Goal: Information Seeking & Learning: Learn about a topic

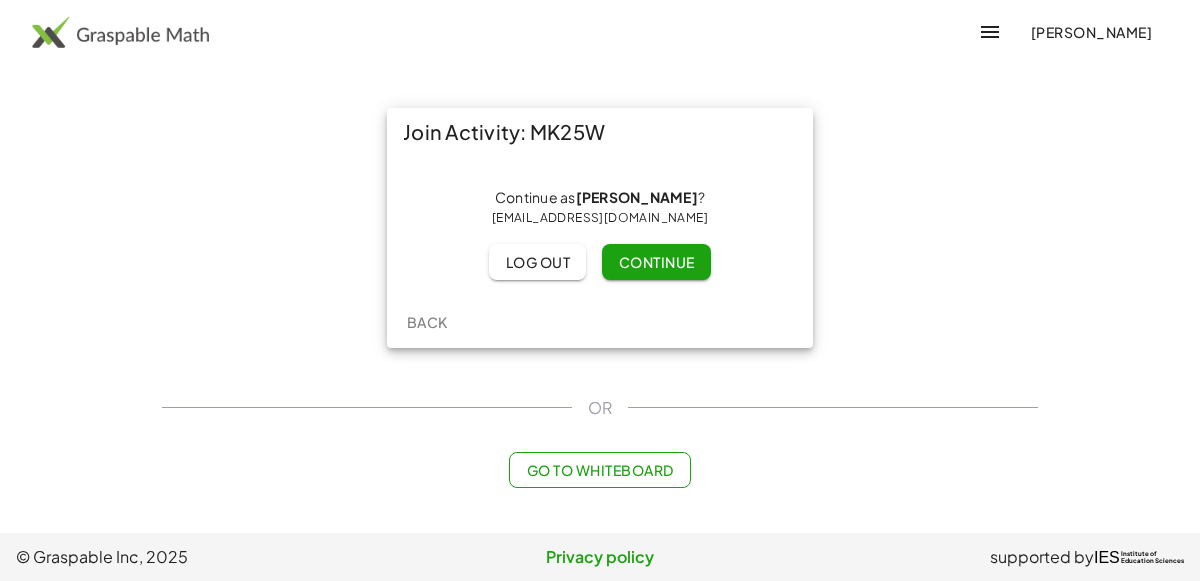
click at [675, 271] on button "Continue" at bounding box center [656, 262] width 108 height 36
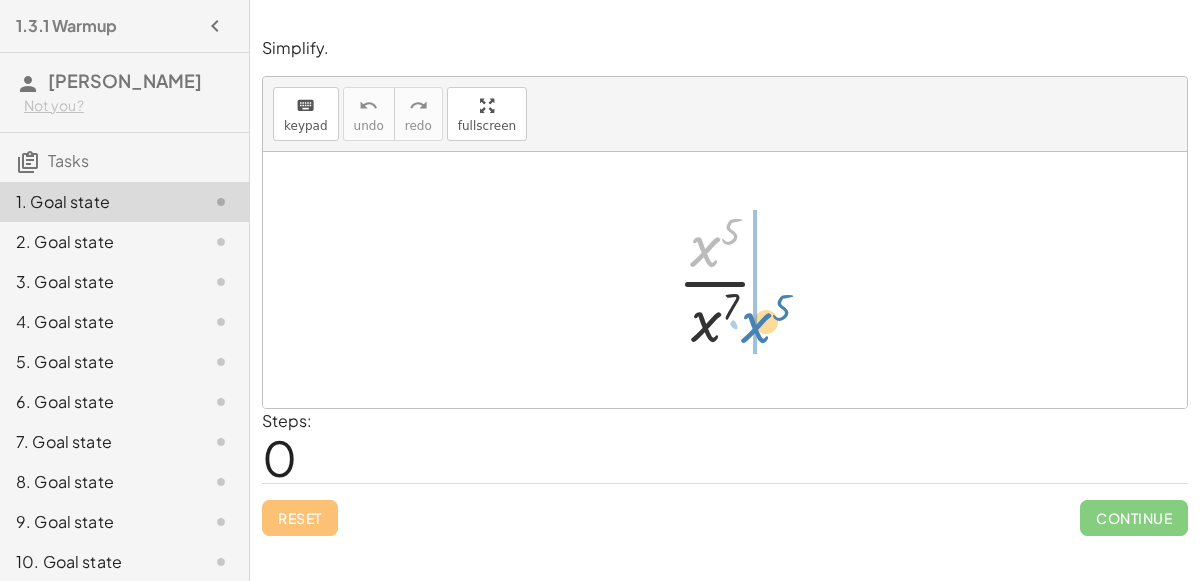
drag, startPoint x: 695, startPoint y: 227, endPoint x: 746, endPoint y: 302, distance: 90.7
click at [746, 302] on div at bounding box center [732, 280] width 131 height 154
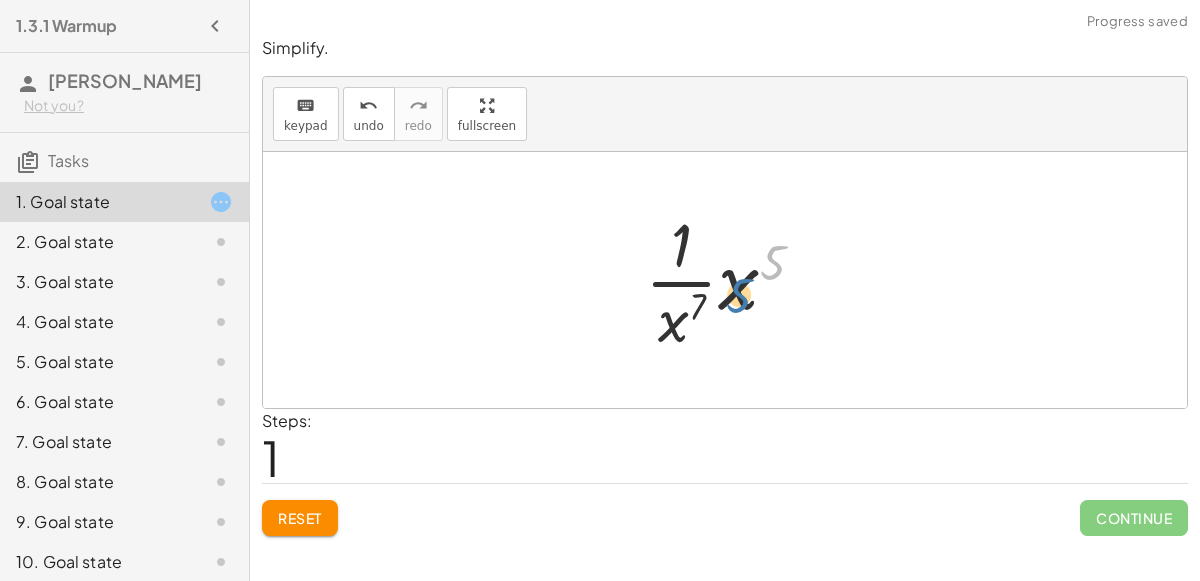
drag, startPoint x: 765, startPoint y: 271, endPoint x: 731, endPoint y: 296, distance: 42.2
click at [731, 296] on div at bounding box center [732, 280] width 195 height 154
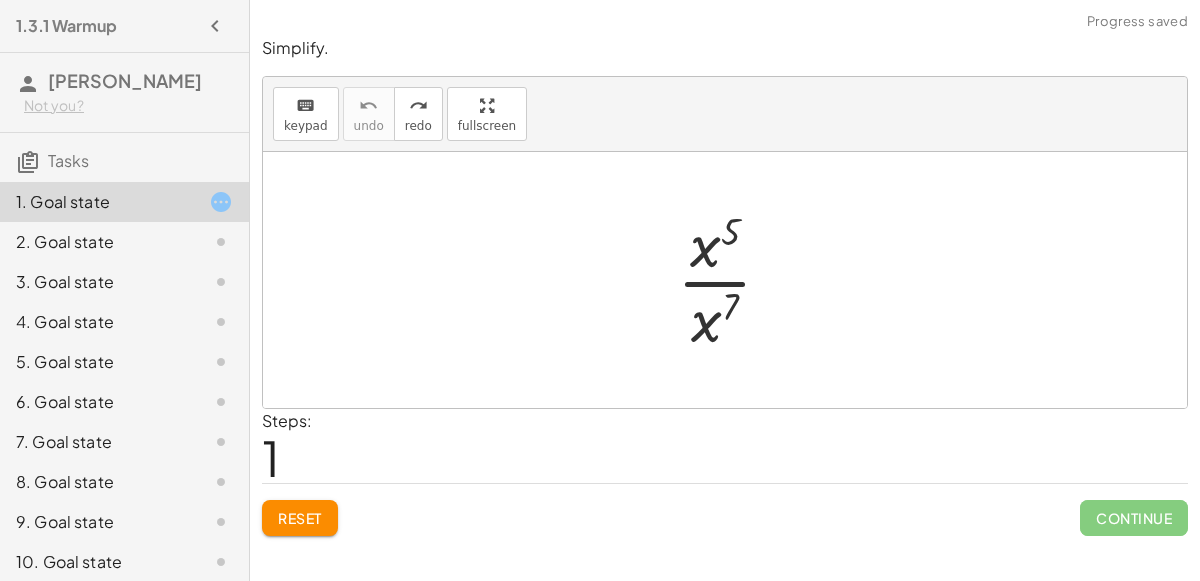
click at [319, 540] on div "Simplify. keyboard keypad undo undo redo redo fullscreen · x 5 · x 7 × Steps: 1…" at bounding box center [725, 286] width 950 height 523
click at [311, 530] on button "Reset" at bounding box center [300, 518] width 76 height 36
drag, startPoint x: 726, startPoint y: 250, endPoint x: 694, endPoint y: 246, distance: 32.2
click at [694, 246] on div at bounding box center [732, 280] width 131 height 154
click at [664, 264] on div "· x 5 · x 7" at bounding box center [725, 280] width 156 height 164
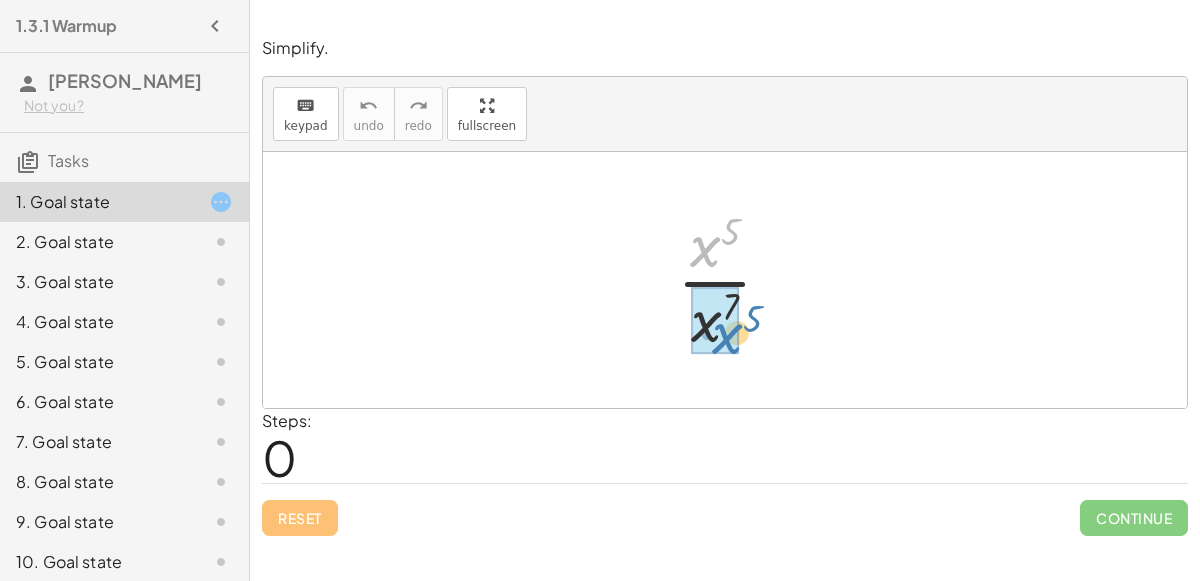
drag, startPoint x: 703, startPoint y: 253, endPoint x: 723, endPoint y: 340, distance: 89.3
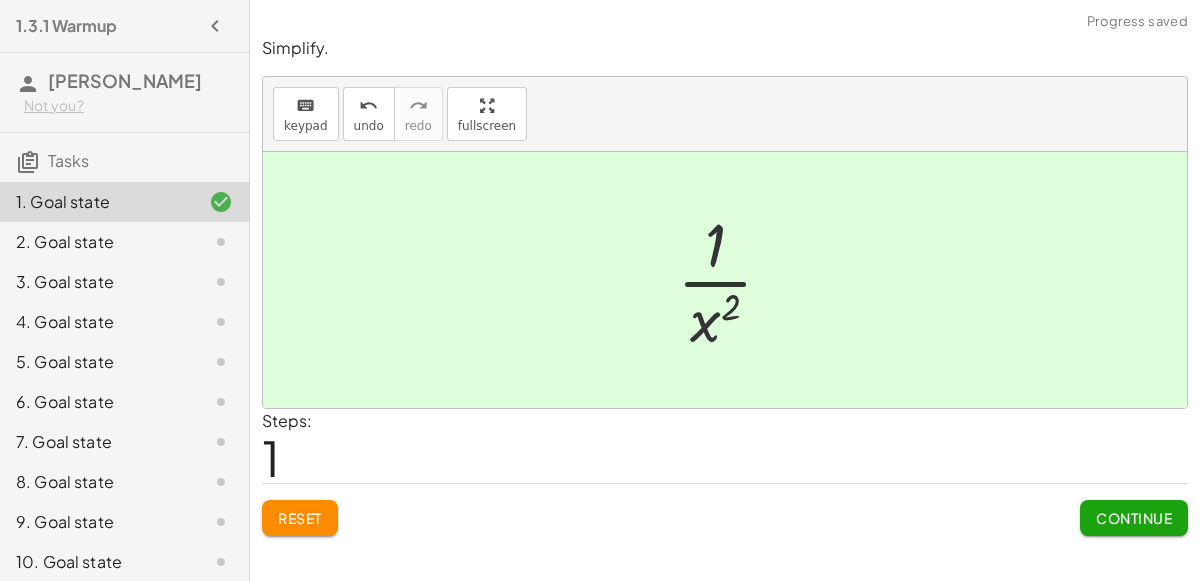
click at [1139, 517] on span "Continue" at bounding box center [1134, 518] width 76 height 18
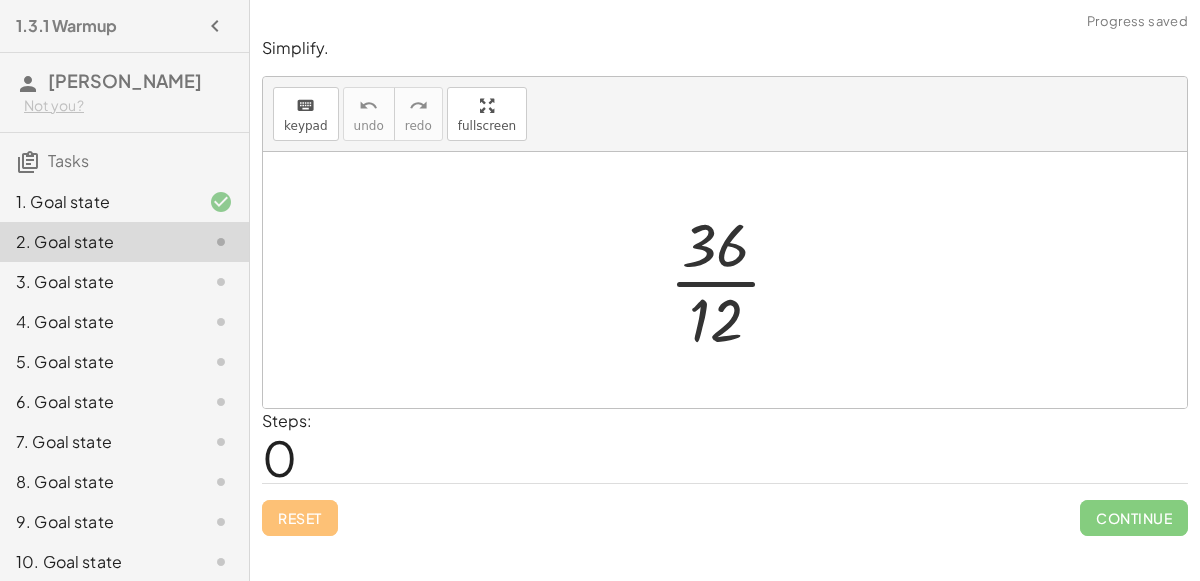
click at [732, 276] on div at bounding box center [733, 280] width 149 height 154
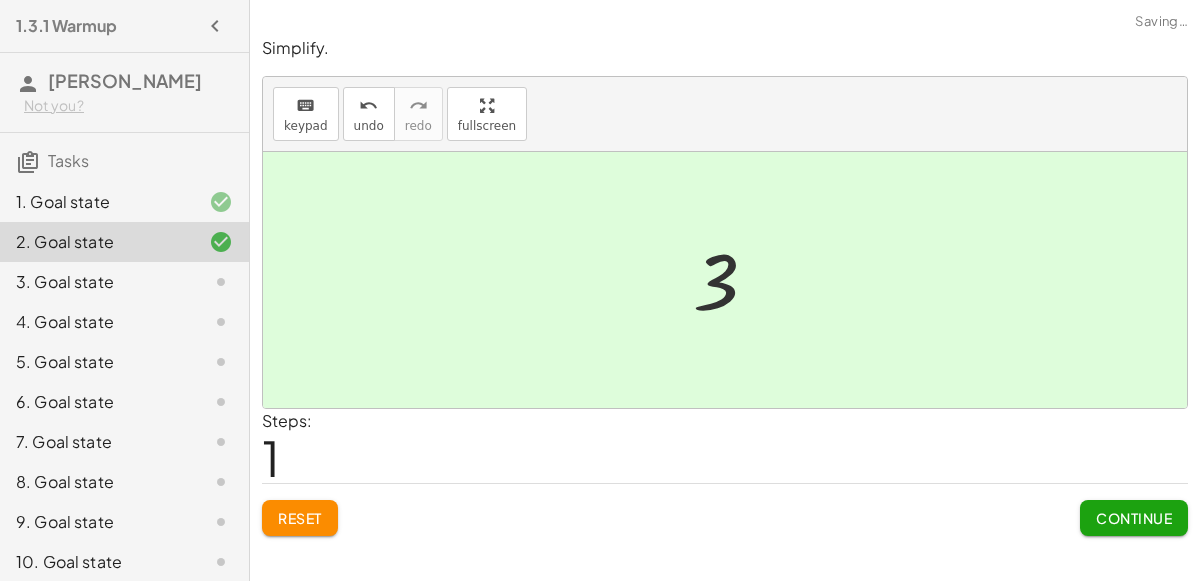
click at [1137, 535] on div "Simplify. keyboard keypad undo undo redo redo fullscreen · 36 · 12 3 × Steps: 1…" at bounding box center [725, 286] width 950 height 523
click at [1125, 519] on span "Continue" at bounding box center [1134, 518] width 76 height 18
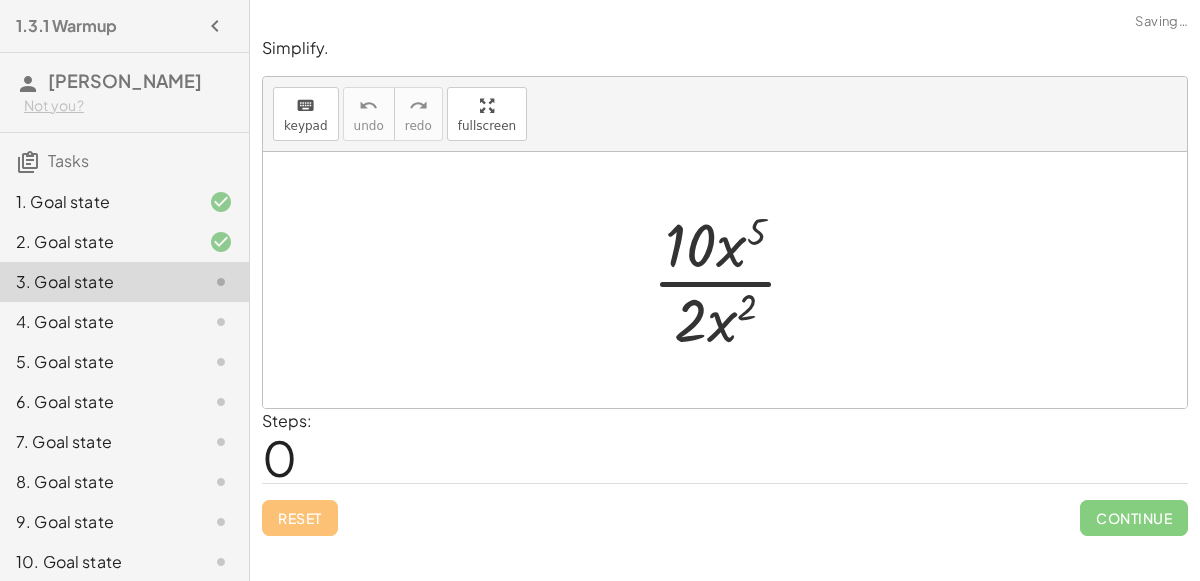
click at [697, 256] on div at bounding box center [733, 280] width 182 height 154
click at [708, 279] on div at bounding box center [733, 280] width 182 height 154
drag, startPoint x: 736, startPoint y: 246, endPoint x: 735, endPoint y: 306, distance: 60.0
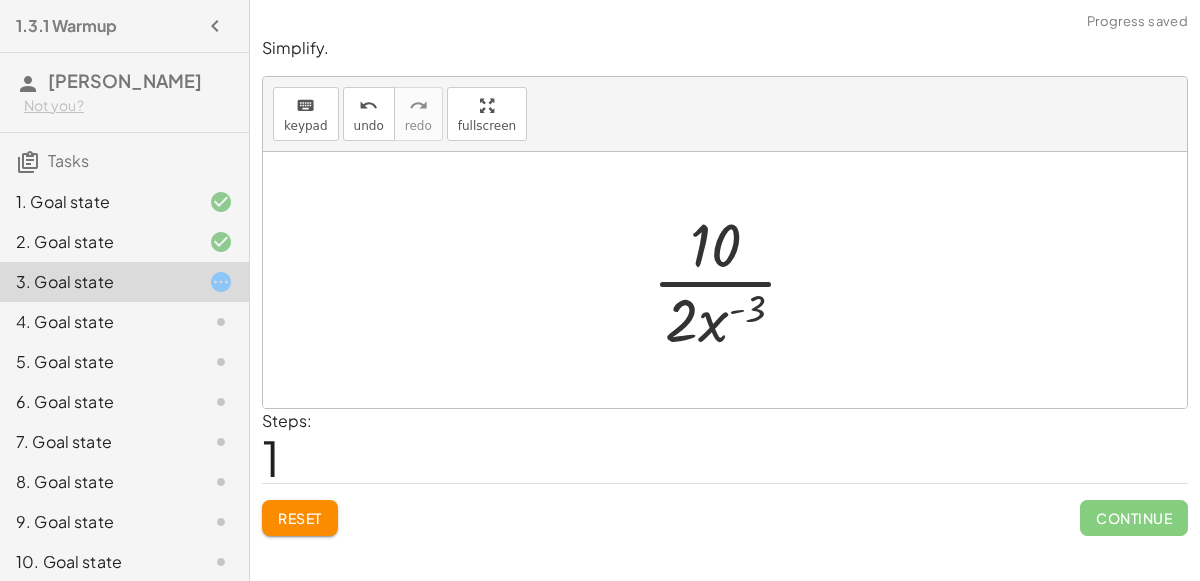
click at [722, 316] on div at bounding box center [733, 280] width 182 height 154
click at [751, 305] on div at bounding box center [733, 280] width 182 height 154
click at [720, 251] on div at bounding box center [733, 280] width 182 height 154
drag, startPoint x: 723, startPoint y: 260, endPoint x: 707, endPoint y: 351, distance: 92.4
click at [707, 351] on div at bounding box center [733, 280] width 182 height 154
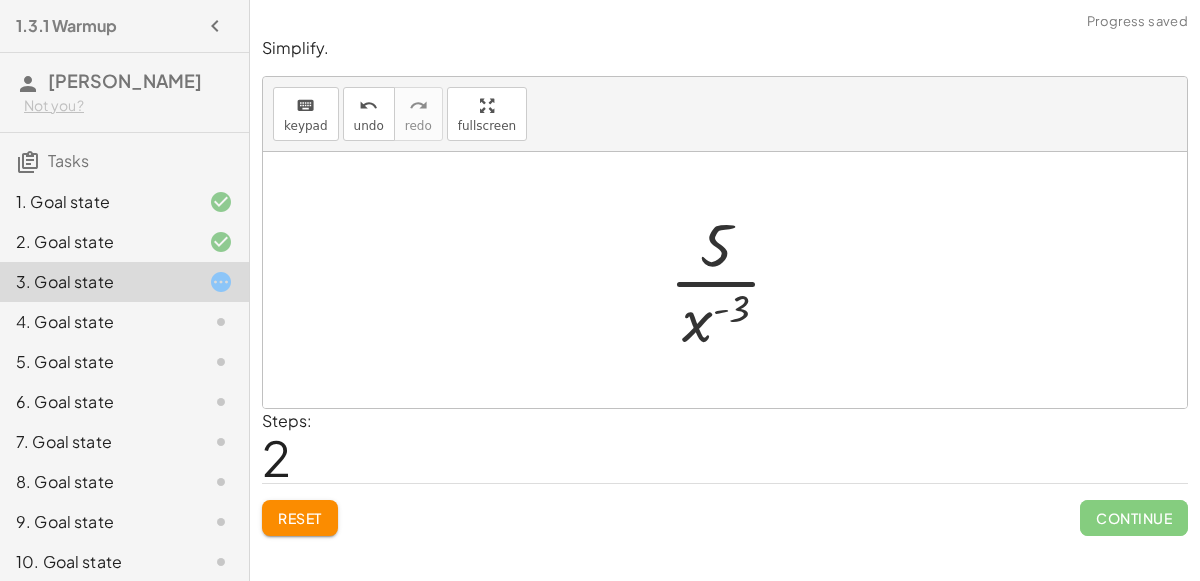
click at [715, 256] on div at bounding box center [733, 280] width 149 height 154
click at [719, 303] on div at bounding box center [733, 280] width 149 height 154
drag, startPoint x: 719, startPoint y: 303, endPoint x: 700, endPoint y: 308, distance: 19.6
click at [700, 308] on div at bounding box center [733, 280] width 149 height 154
drag, startPoint x: 697, startPoint y: 326, endPoint x: 708, endPoint y: 235, distance: 91.6
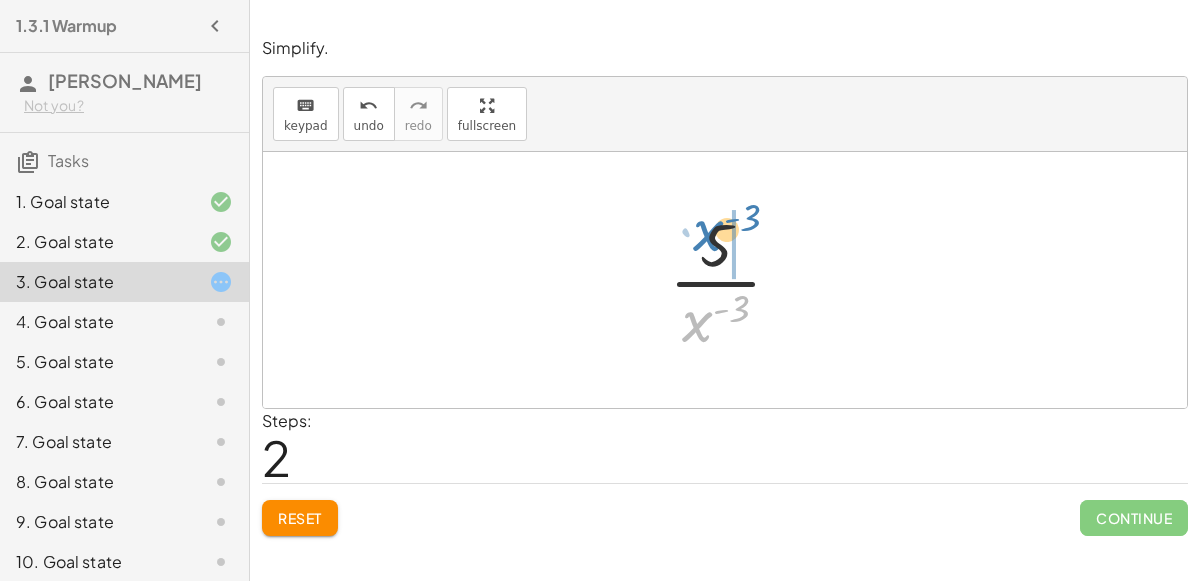
click at [708, 235] on div at bounding box center [733, 280] width 149 height 154
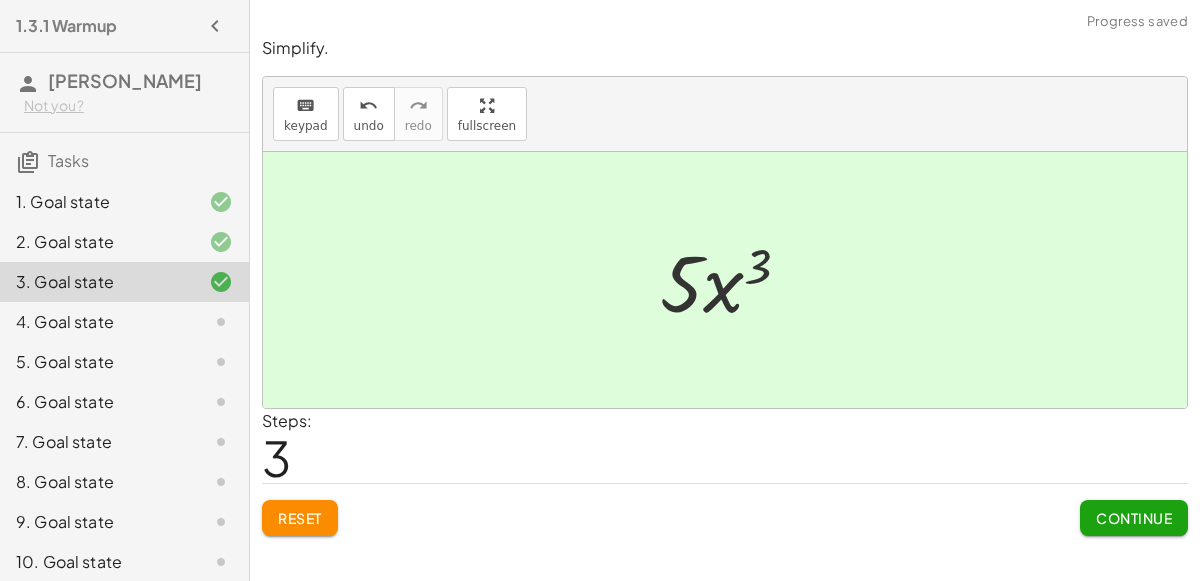
click at [705, 282] on div at bounding box center [733, 280] width 166 height 103
click at [1152, 501] on button "Continue" at bounding box center [1134, 518] width 108 height 36
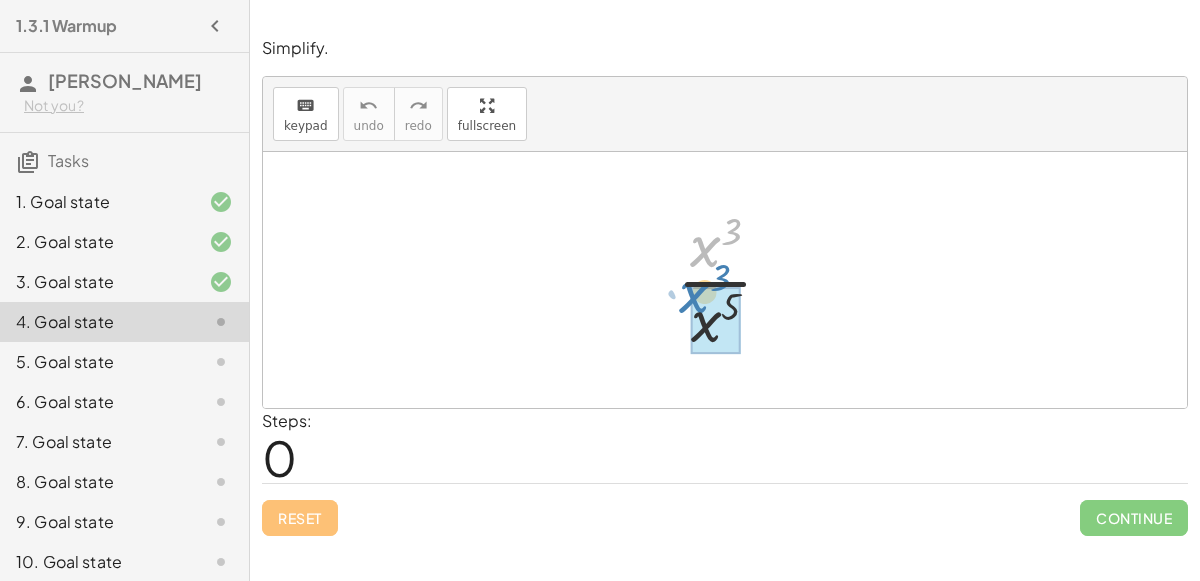
drag, startPoint x: 690, startPoint y: 251, endPoint x: 682, endPoint y: 300, distance: 49.6
click at [682, 300] on div at bounding box center [733, 280] width 132 height 154
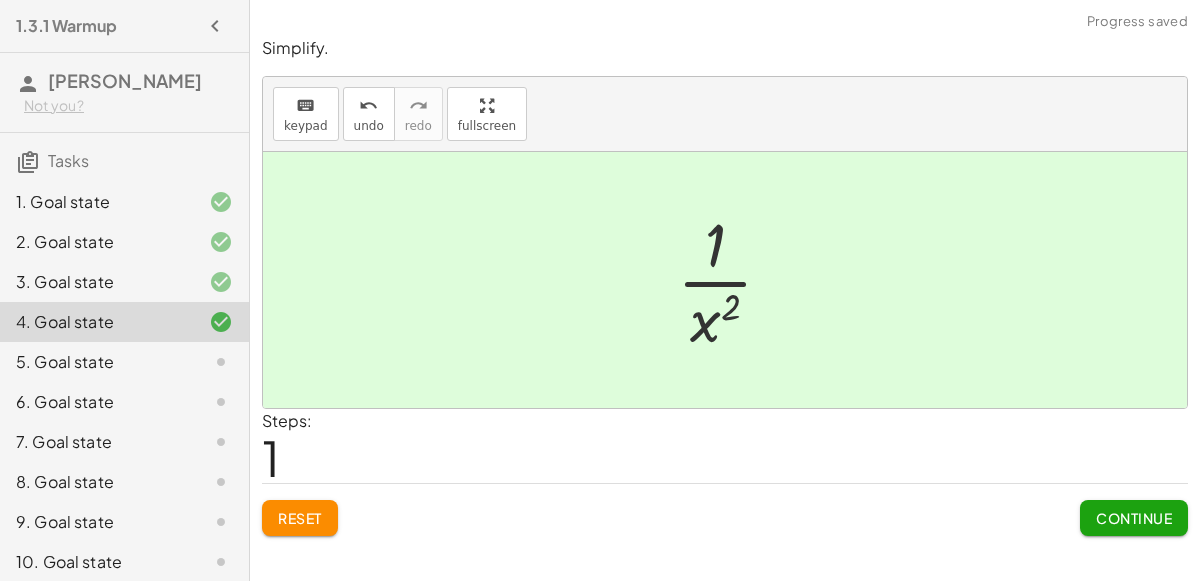
click at [719, 305] on div at bounding box center [733, 280] width 132 height 154
click at [1126, 515] on span "Continue" at bounding box center [1134, 518] width 76 height 18
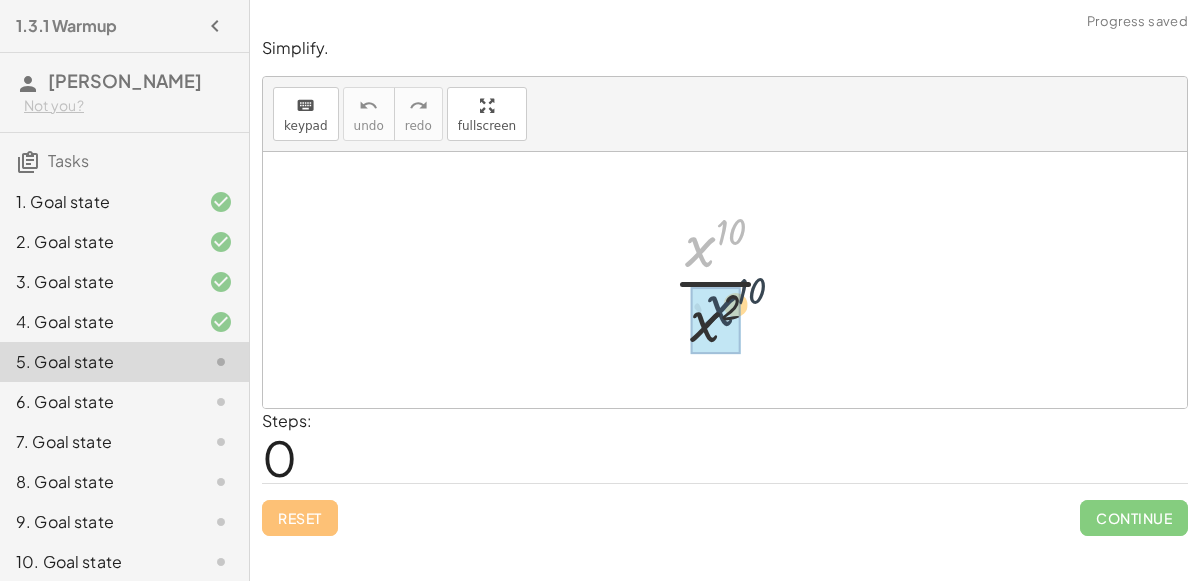
drag, startPoint x: 707, startPoint y: 258, endPoint x: 727, endPoint y: 316, distance: 61.3
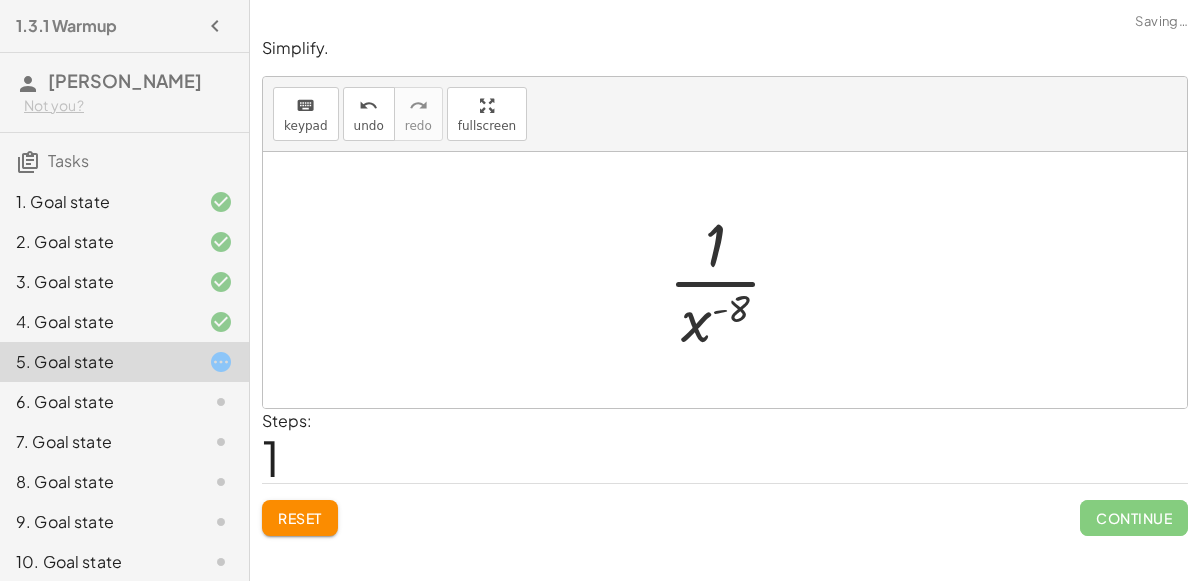
click at [713, 277] on div at bounding box center [733, 280] width 150 height 154
click at [318, 509] on span "Reset" at bounding box center [300, 518] width 44 height 18
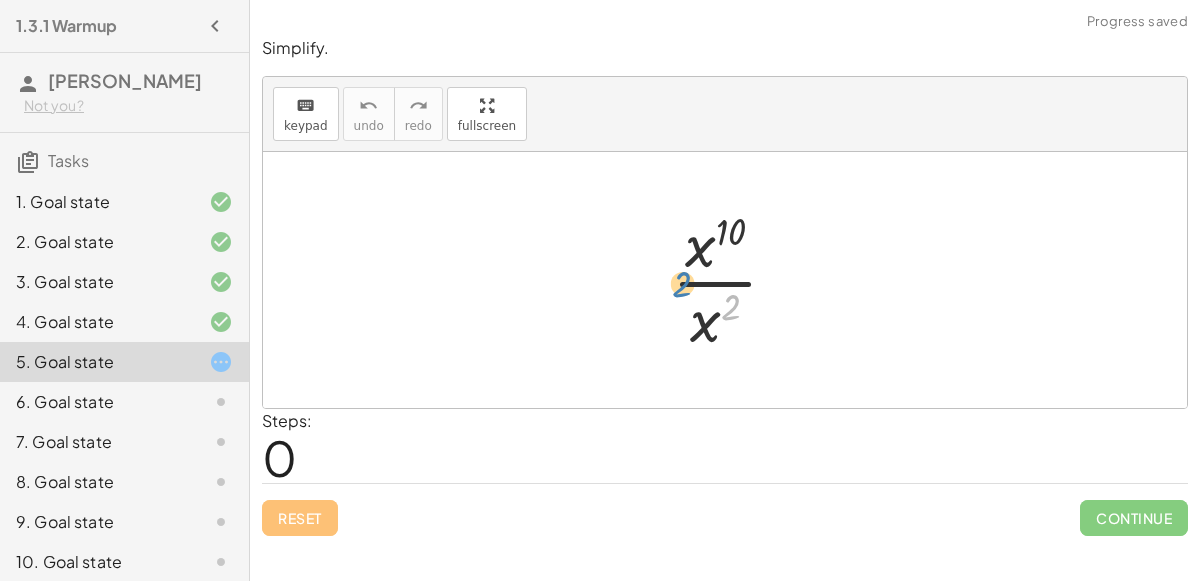
drag, startPoint x: 728, startPoint y: 318, endPoint x: 703, endPoint y: 333, distance: 29.2
click at [703, 333] on div at bounding box center [733, 280] width 142 height 154
drag, startPoint x: 701, startPoint y: 316, endPoint x: 690, endPoint y: 251, distance: 65.9
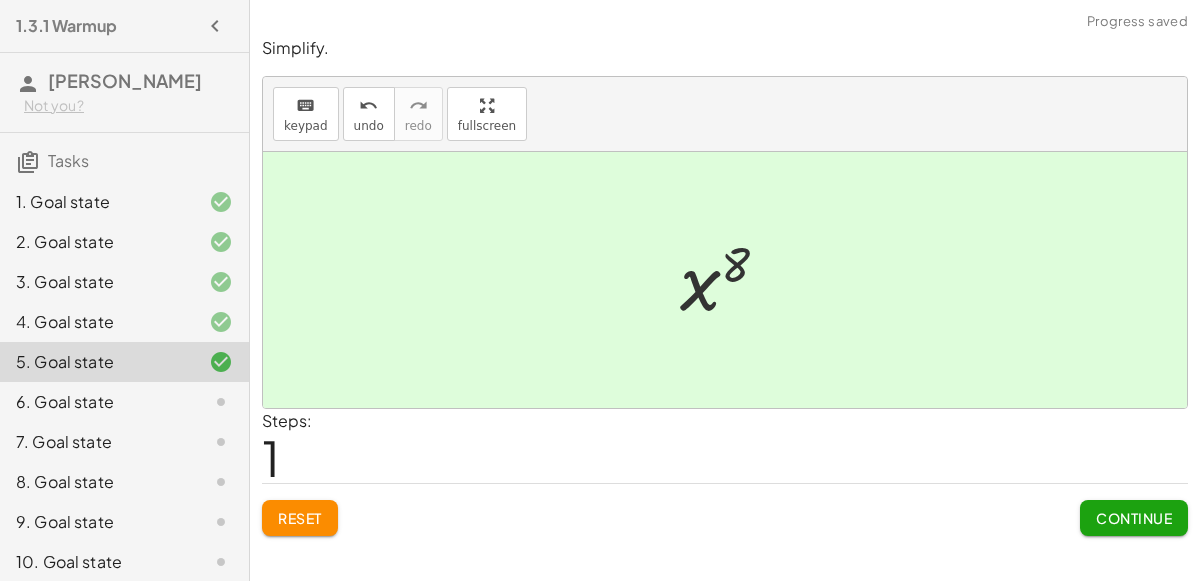
click at [1155, 509] on span "Continue" at bounding box center [1134, 518] width 76 height 18
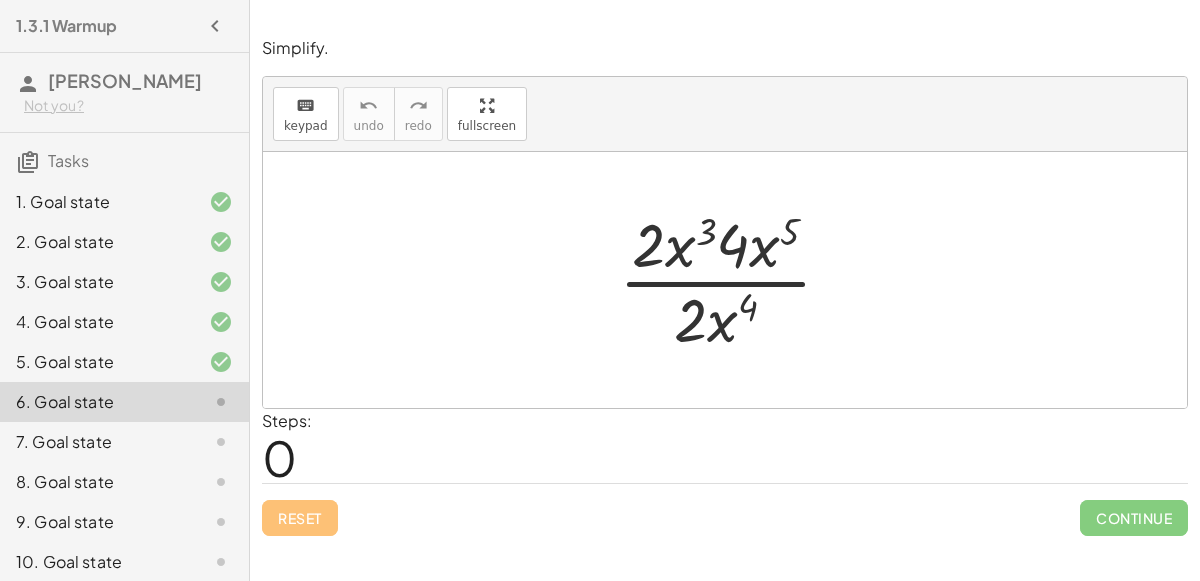
click at [694, 227] on div at bounding box center [733, 280] width 249 height 154
drag, startPoint x: 714, startPoint y: 238, endPoint x: 741, endPoint y: 243, distance: 27.5
click at [741, 243] on div at bounding box center [733, 280] width 249 height 154
drag, startPoint x: 767, startPoint y: 252, endPoint x: 680, endPoint y: 237, distance: 88.3
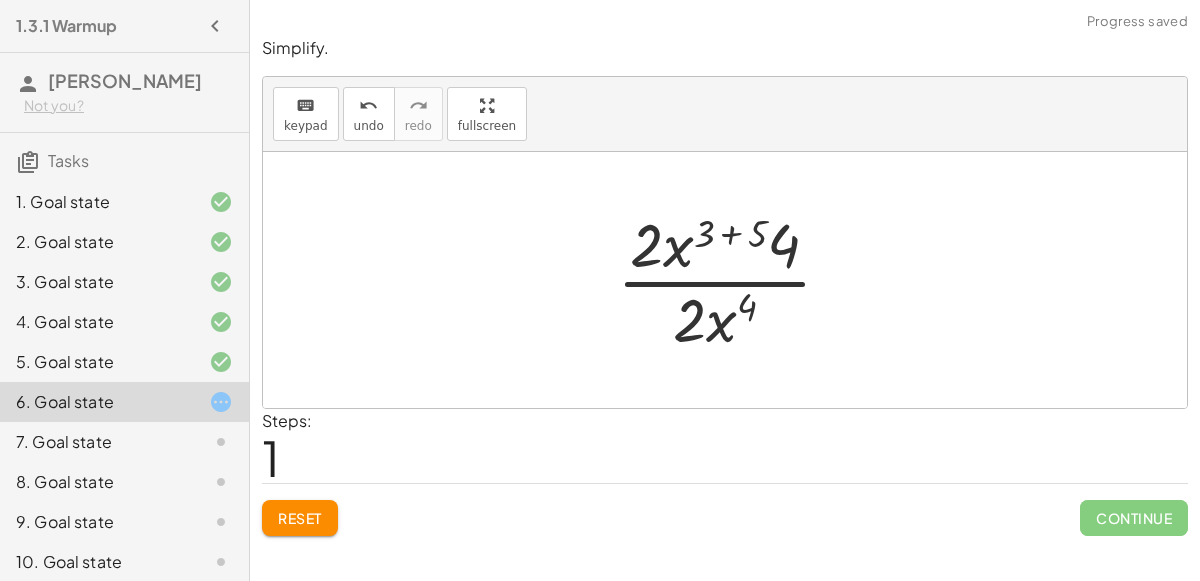
click at [720, 233] on div at bounding box center [732, 280] width 251 height 154
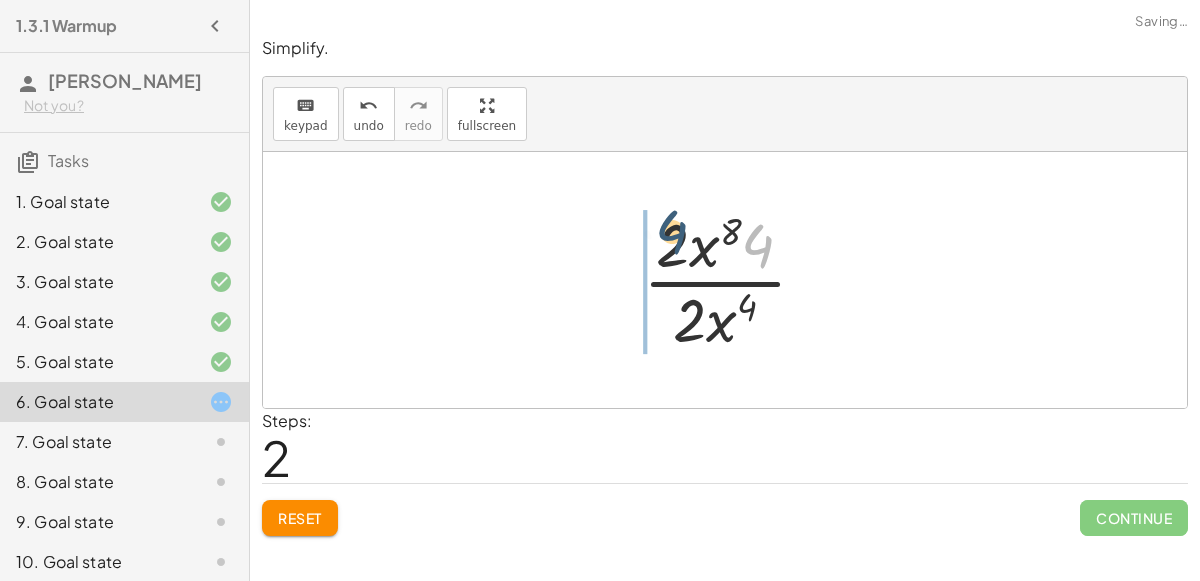
drag, startPoint x: 765, startPoint y: 255, endPoint x: 646, endPoint y: 234, distance: 120.8
click at [646, 234] on div at bounding box center [733, 280] width 200 height 154
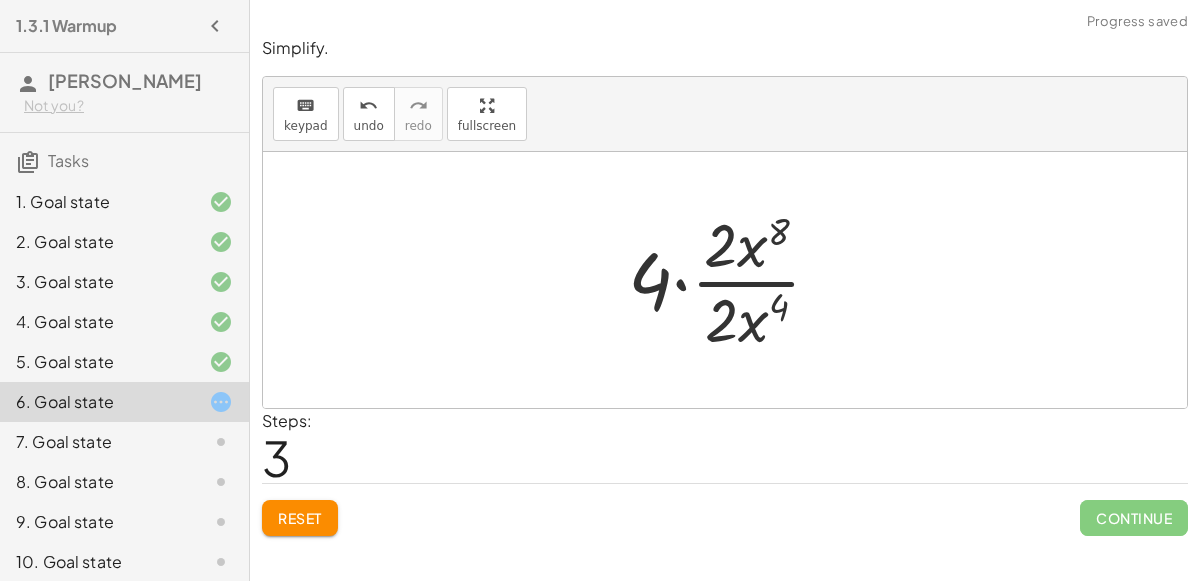
click at [672, 275] on div at bounding box center [733, 280] width 230 height 154
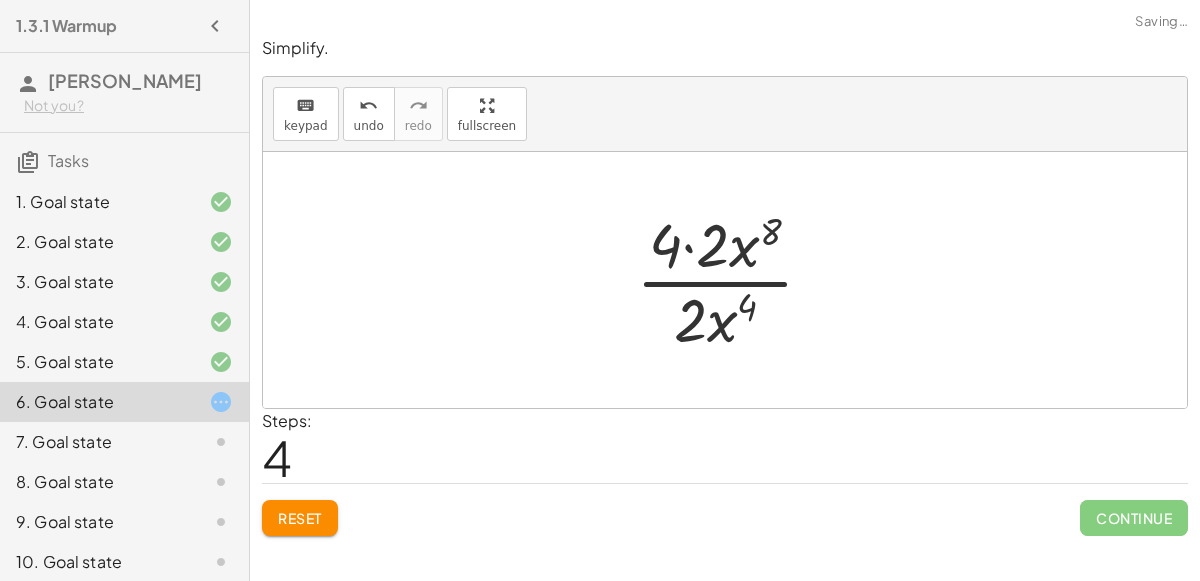
click at [707, 254] on div at bounding box center [733, 280] width 214 height 154
click at [715, 256] on div at bounding box center [733, 280] width 170 height 154
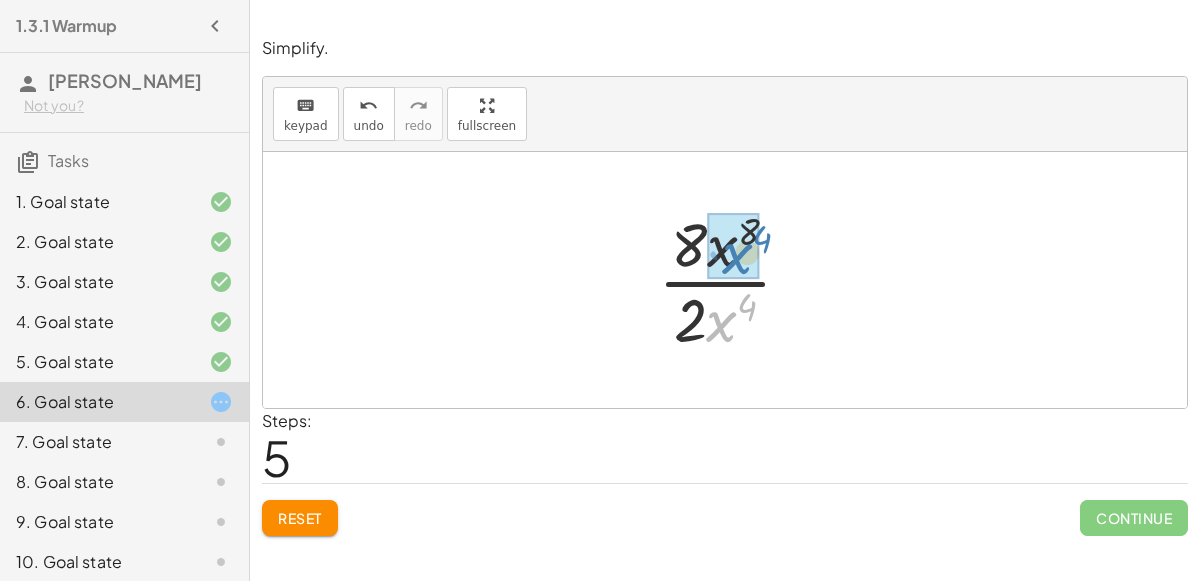
drag, startPoint x: 715, startPoint y: 321, endPoint x: 729, endPoint y: 253, distance: 69.4
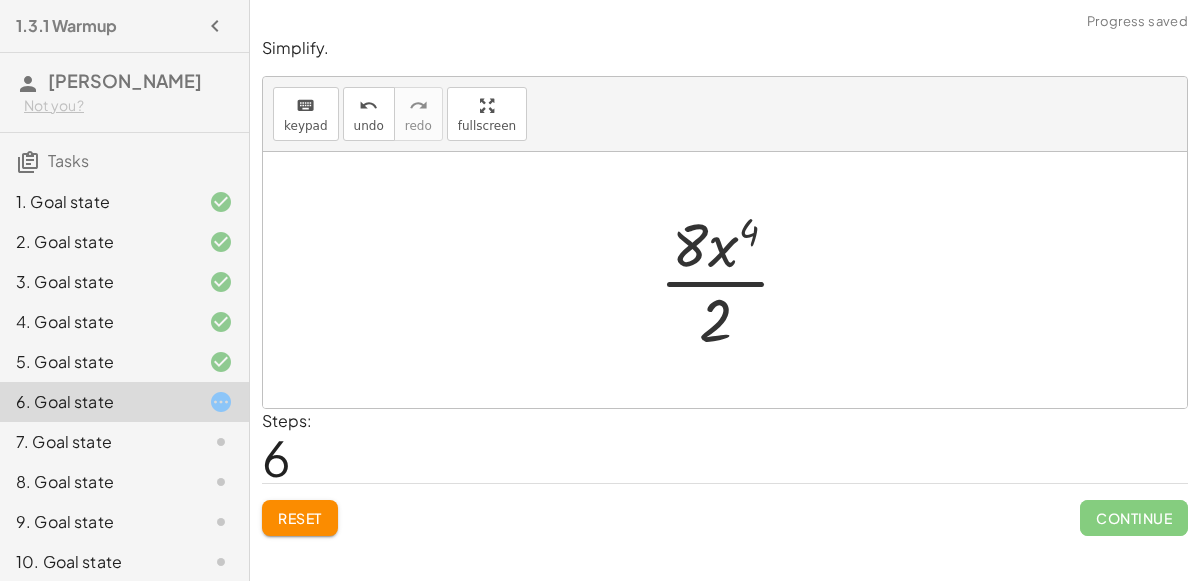
click at [703, 260] on div at bounding box center [733, 280] width 168 height 154
click at [717, 315] on div at bounding box center [733, 280] width 168 height 154
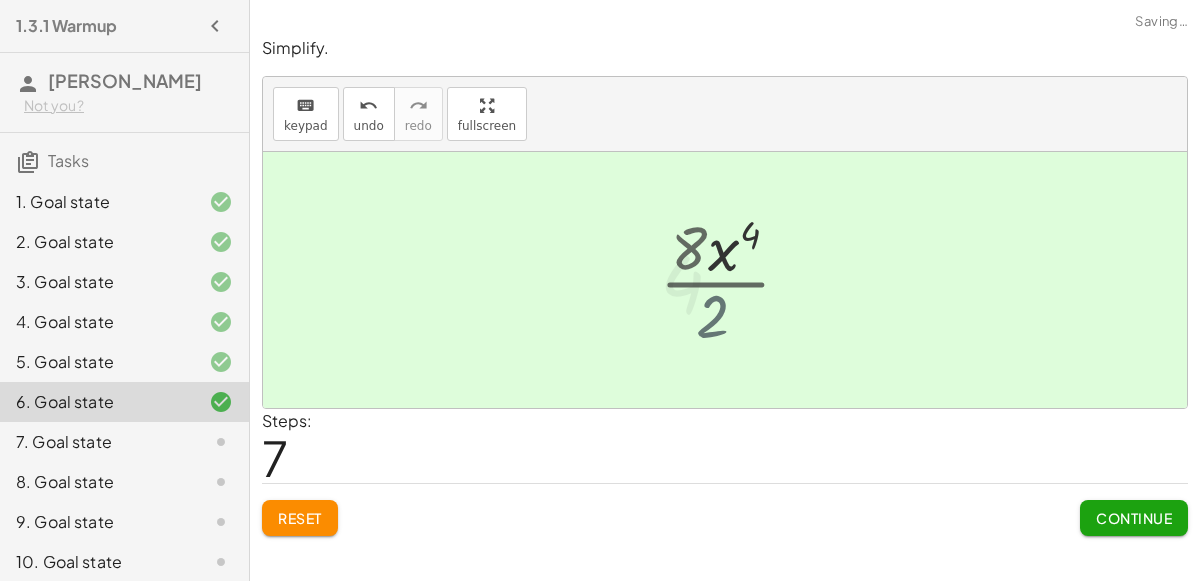
click at [716, 317] on div at bounding box center [733, 280] width 167 height 103
click at [1155, 515] on span "Continue" at bounding box center [1134, 518] width 76 height 18
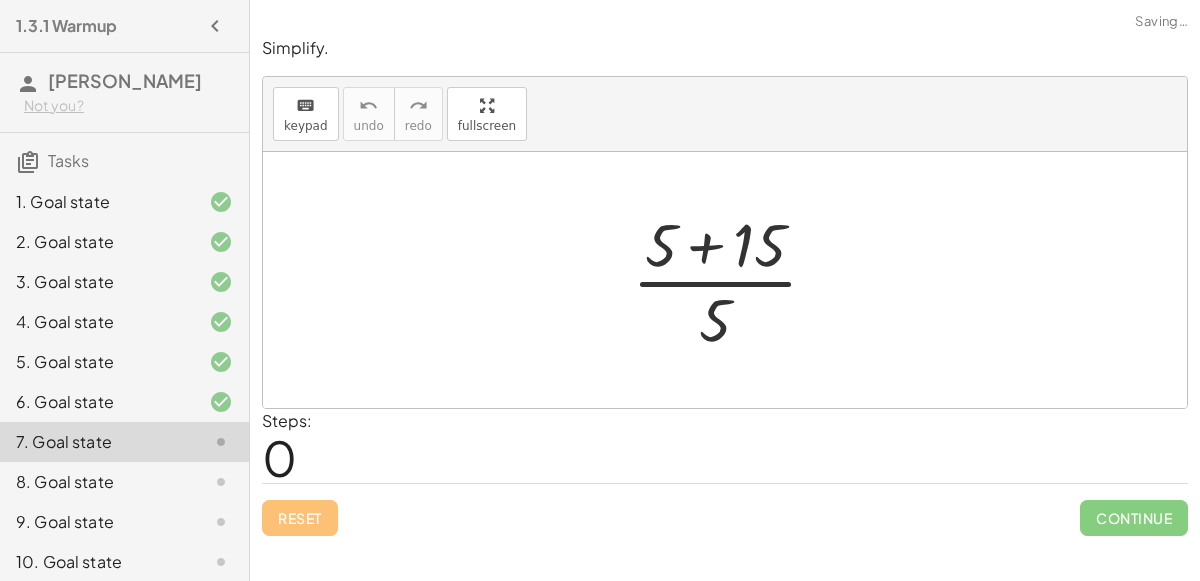
click at [722, 247] on div at bounding box center [733, 280] width 222 height 154
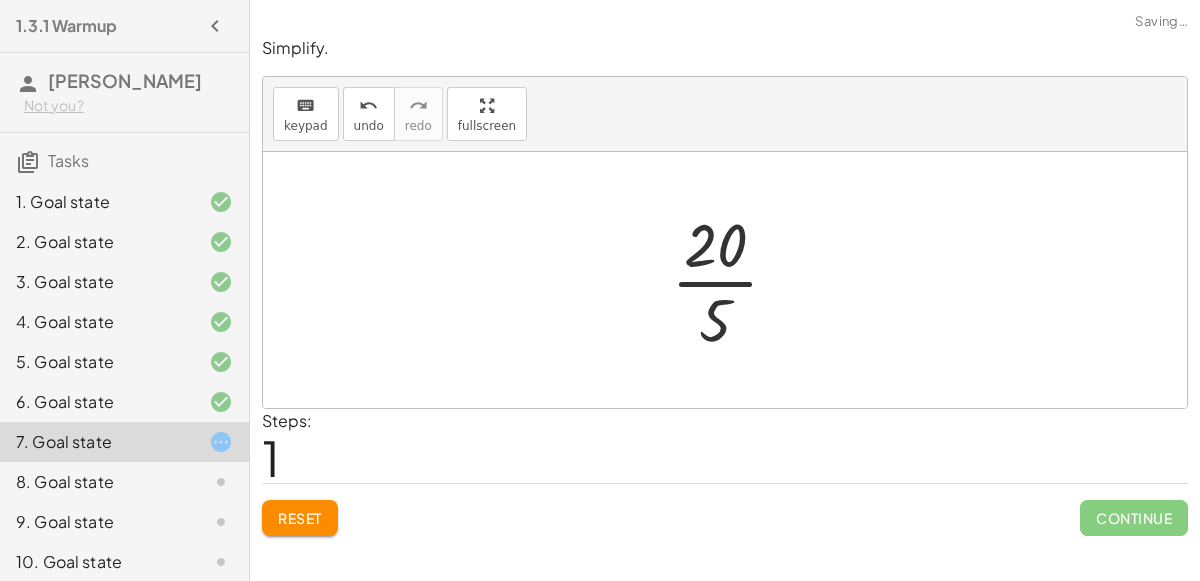
click at [710, 252] on div at bounding box center [733, 280] width 144 height 154
click at [713, 284] on div at bounding box center [733, 280] width 144 height 154
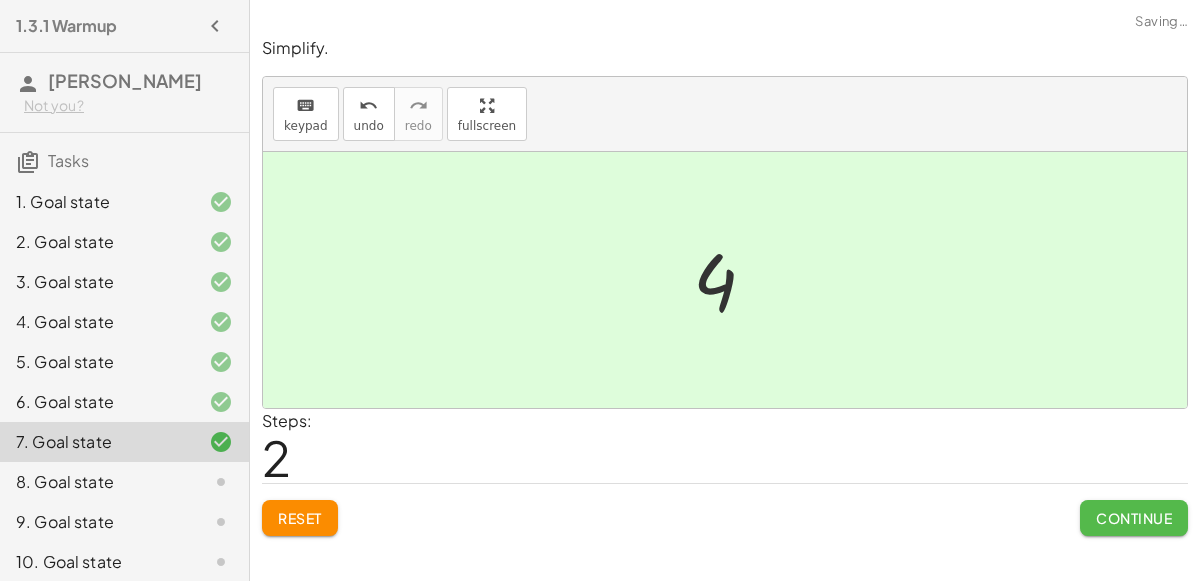
click at [1128, 520] on span "Continue" at bounding box center [1134, 518] width 76 height 18
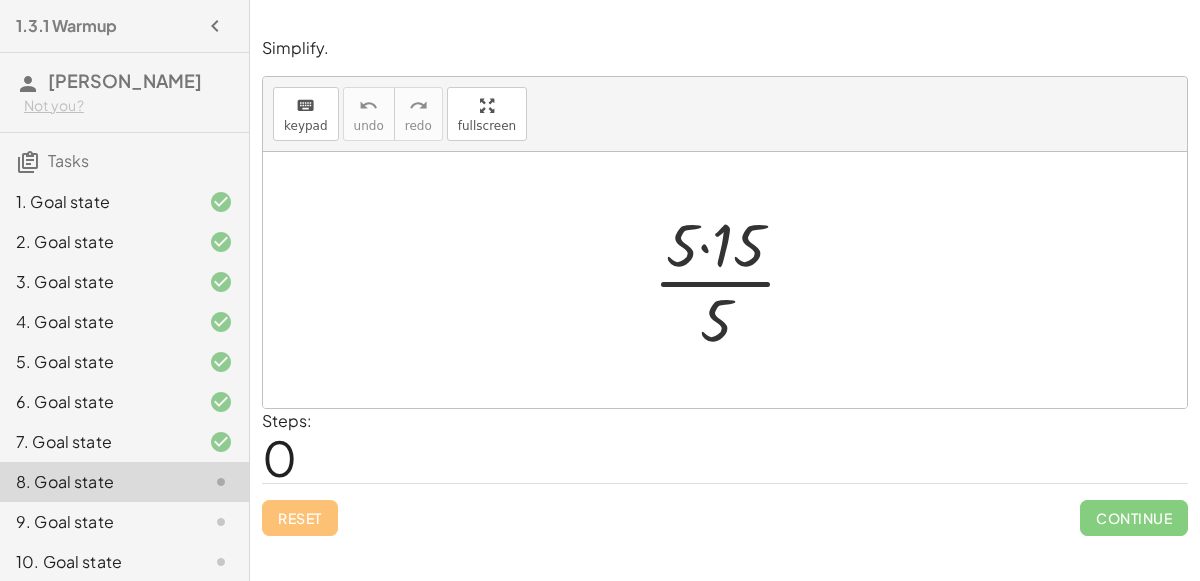
click at [698, 247] on div at bounding box center [733, 280] width 180 height 154
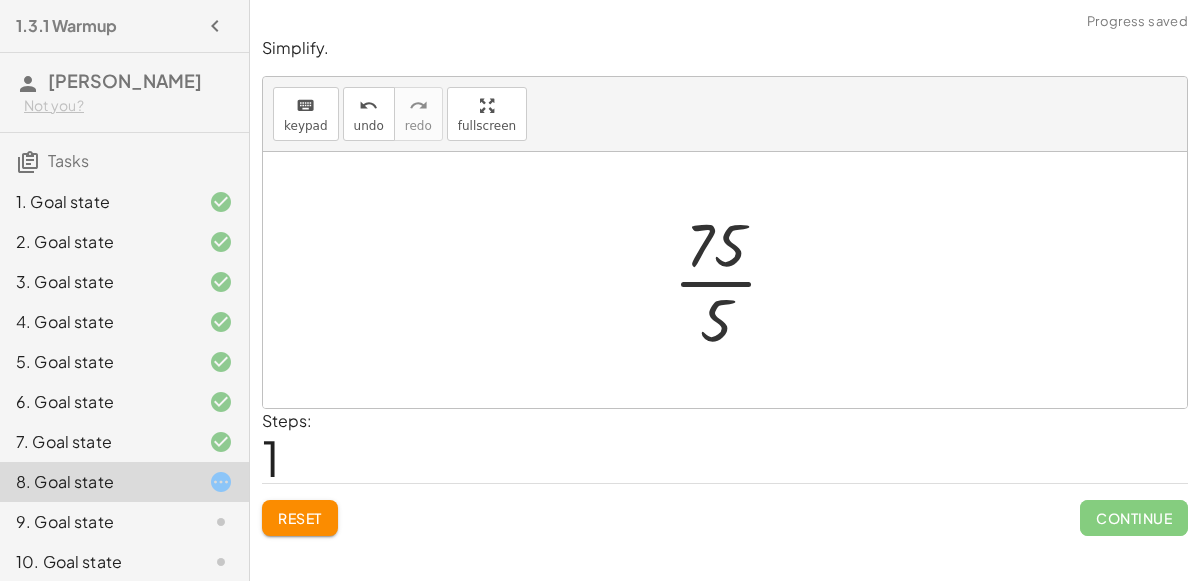
click at [711, 291] on div at bounding box center [733, 280] width 141 height 154
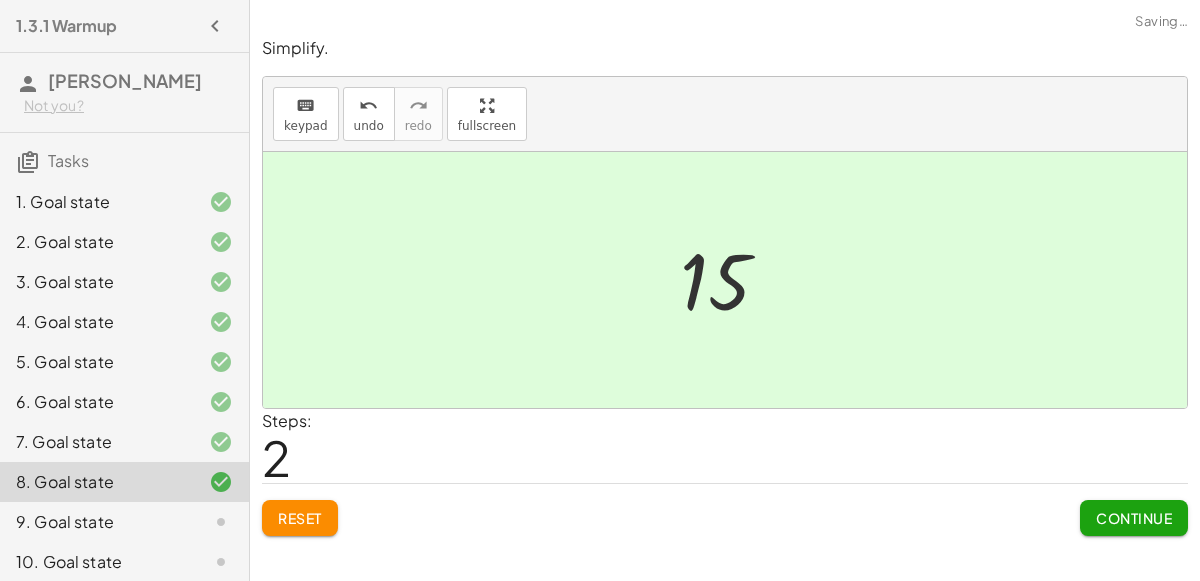
click at [1127, 517] on span "Continue" at bounding box center [1134, 518] width 76 height 18
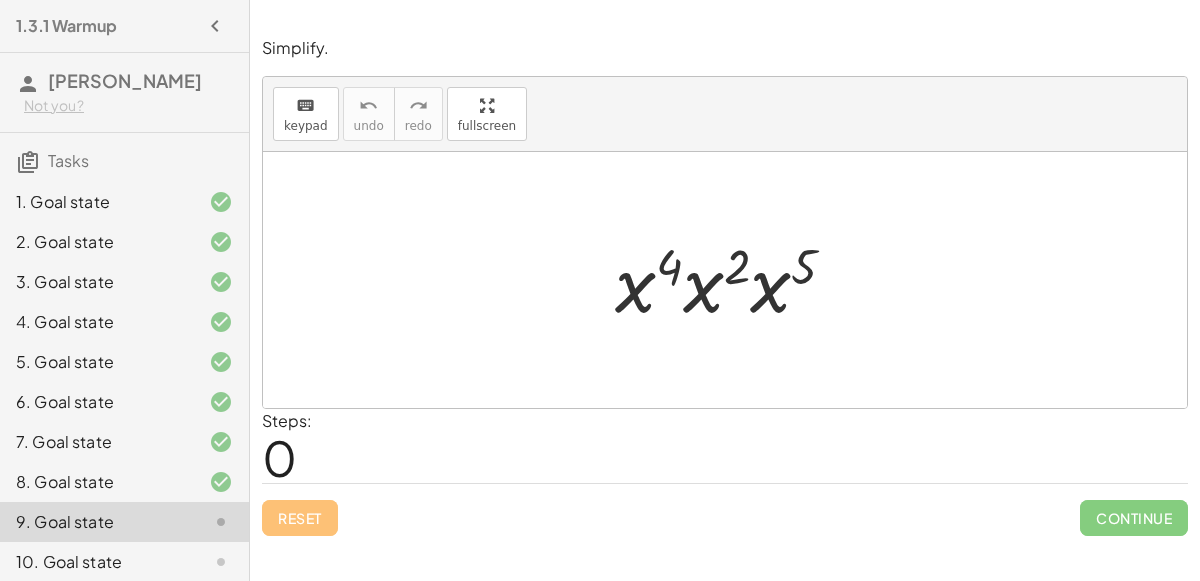
click at [674, 260] on div at bounding box center [733, 280] width 257 height 103
click at [757, 294] on div at bounding box center [733, 280] width 257 height 103
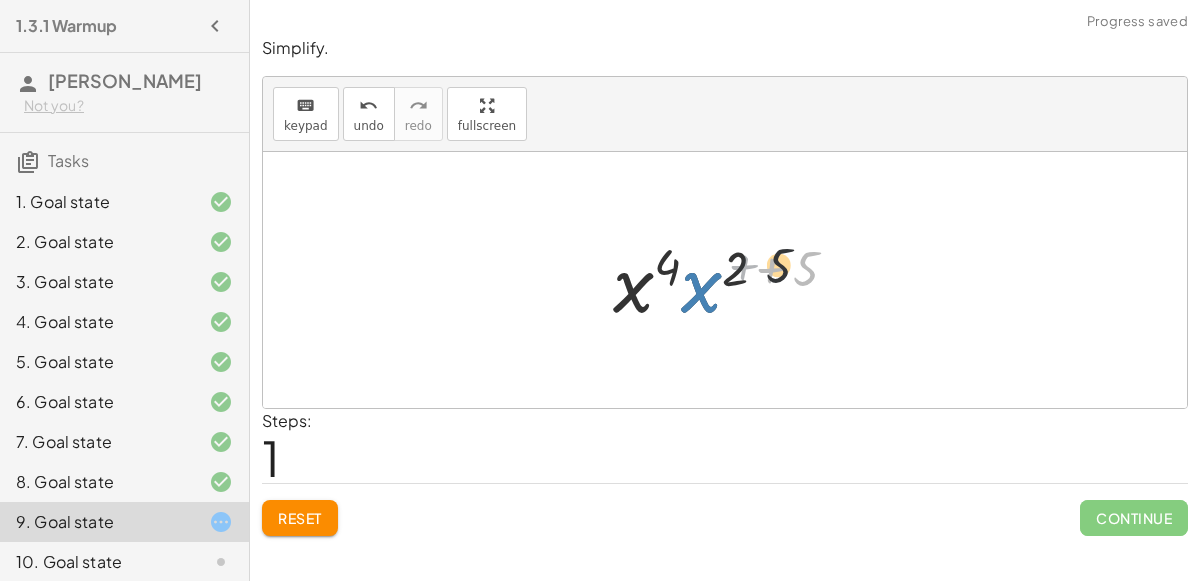
drag, startPoint x: 757, startPoint y: 294, endPoint x: 726, endPoint y: 292, distance: 31.1
click at [726, 292] on div at bounding box center [733, 280] width 261 height 103
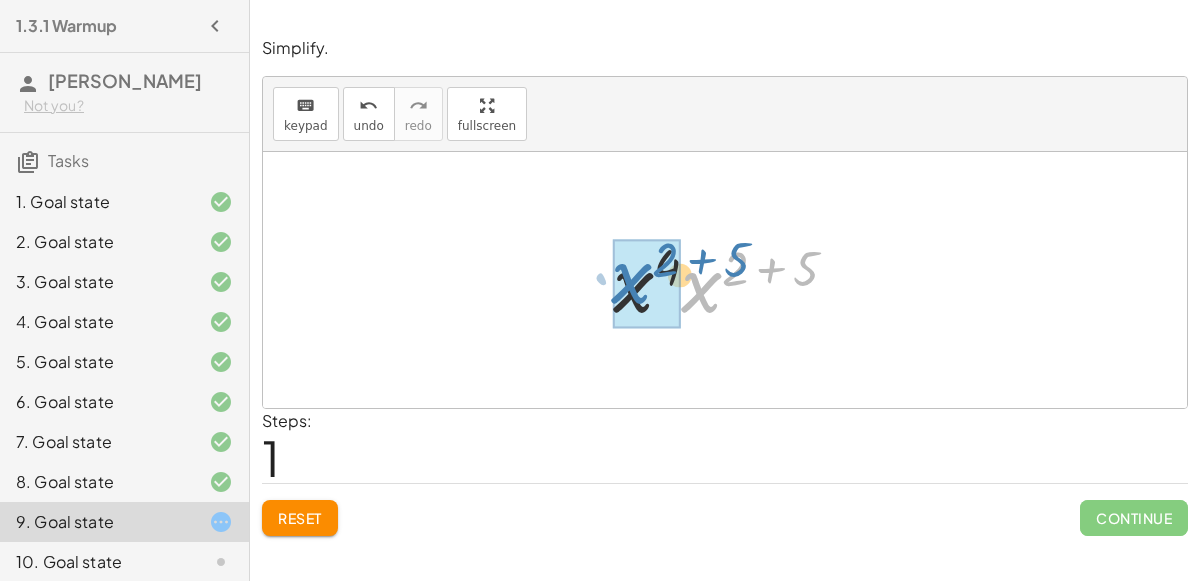
drag, startPoint x: 682, startPoint y: 264, endPoint x: 605, endPoint y: 256, distance: 77.4
click at [605, 256] on div at bounding box center [733, 280] width 261 height 103
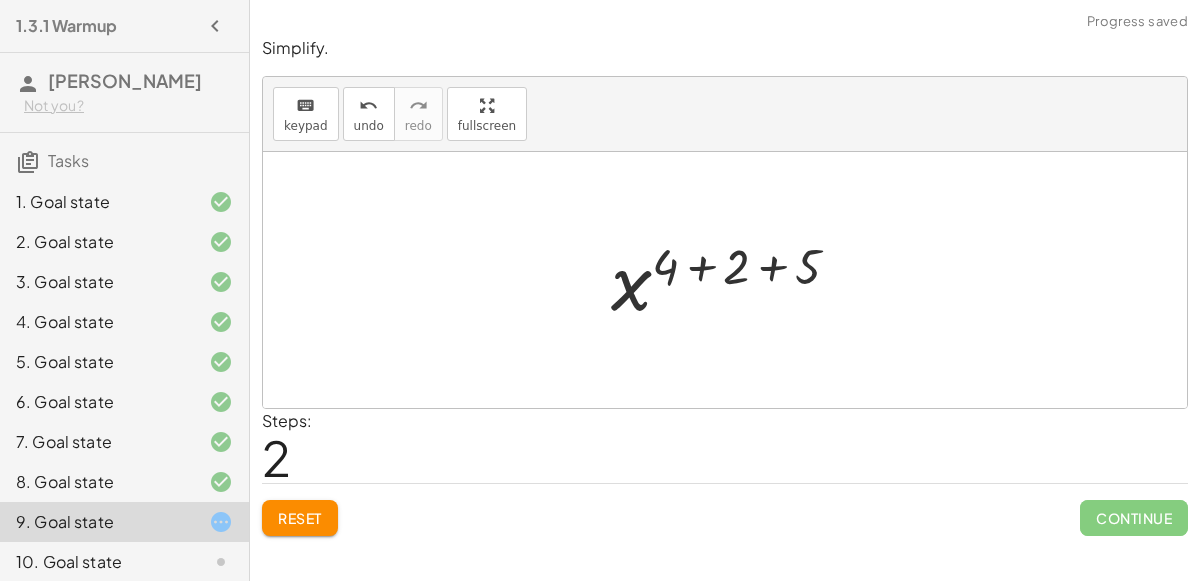
click at [771, 271] on div at bounding box center [733, 280] width 264 height 99
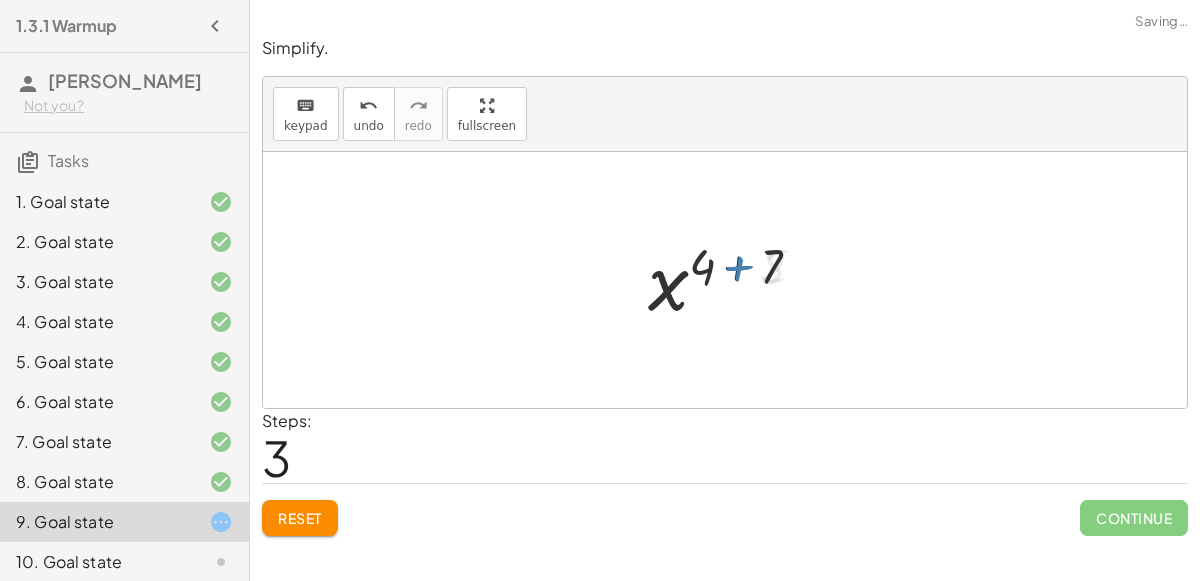
click at [727, 268] on div at bounding box center [733, 280] width 190 height 99
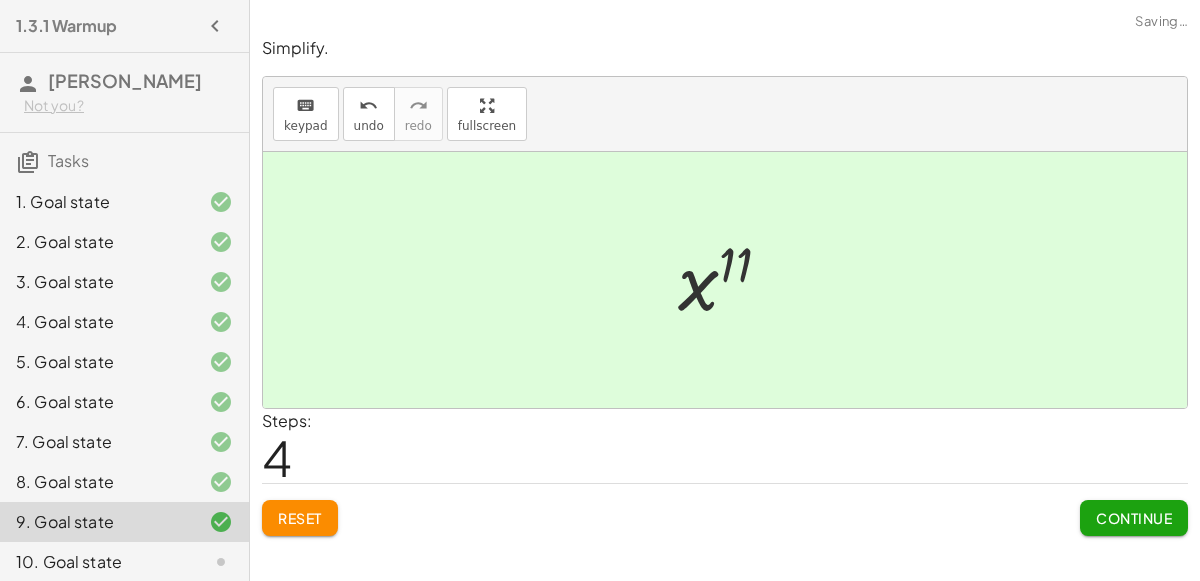
click at [1096, 524] on button "Continue" at bounding box center [1134, 518] width 108 height 36
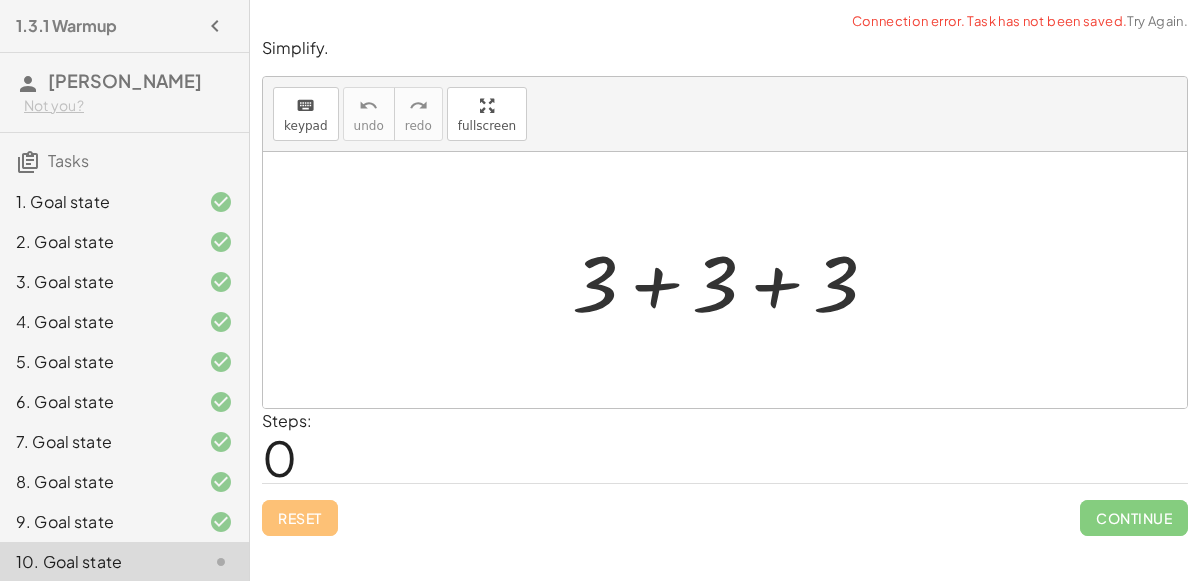
click at [674, 290] on div at bounding box center [732, 280] width 341 height 103
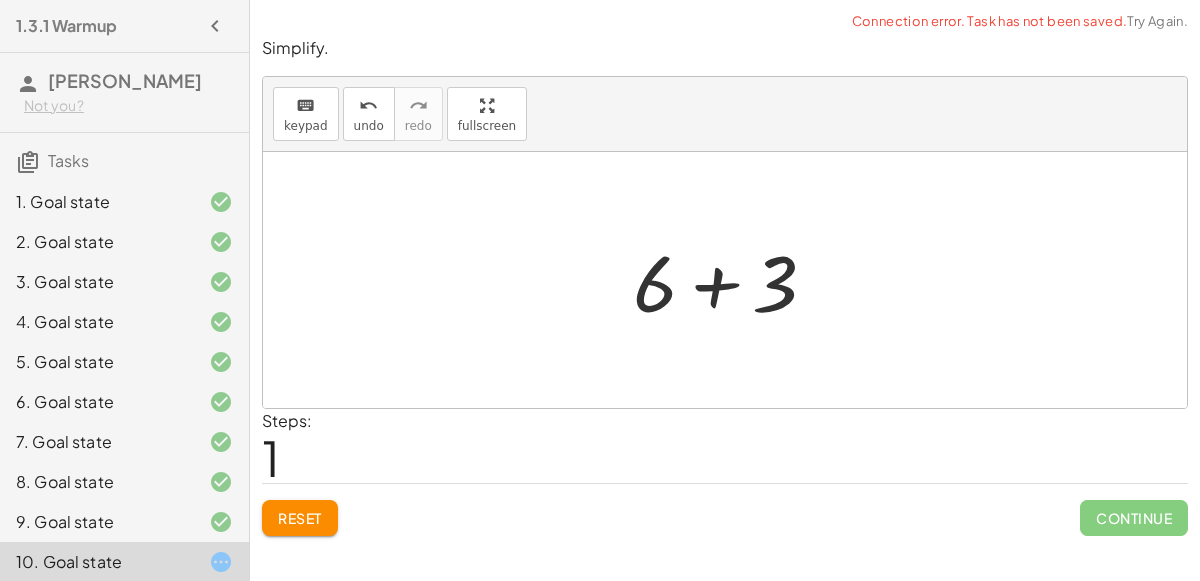
click at [730, 293] on div at bounding box center [733, 280] width 220 height 103
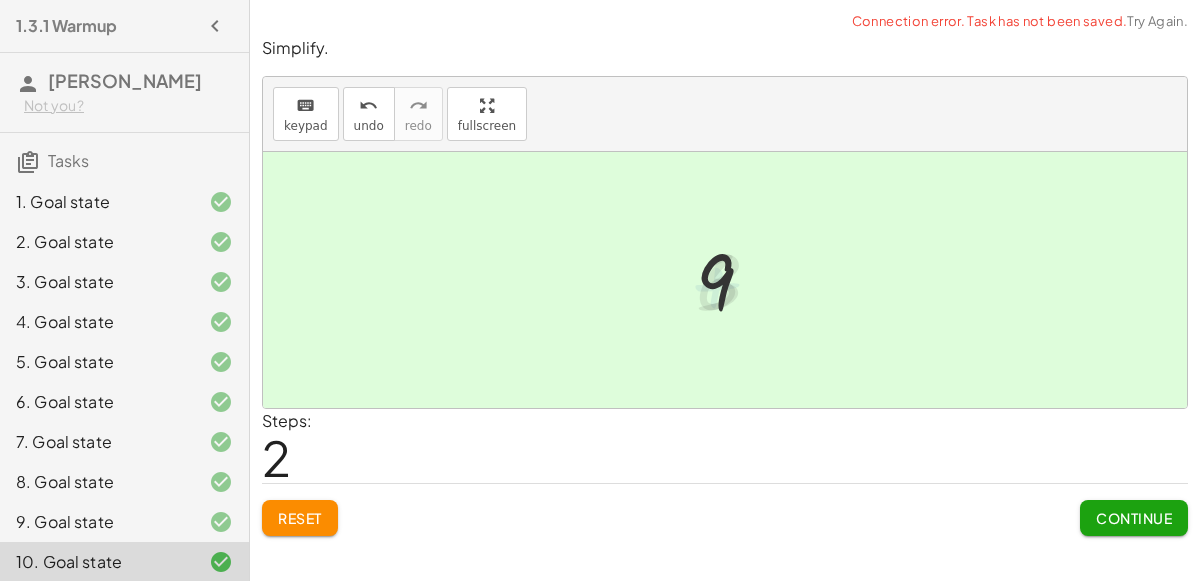
click at [1162, 544] on div "Simplify. keyboard keypad undo undo redo redo fullscreen + 3 + 3 + 3 + + 3 6 9 …" at bounding box center [725, 286] width 950 height 523
click at [1152, 518] on span "Continue" at bounding box center [1134, 518] width 76 height 18
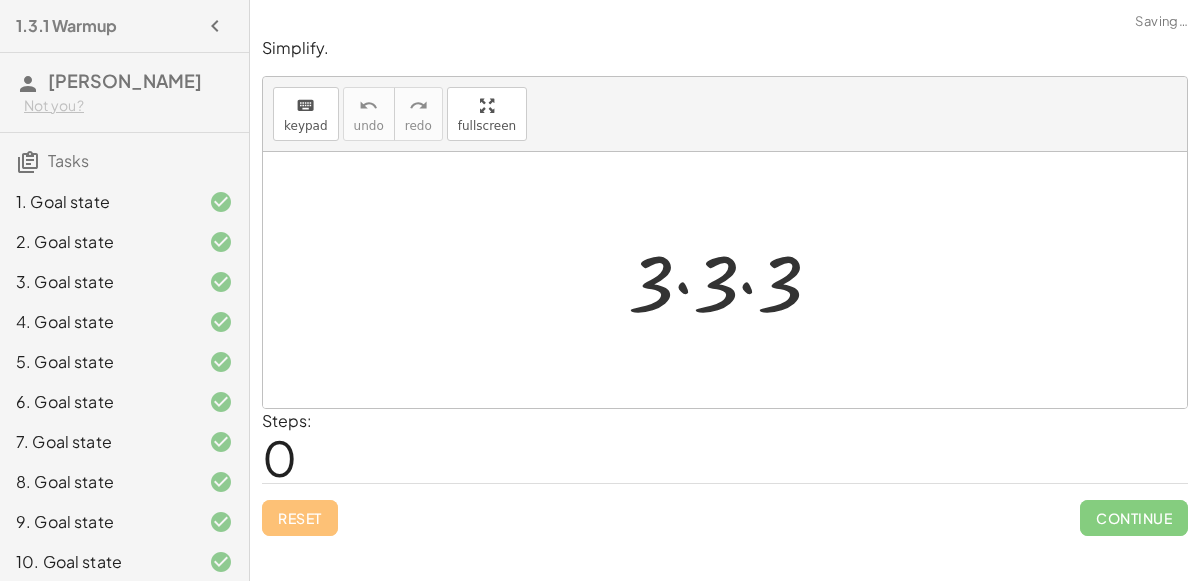
click at [695, 279] on div at bounding box center [733, 280] width 230 height 103
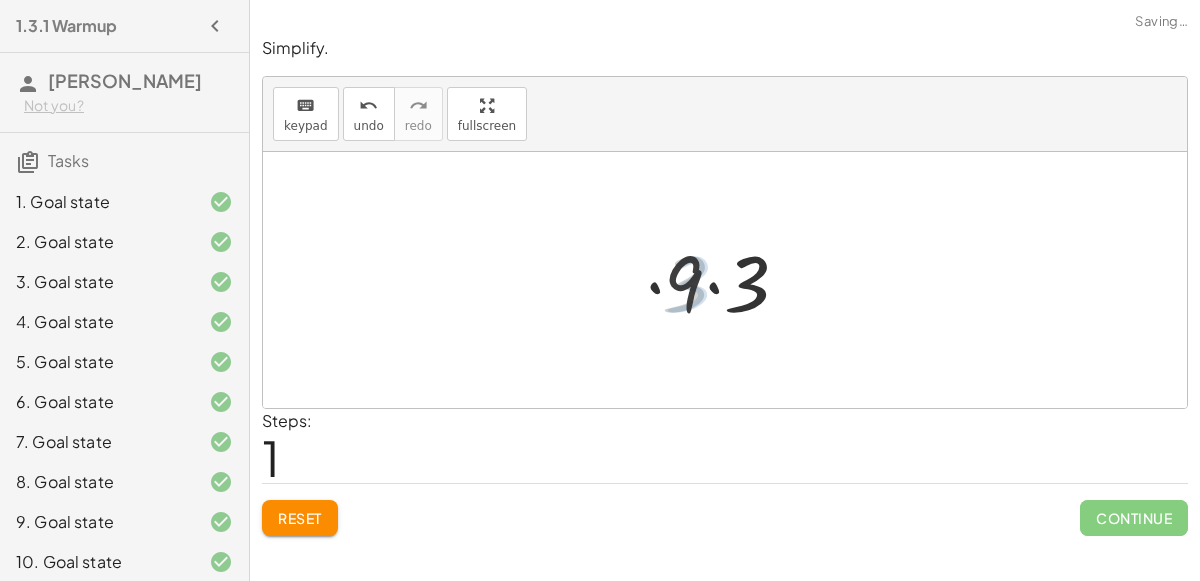
click at [710, 283] on div at bounding box center [733, 280] width 159 height 103
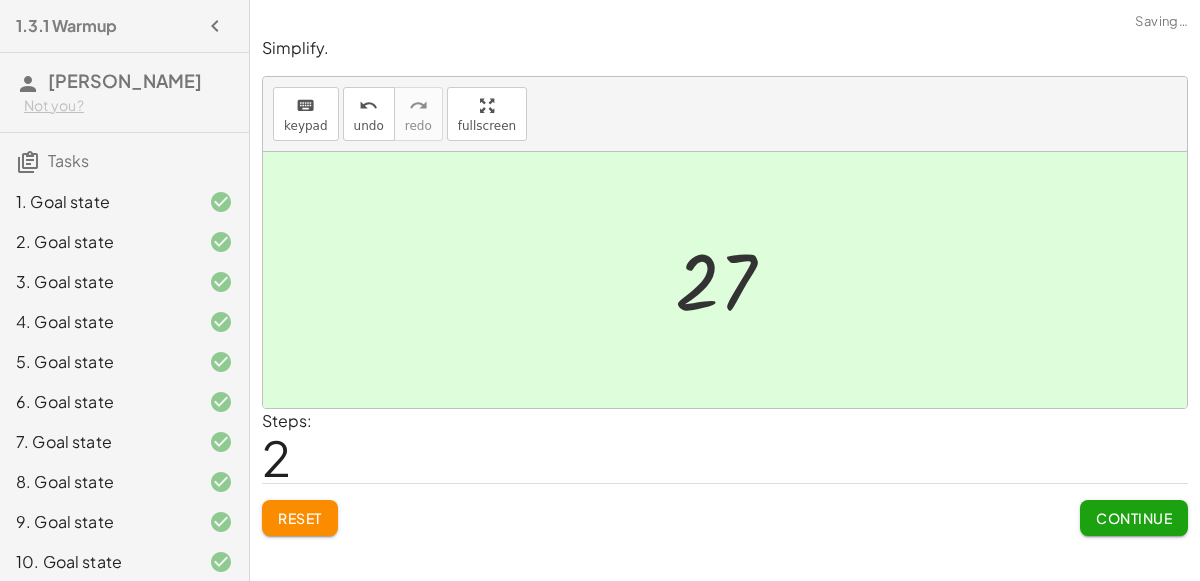
click at [1140, 518] on span "Continue" at bounding box center [1134, 518] width 76 height 18
click at [1131, 521] on span "Continue" at bounding box center [1134, 518] width 76 height 18
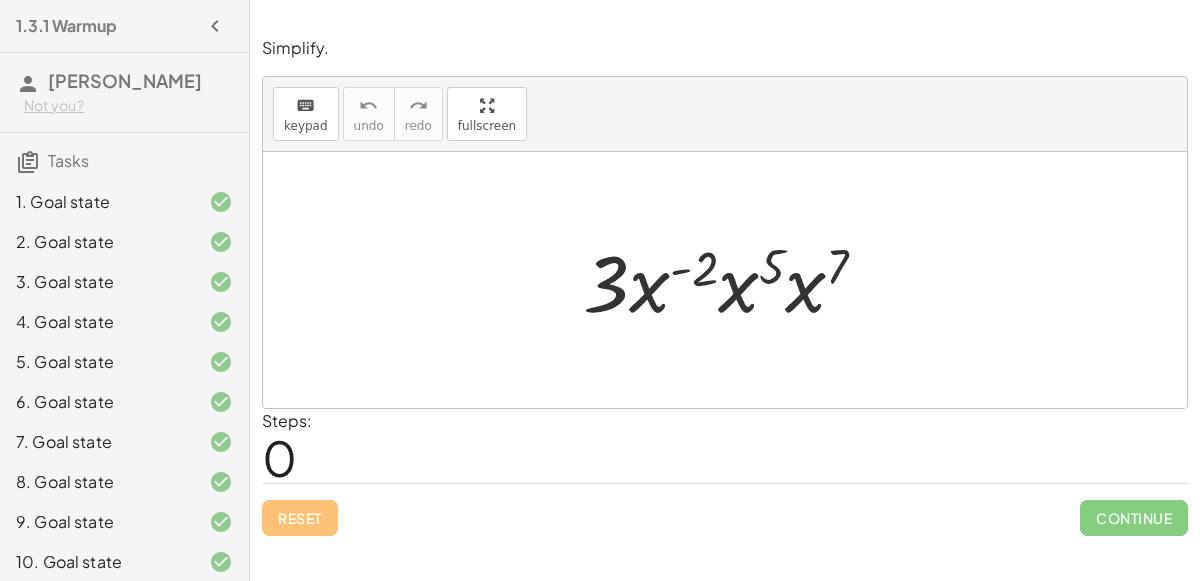
click at [819, 282] on div at bounding box center [733, 280] width 320 height 103
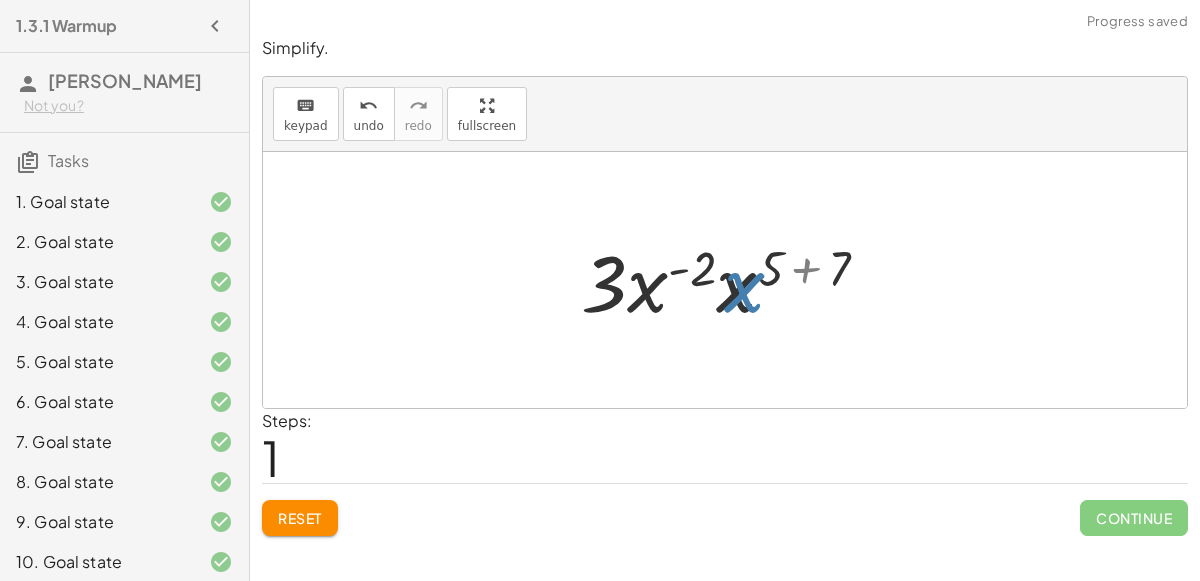
click at [816, 285] on div at bounding box center [733, 280] width 324 height 103
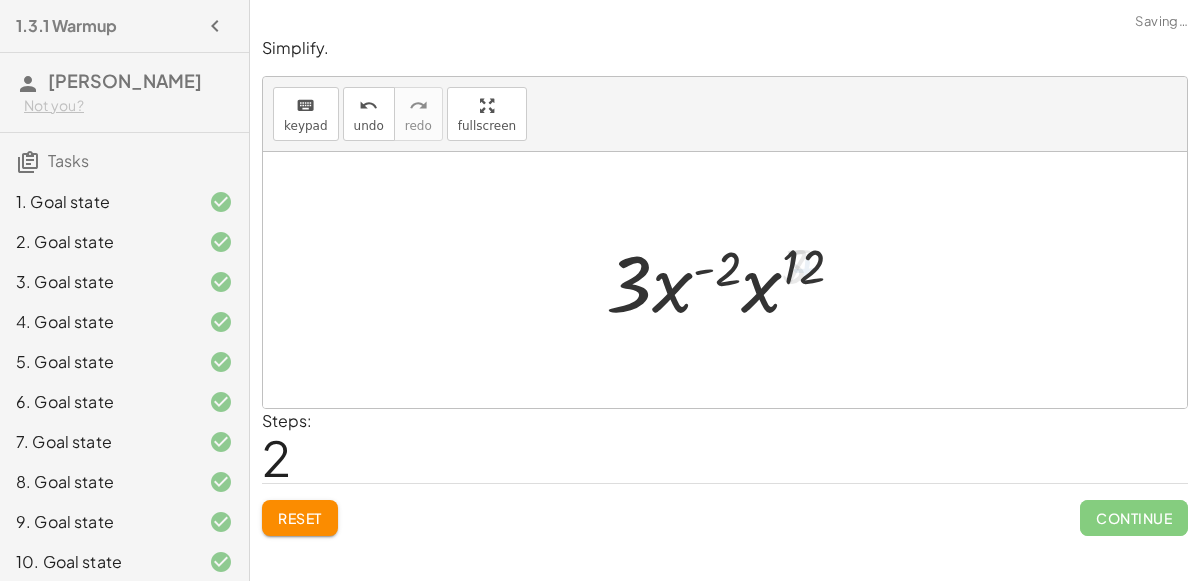
click at [772, 287] on div at bounding box center [733, 280] width 274 height 103
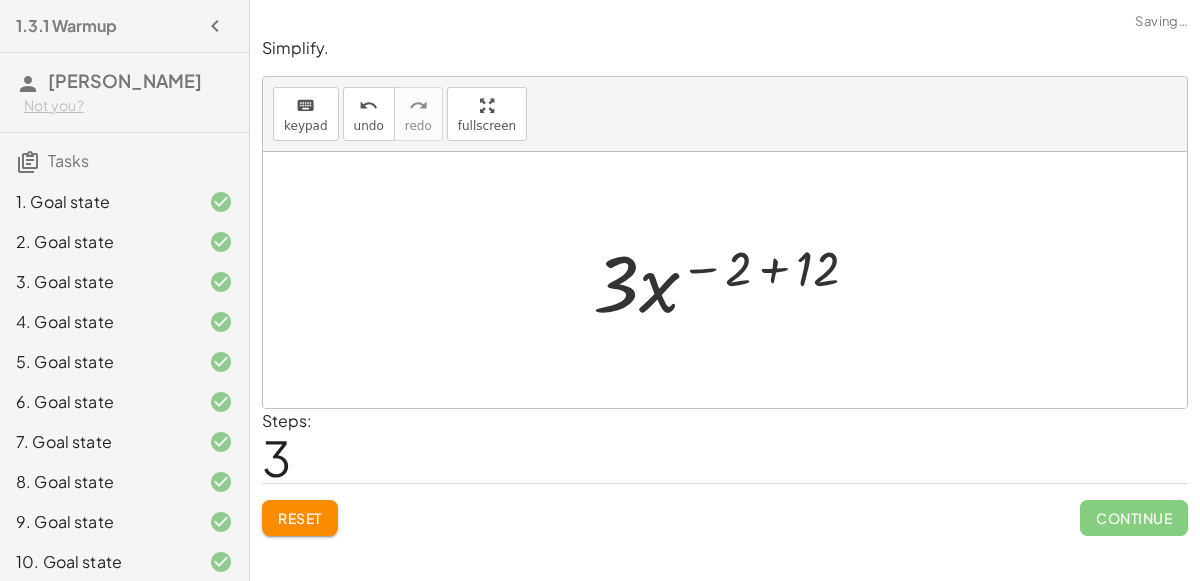
click at [770, 271] on div at bounding box center [733, 280] width 301 height 103
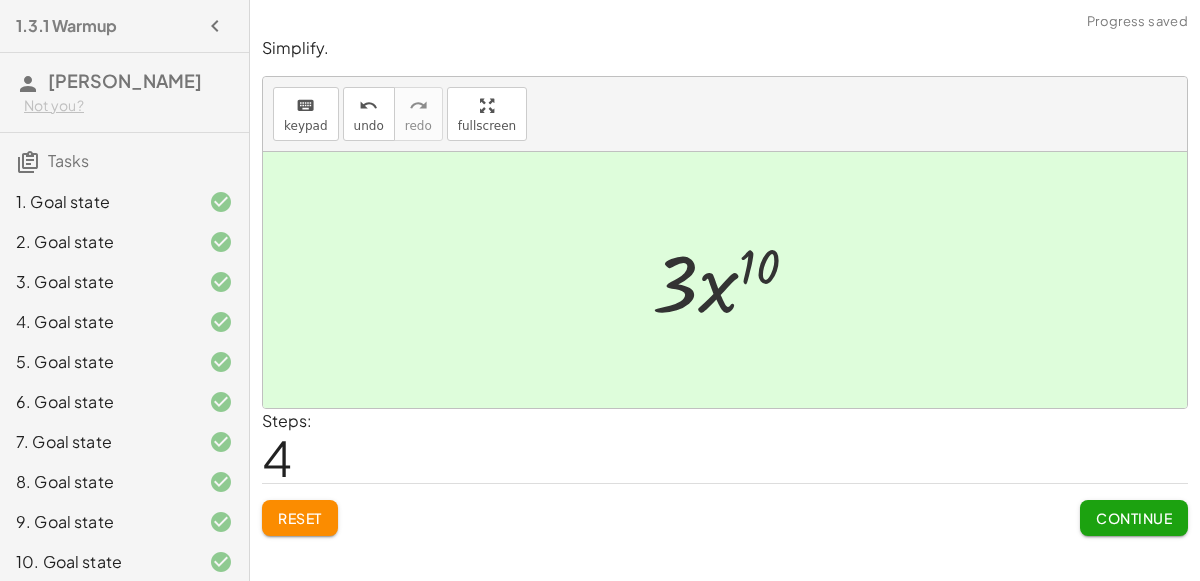
click at [1130, 522] on span "Continue" at bounding box center [1134, 518] width 76 height 18
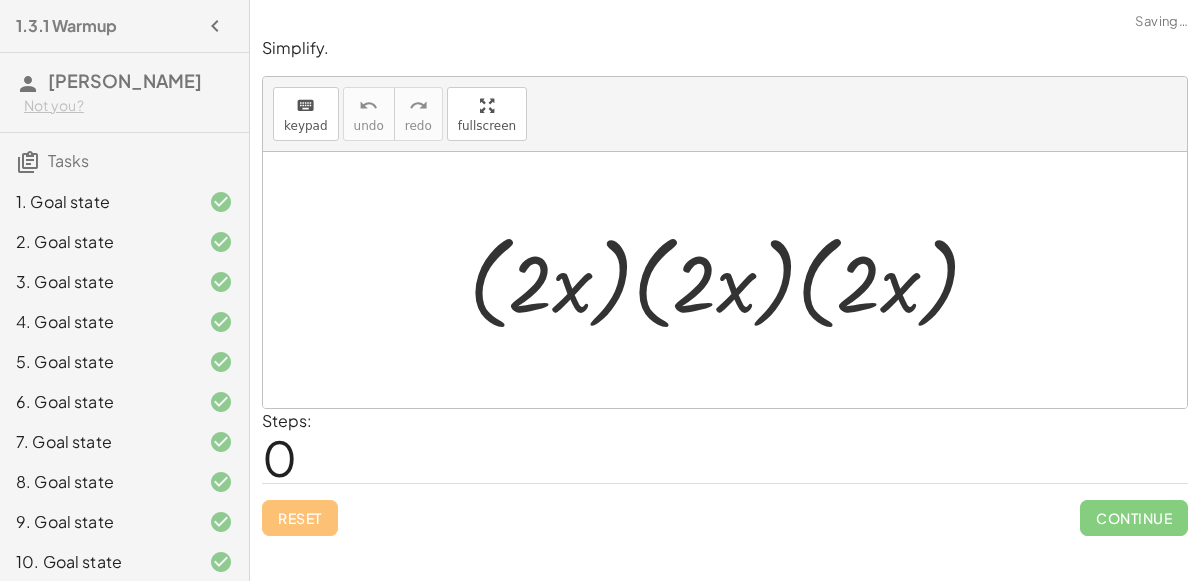
click at [915, 303] on div at bounding box center [733, 280] width 548 height 115
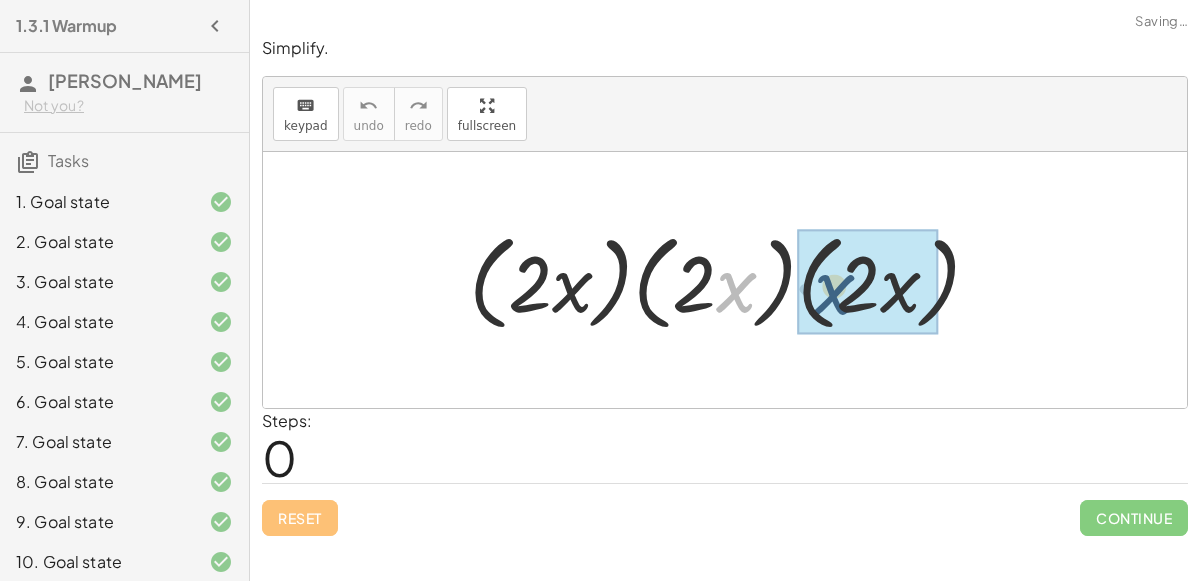
drag, startPoint x: 725, startPoint y: 262, endPoint x: 828, endPoint y: 252, distance: 103.5
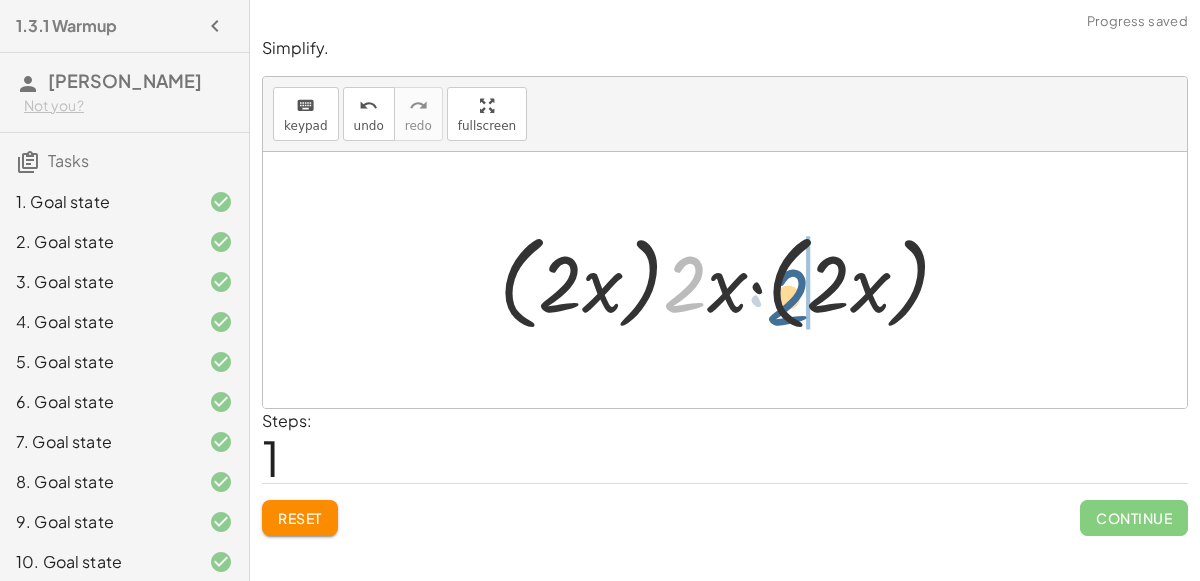
drag, startPoint x: 683, startPoint y: 282, endPoint x: 804, endPoint y: 278, distance: 121.0
click at [804, 278] on div at bounding box center [732, 280] width 487 height 115
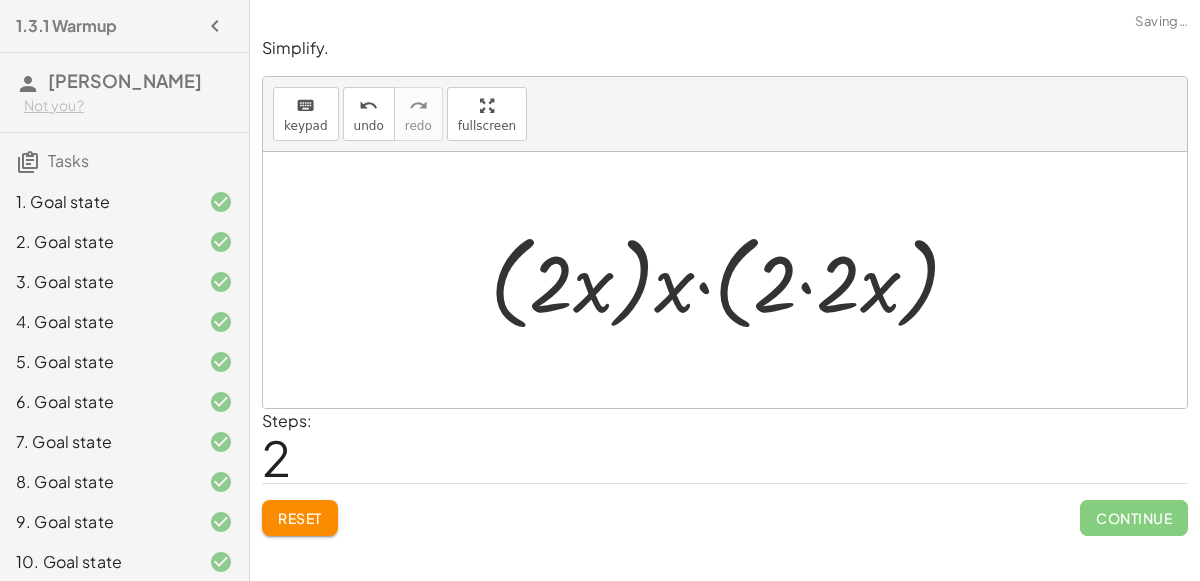
click at [804, 278] on div at bounding box center [733, 280] width 506 height 115
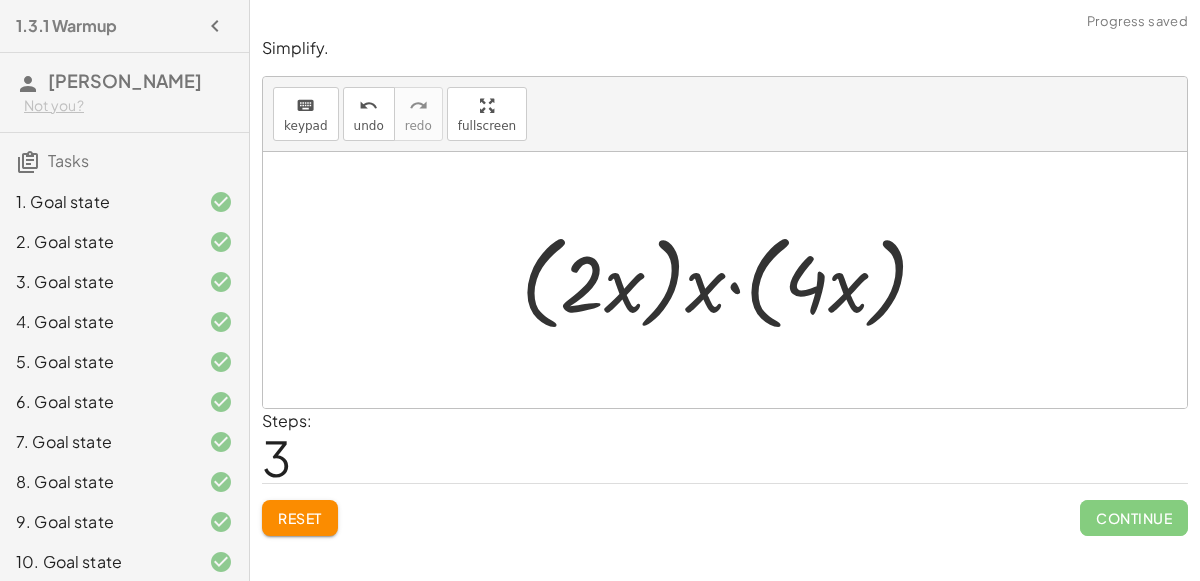
click at [733, 289] on div at bounding box center [733, 280] width 444 height 115
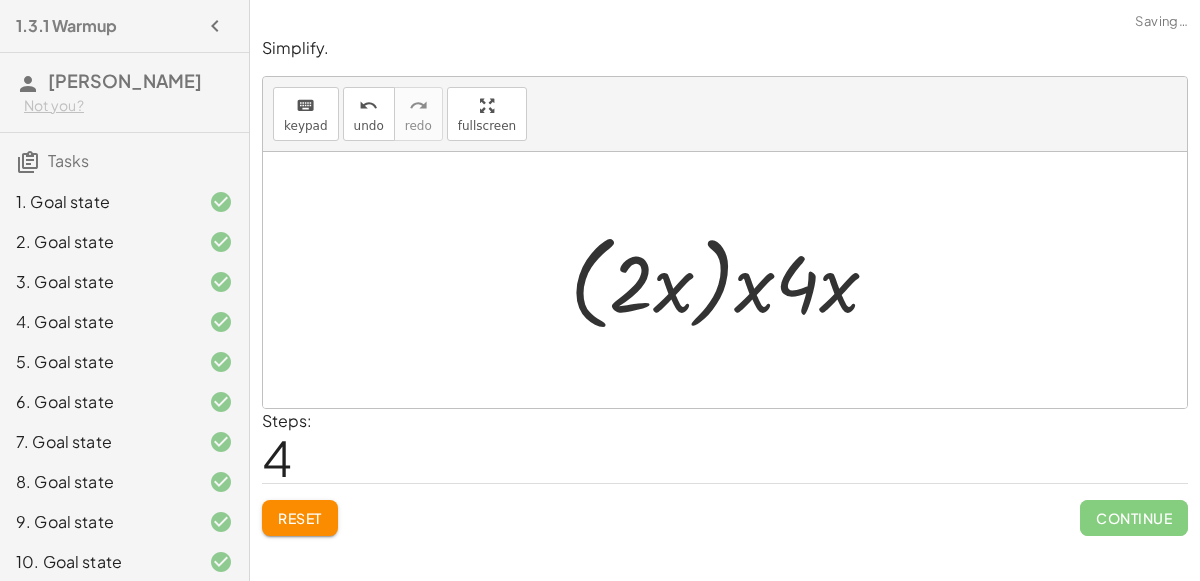
click at [704, 286] on div at bounding box center [733, 280] width 346 height 115
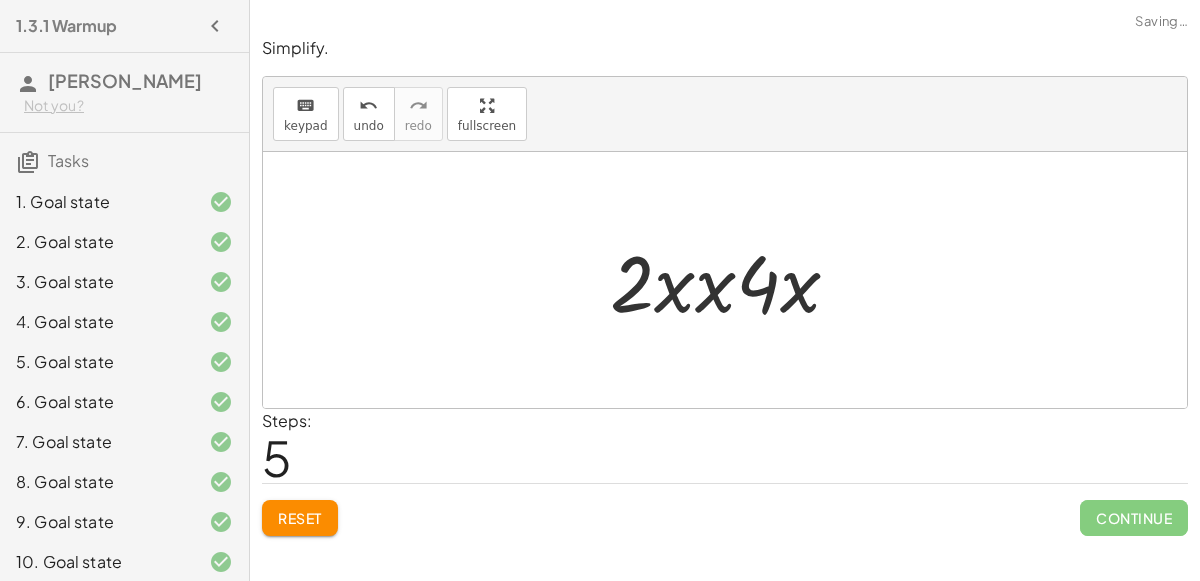
click at [733, 293] on div at bounding box center [733, 280] width 266 height 103
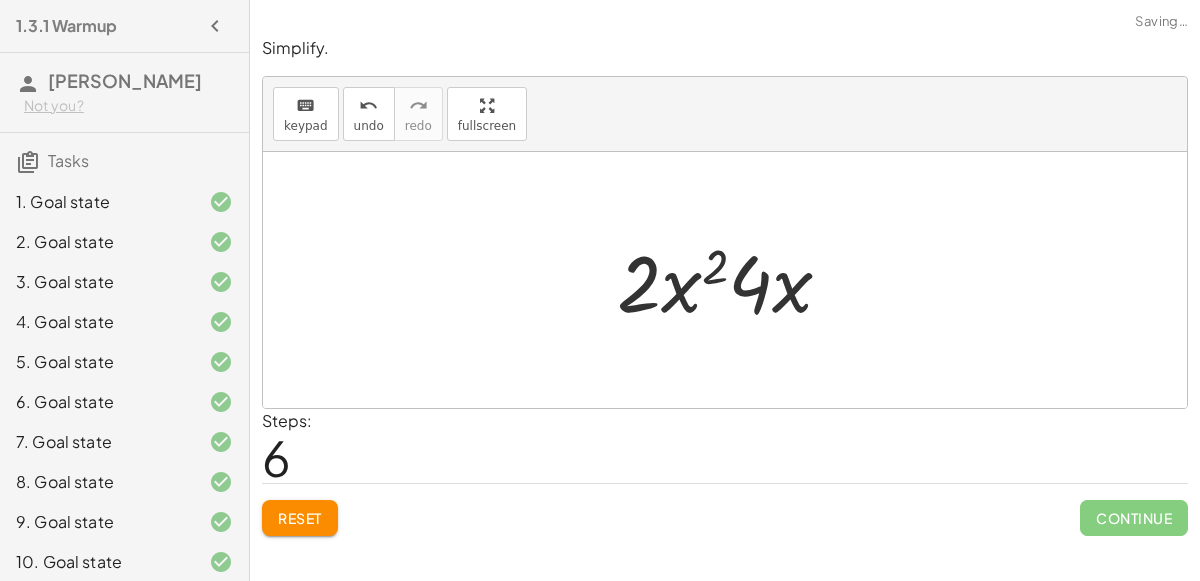
click at [733, 293] on div at bounding box center [733, 280] width 252 height 103
click at [759, 296] on div at bounding box center [733, 280] width 252 height 103
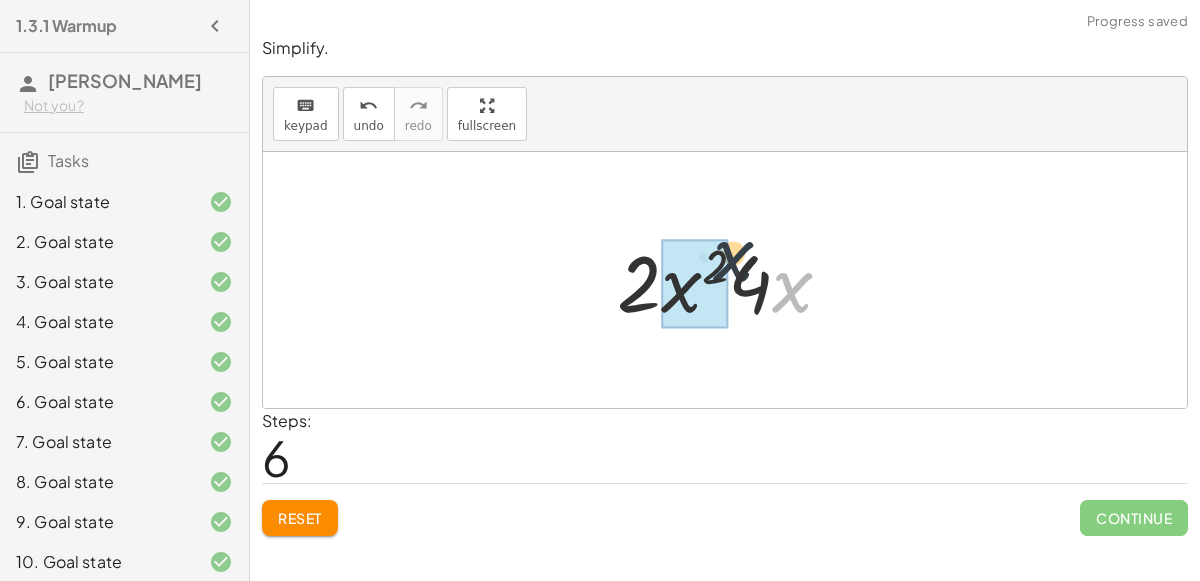
drag, startPoint x: 775, startPoint y: 295, endPoint x: 632, endPoint y: 304, distance: 143.3
click at [632, 304] on div at bounding box center [733, 280] width 252 height 103
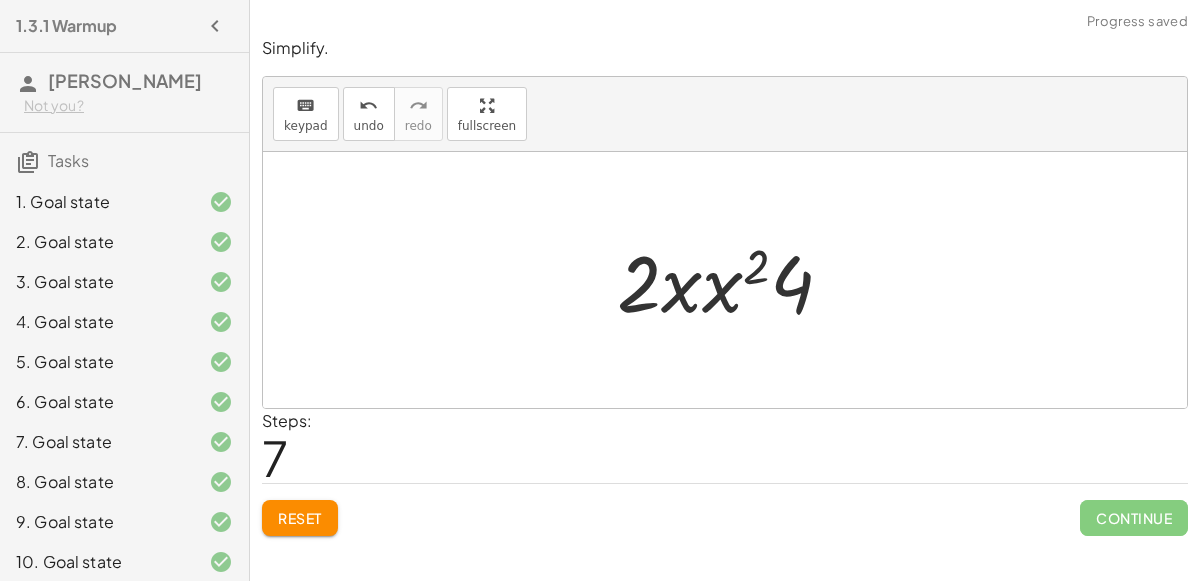
click at [694, 285] on div at bounding box center [733, 280] width 252 height 103
click at [710, 291] on div at bounding box center [733, 280] width 252 height 103
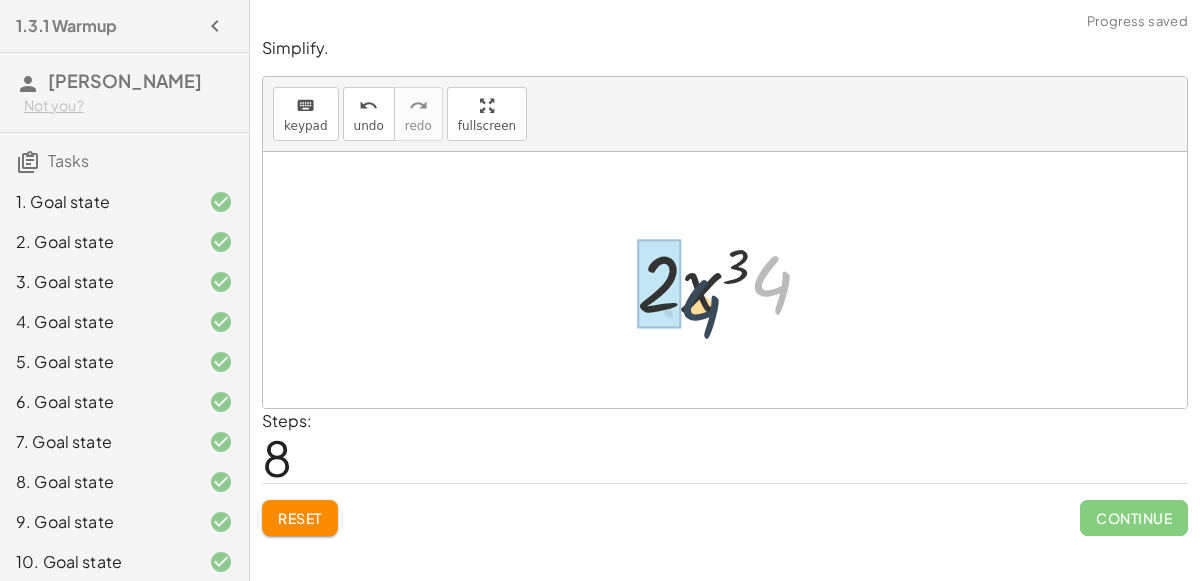
drag, startPoint x: 761, startPoint y: 299, endPoint x: 666, endPoint y: 312, distance: 95.9
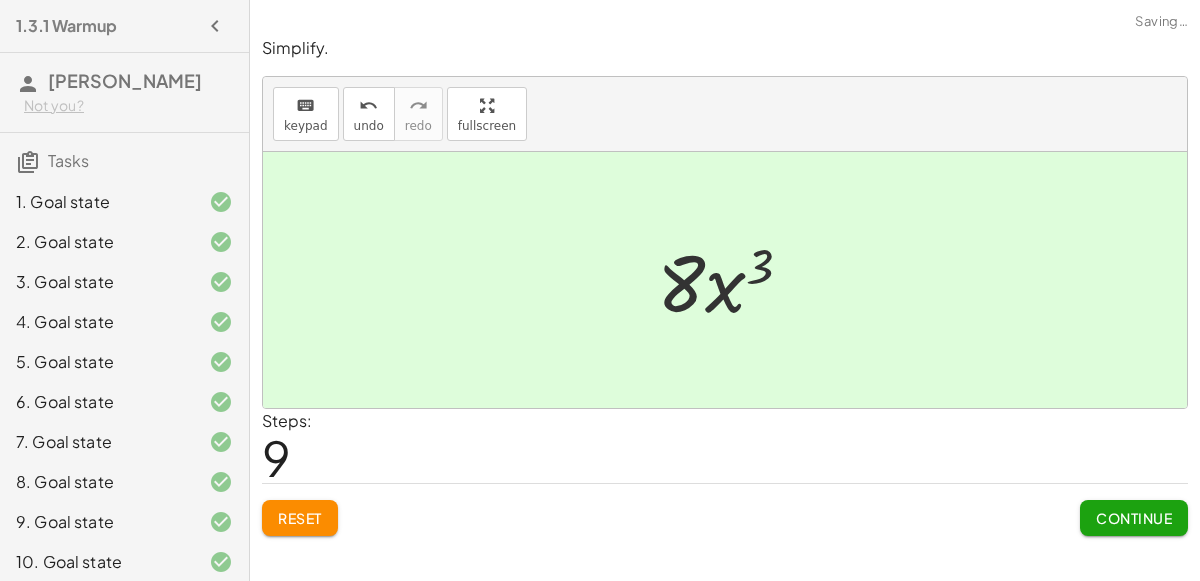
click at [678, 283] on div at bounding box center [733, 280] width 172 height 103
click at [1173, 510] on button "Continue" at bounding box center [1134, 518] width 108 height 36
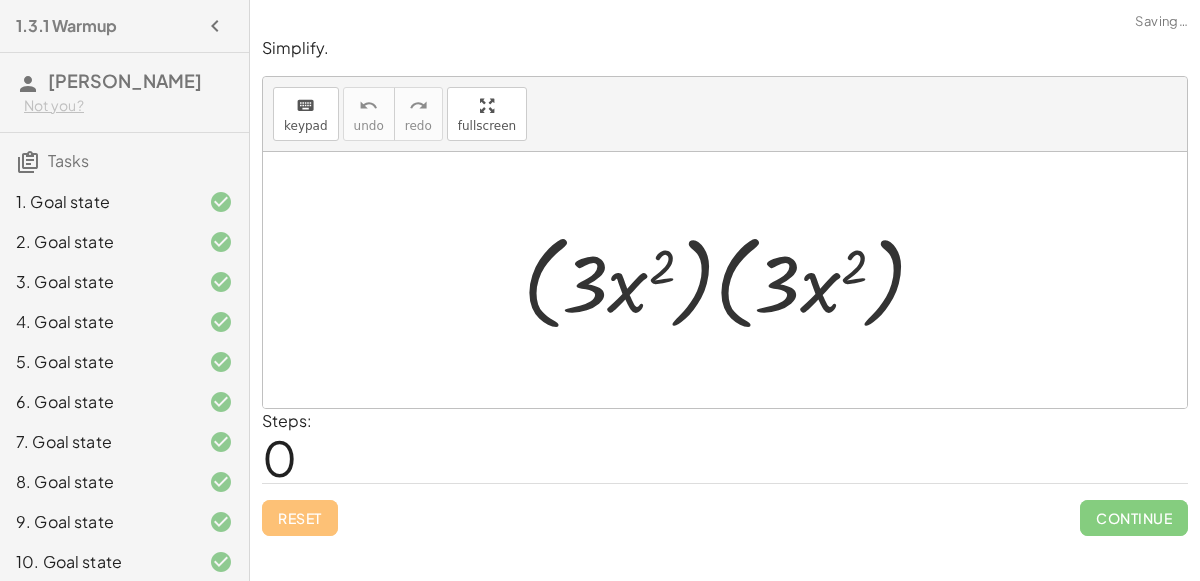
click at [673, 298] on div at bounding box center [733, 280] width 440 height 115
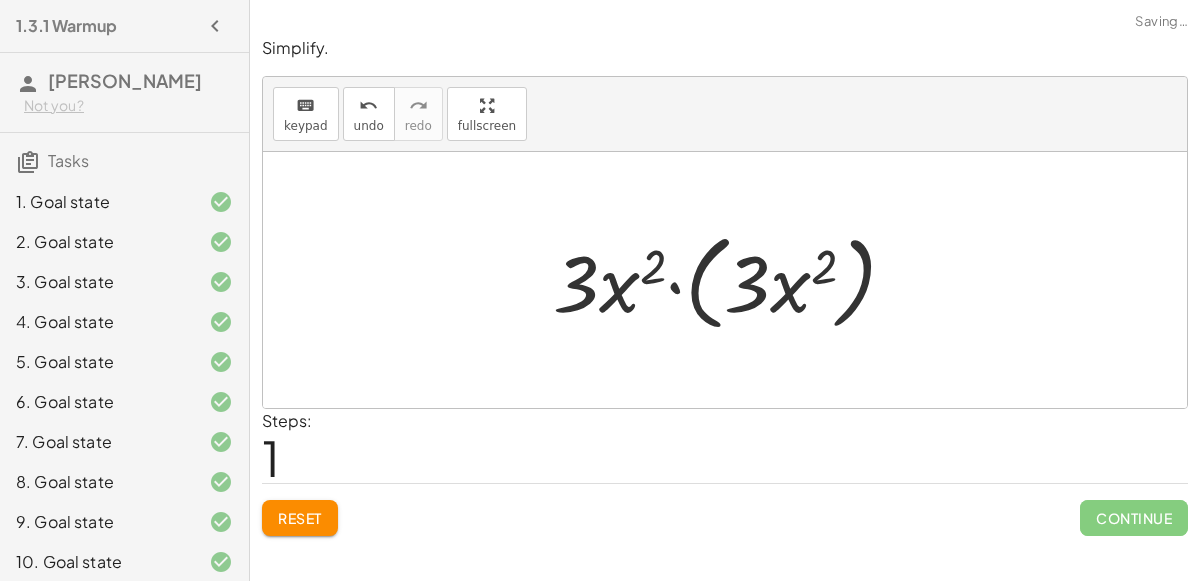
click at [704, 283] on div at bounding box center [732, 280] width 379 height 115
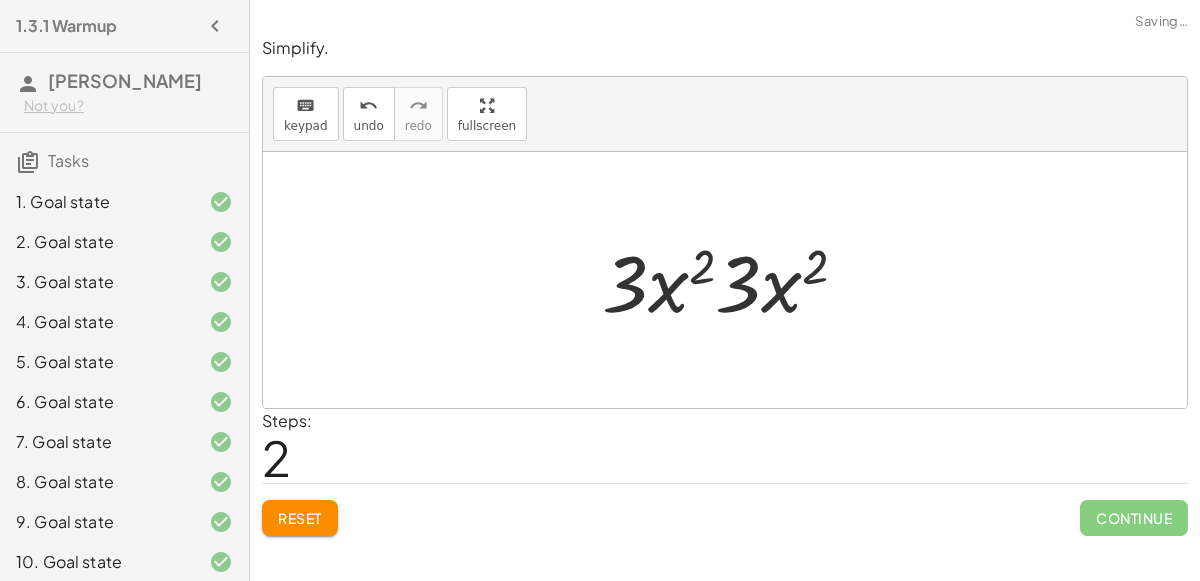
click at [727, 286] on div at bounding box center [732, 280] width 281 height 103
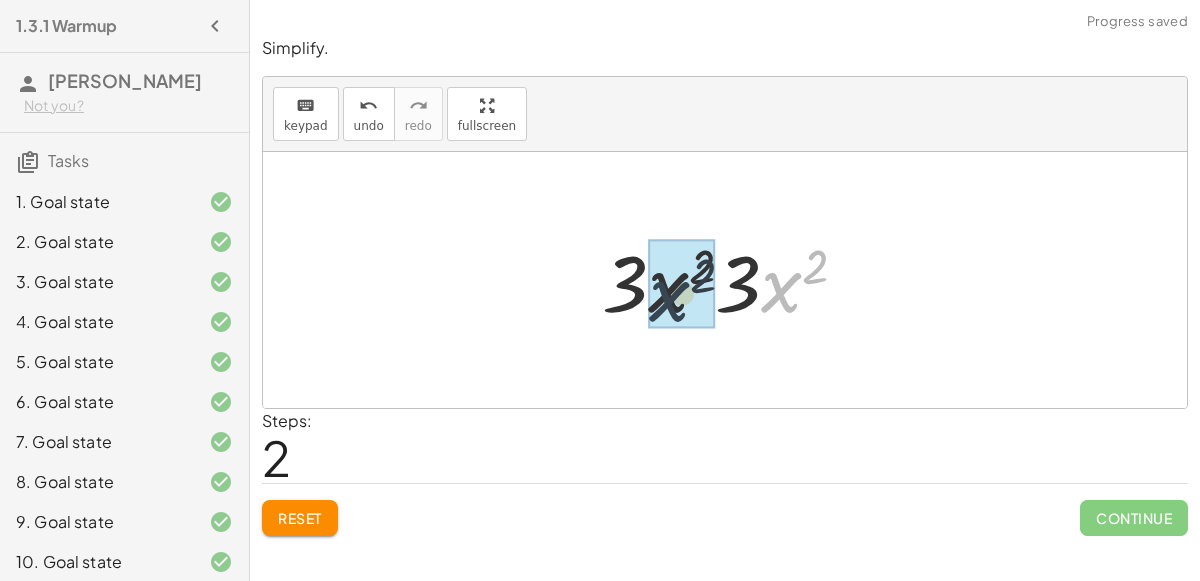
drag, startPoint x: 770, startPoint y: 296, endPoint x: 641, endPoint y: 308, distance: 129.5
click at [641, 308] on div at bounding box center [732, 280] width 281 height 103
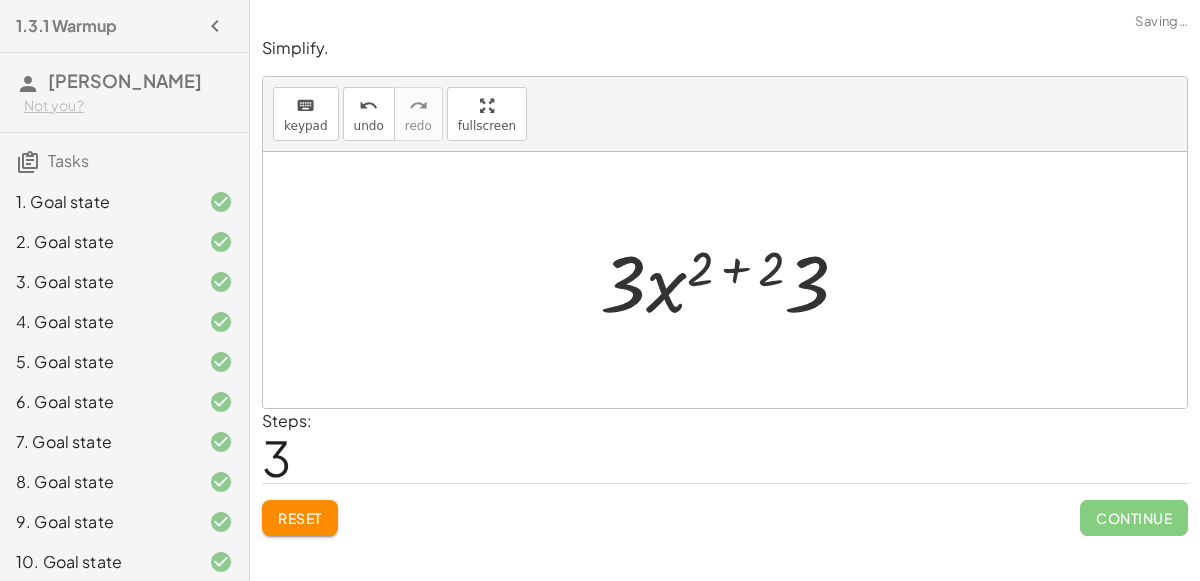
click at [738, 268] on div at bounding box center [732, 280] width 285 height 103
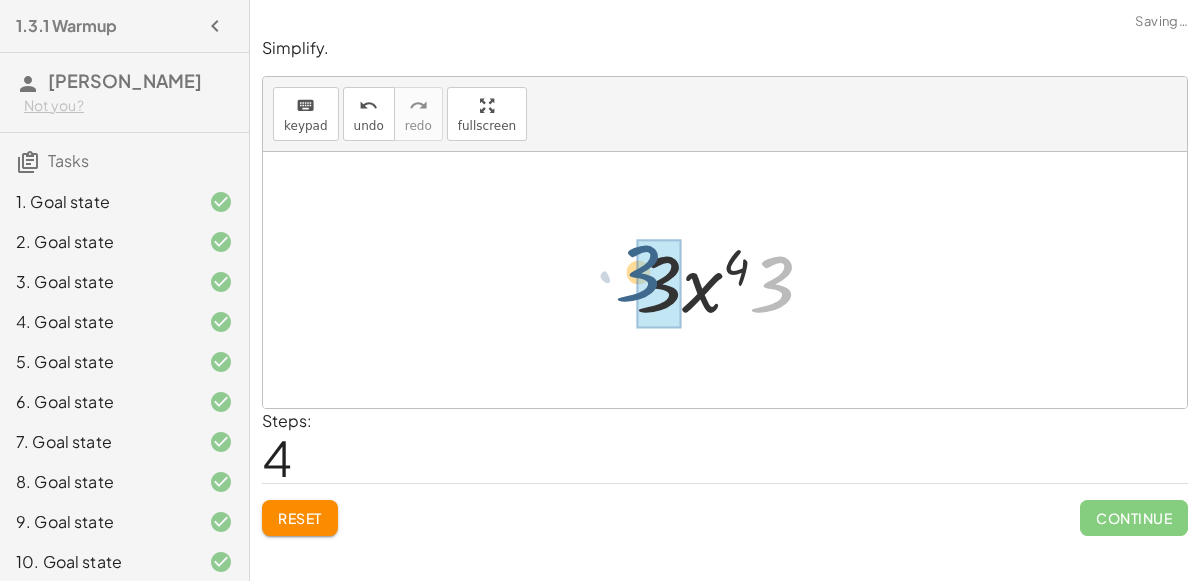
drag, startPoint x: 771, startPoint y: 292, endPoint x: 663, endPoint y: 284, distance: 108.3
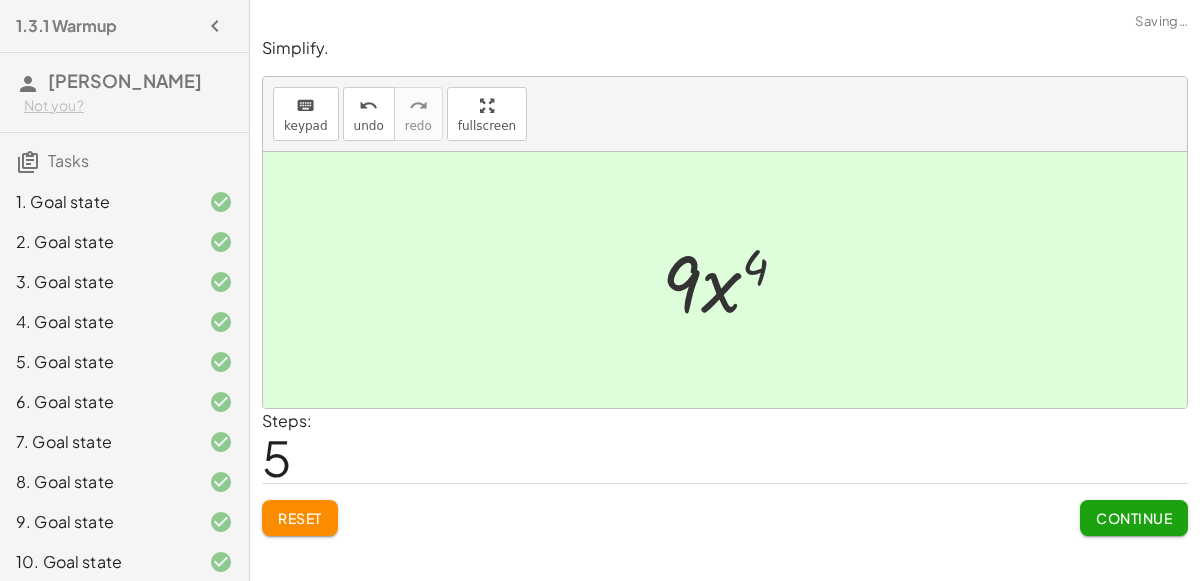
click at [1122, 529] on button "Continue" at bounding box center [1134, 518] width 108 height 36
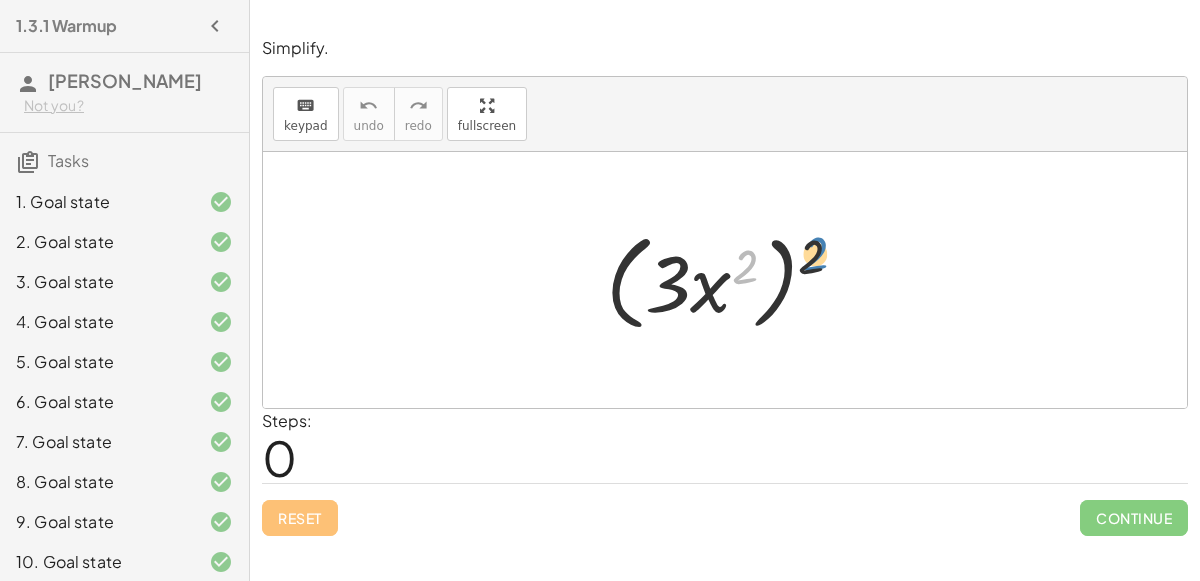
drag, startPoint x: 752, startPoint y: 260, endPoint x: 831, endPoint y: 246, distance: 80.2
click at [831, 246] on div at bounding box center [733, 280] width 274 height 115
drag, startPoint x: 821, startPoint y: 253, endPoint x: 761, endPoint y: 260, distance: 60.4
click at [761, 260] on div at bounding box center [733, 280] width 274 height 115
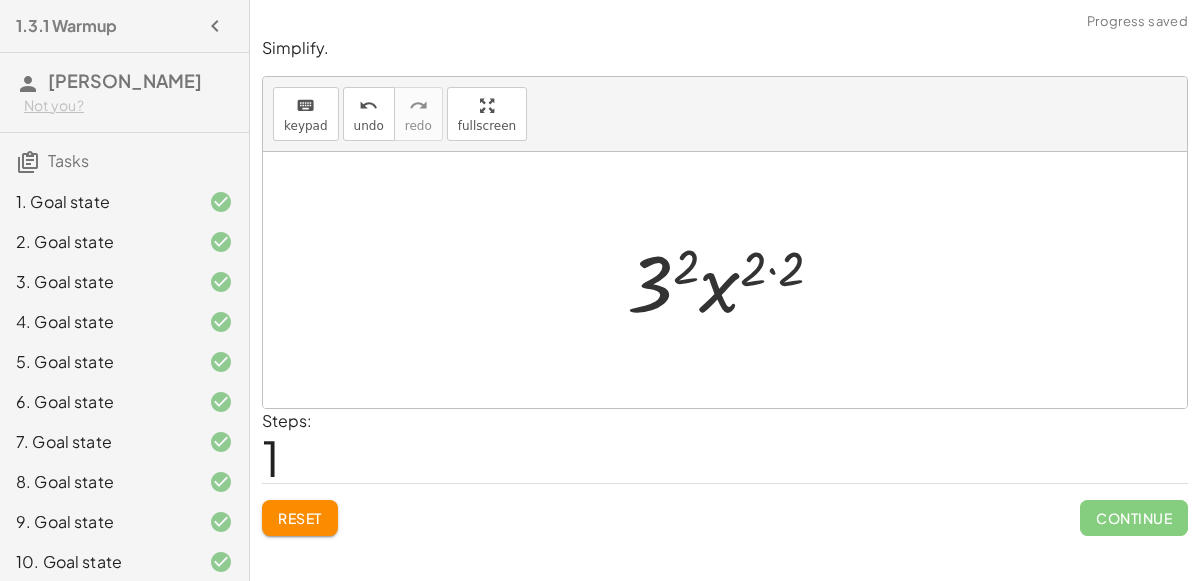
click at [768, 267] on div at bounding box center [733, 280] width 232 height 103
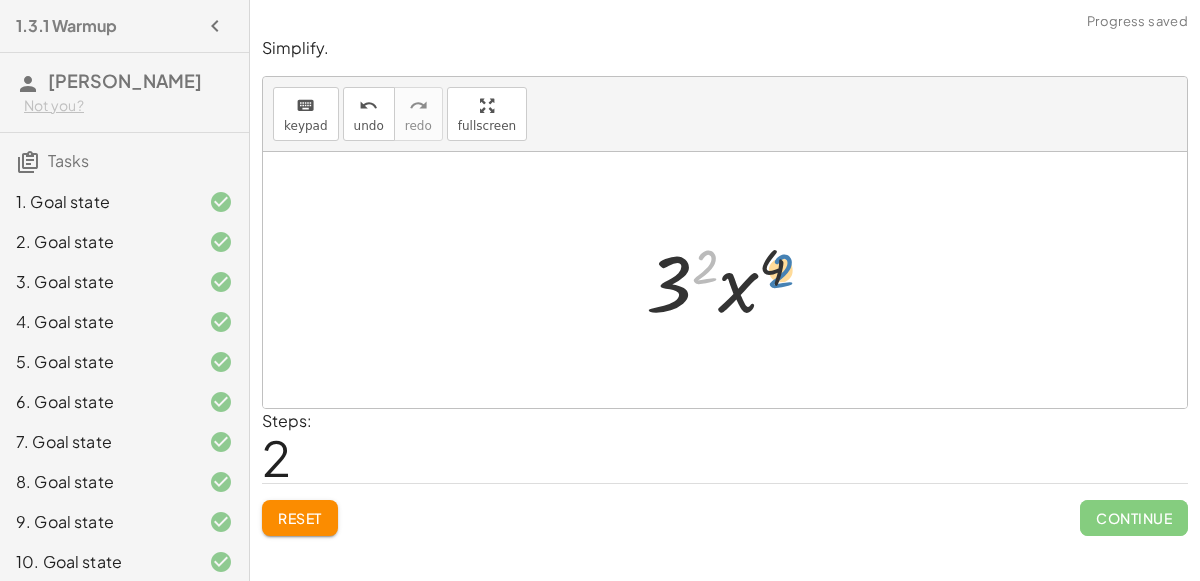
drag, startPoint x: 699, startPoint y: 265, endPoint x: 768, endPoint y: 270, distance: 69.2
click at [768, 270] on div at bounding box center [733, 280] width 195 height 103
drag, startPoint x: 751, startPoint y: 286, endPoint x: 695, endPoint y: 285, distance: 56.0
click at [695, 285] on div at bounding box center [733, 280] width 195 height 103
drag, startPoint x: 728, startPoint y: 293, endPoint x: 653, endPoint y: 295, distance: 75.0
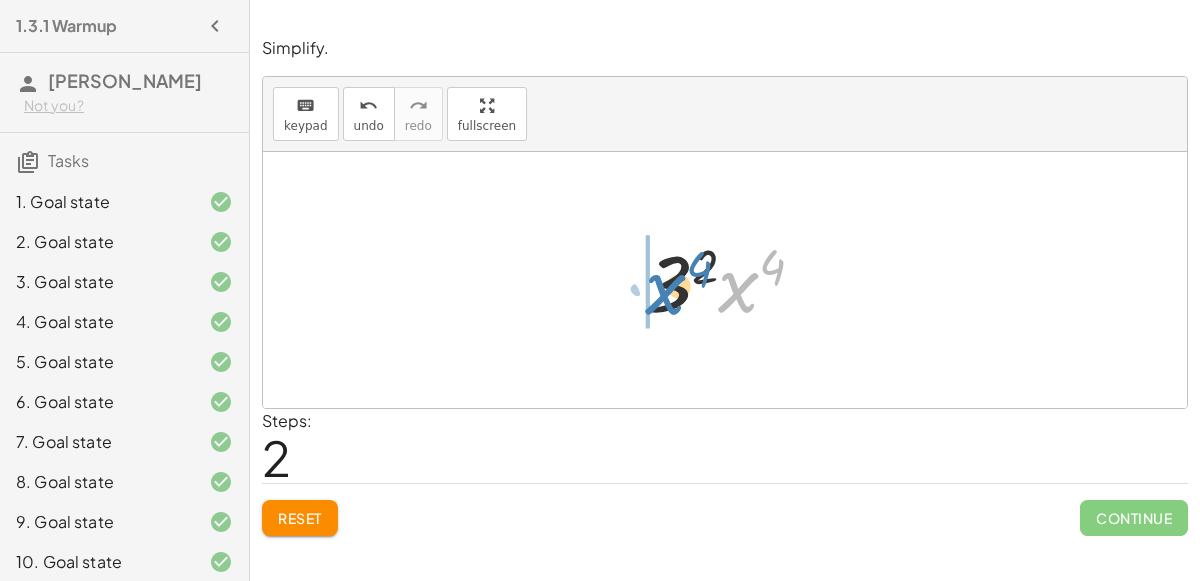
click at [653, 295] on div at bounding box center [733, 280] width 195 height 103
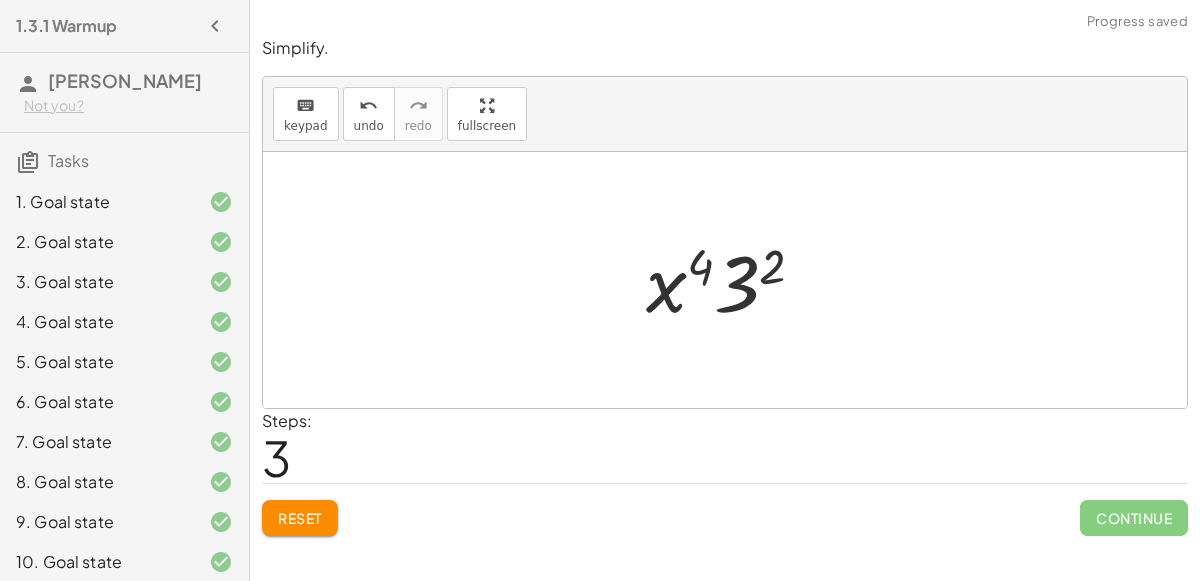
click at [670, 283] on div at bounding box center [733, 280] width 195 height 103
click at [754, 289] on div at bounding box center [733, 280] width 195 height 103
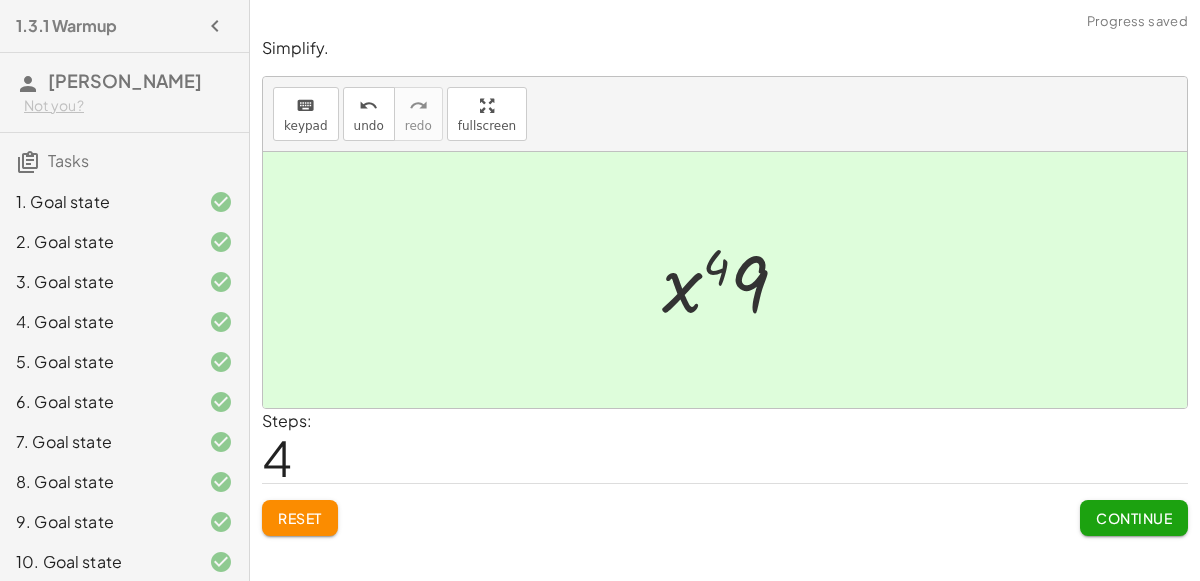
click at [1191, 559] on div "Simplify. keyboard keypad undo undo redo redo fullscreen · x 5 · x 7 · 1 · x ( …" at bounding box center [725, 290] width 950 height 581
click at [1146, 521] on span "Continue" at bounding box center [1134, 518] width 76 height 18
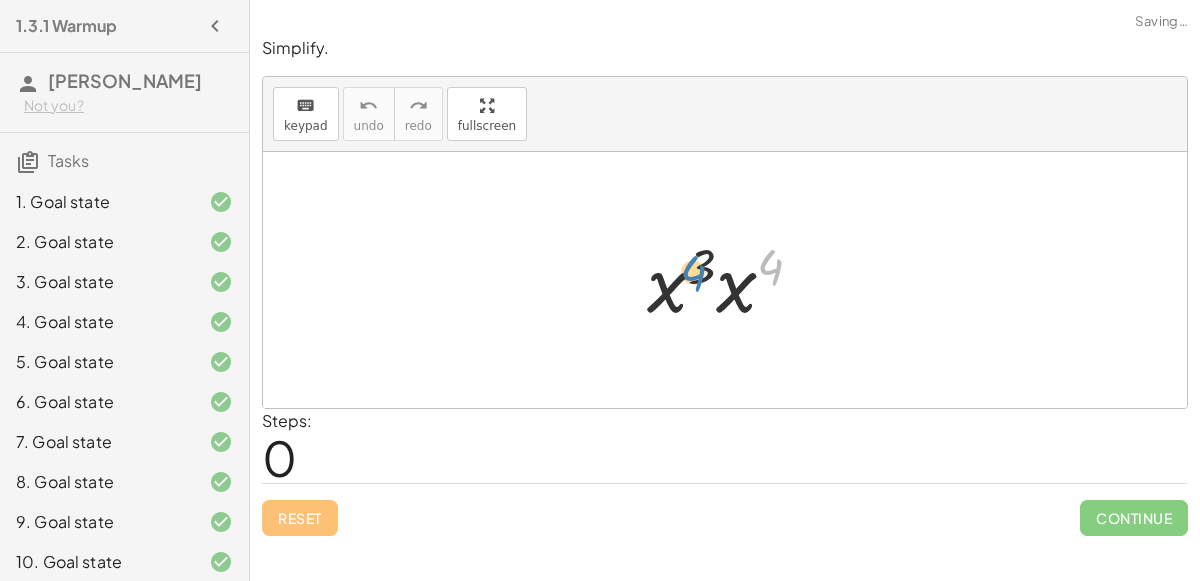
drag, startPoint x: 770, startPoint y: 271, endPoint x: 692, endPoint y: 277, distance: 78.2
click at [692, 277] on div at bounding box center [732, 280] width 191 height 103
click at [724, 289] on div at bounding box center [732, 280] width 191 height 103
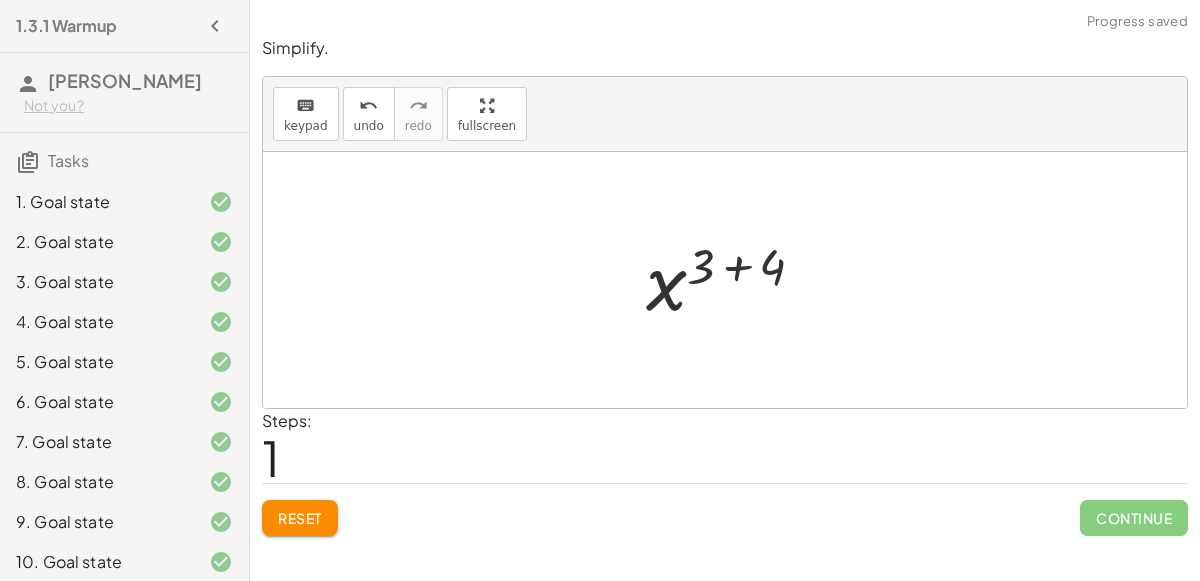
click at [738, 265] on div at bounding box center [733, 280] width 195 height 99
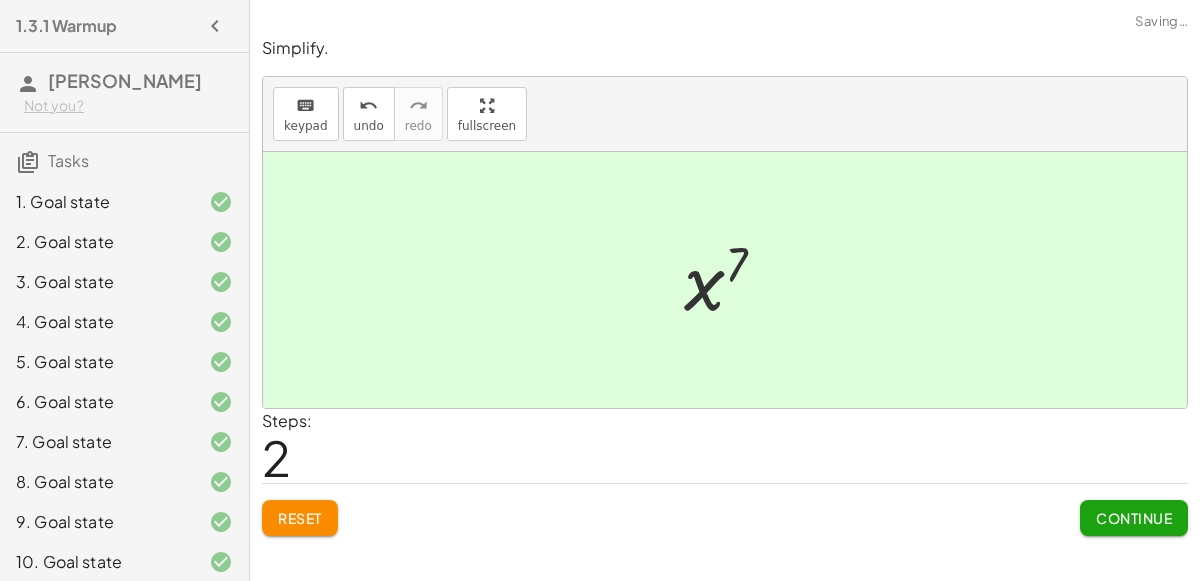
click at [1125, 520] on span "Continue" at bounding box center [1134, 518] width 76 height 18
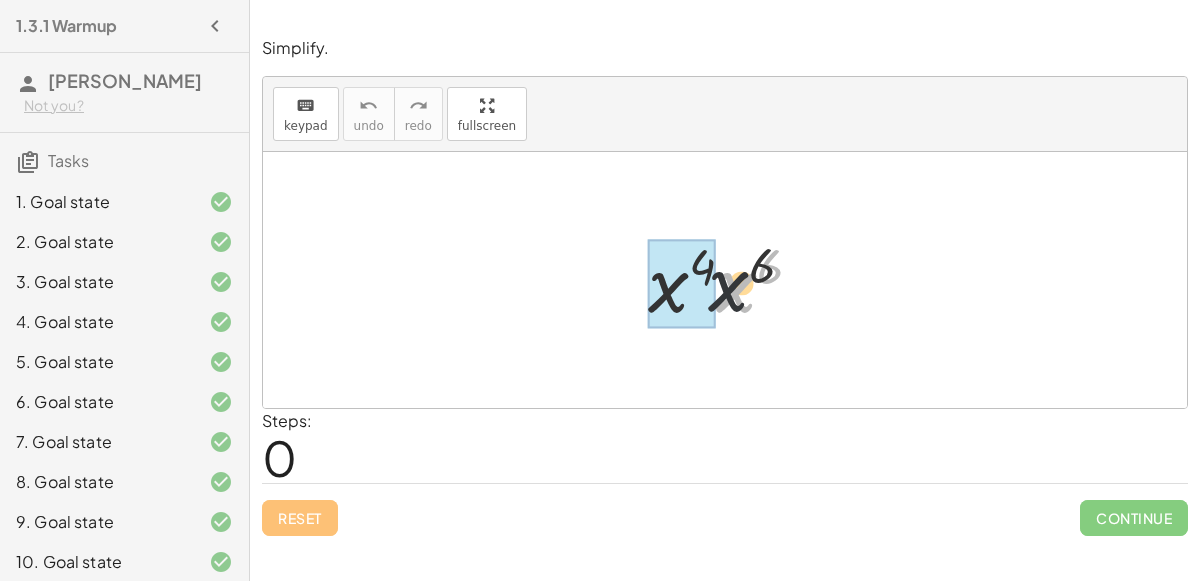
drag, startPoint x: 742, startPoint y: 299, endPoint x: 677, endPoint y: 298, distance: 65.0
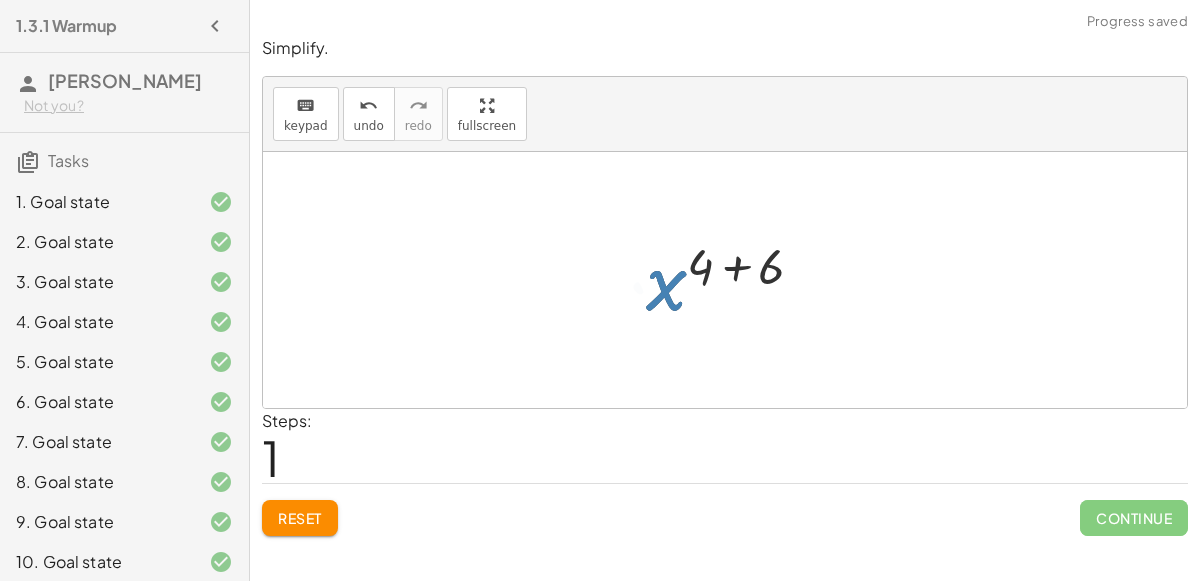
click at [741, 260] on div at bounding box center [733, 280] width 194 height 99
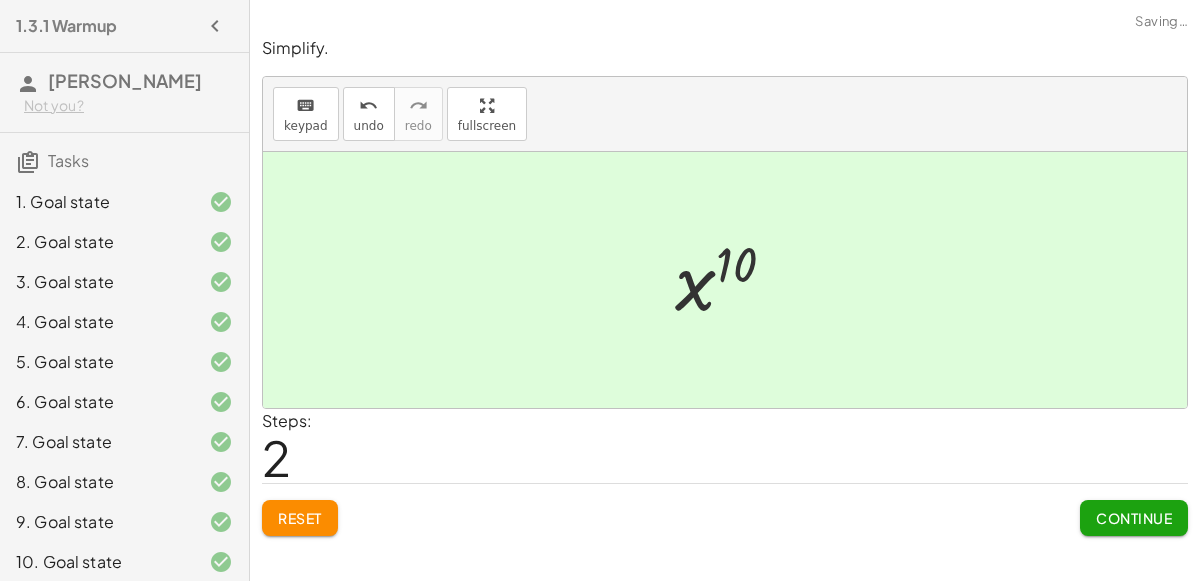
click at [1163, 526] on button "Continue" at bounding box center [1134, 518] width 108 height 36
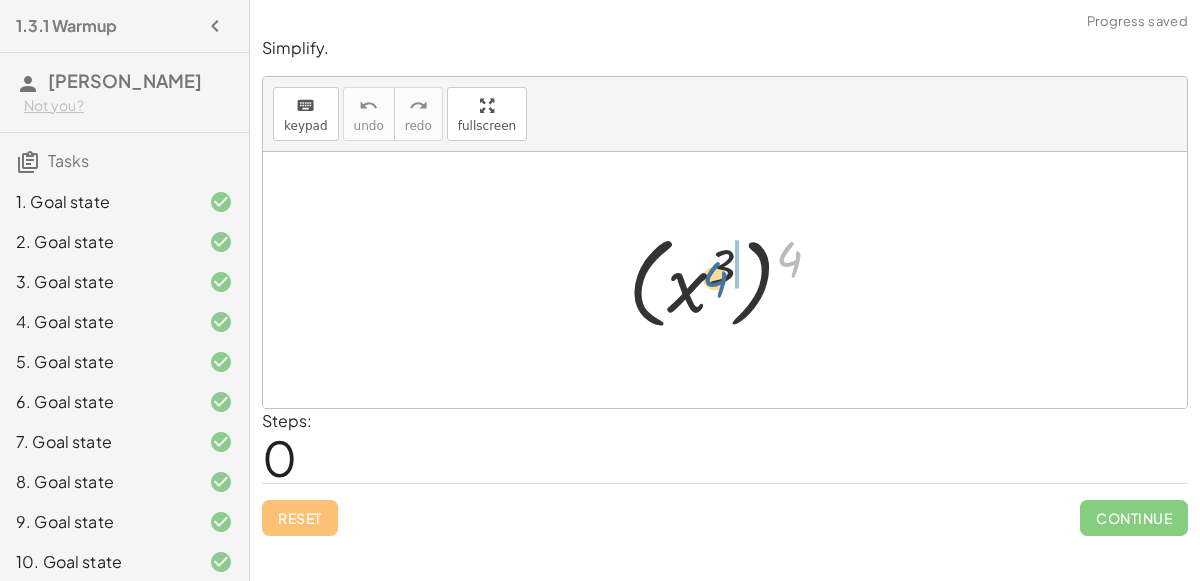
drag, startPoint x: 791, startPoint y: 251, endPoint x: 724, endPoint y: 277, distance: 71.9
click at [724, 277] on div at bounding box center [732, 280] width 229 height 111
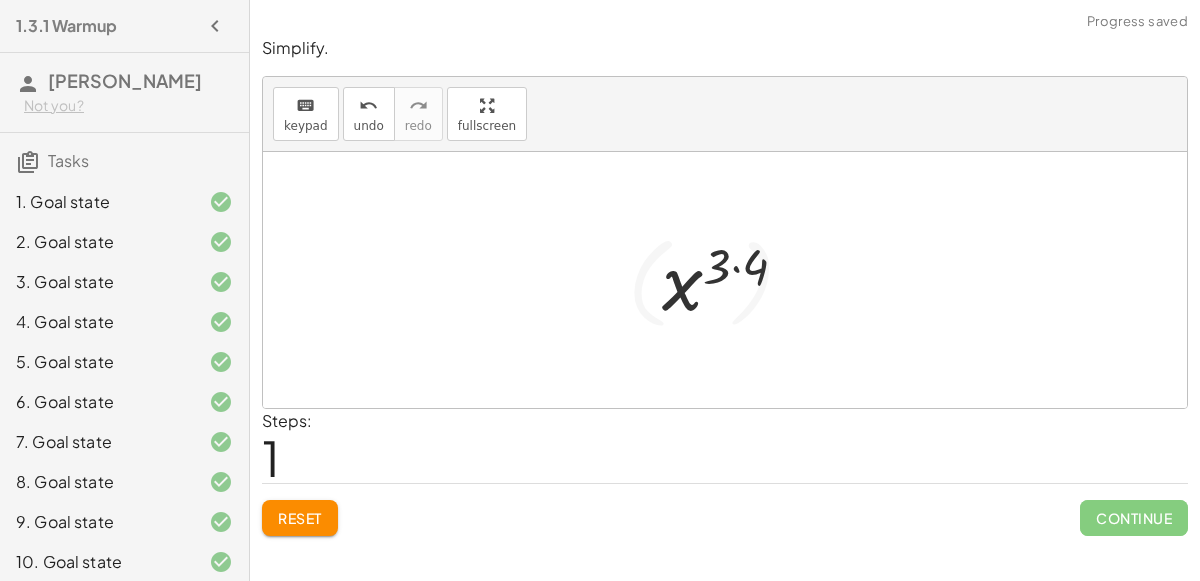
click at [731, 268] on div at bounding box center [732, 280] width 161 height 99
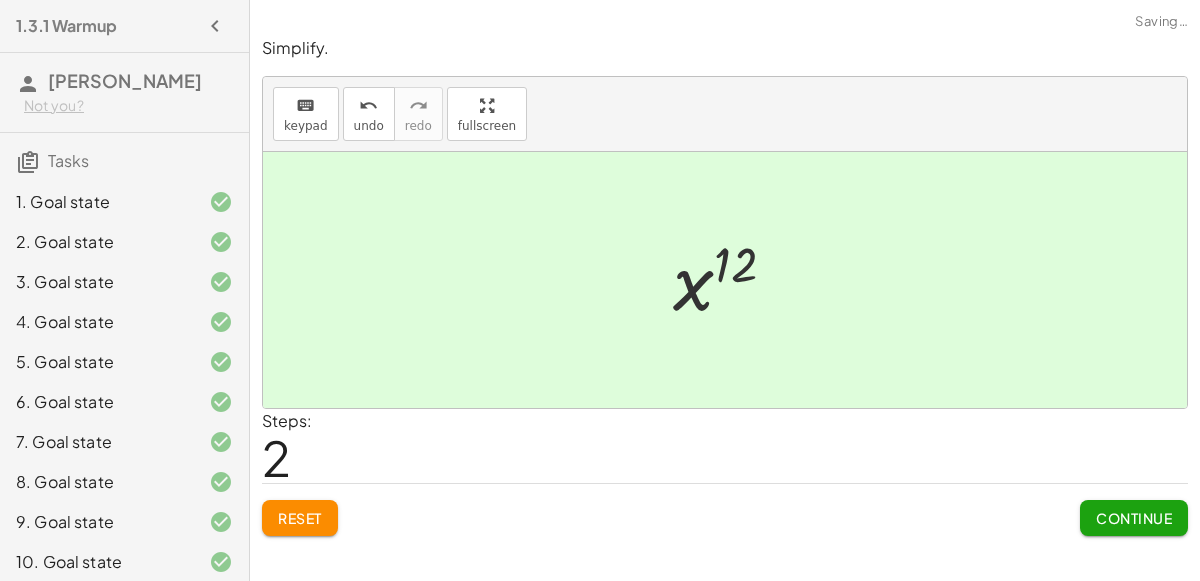
click at [731, 268] on div at bounding box center [732, 280] width 139 height 99
click at [1139, 526] on button "Continue" at bounding box center [1134, 518] width 108 height 36
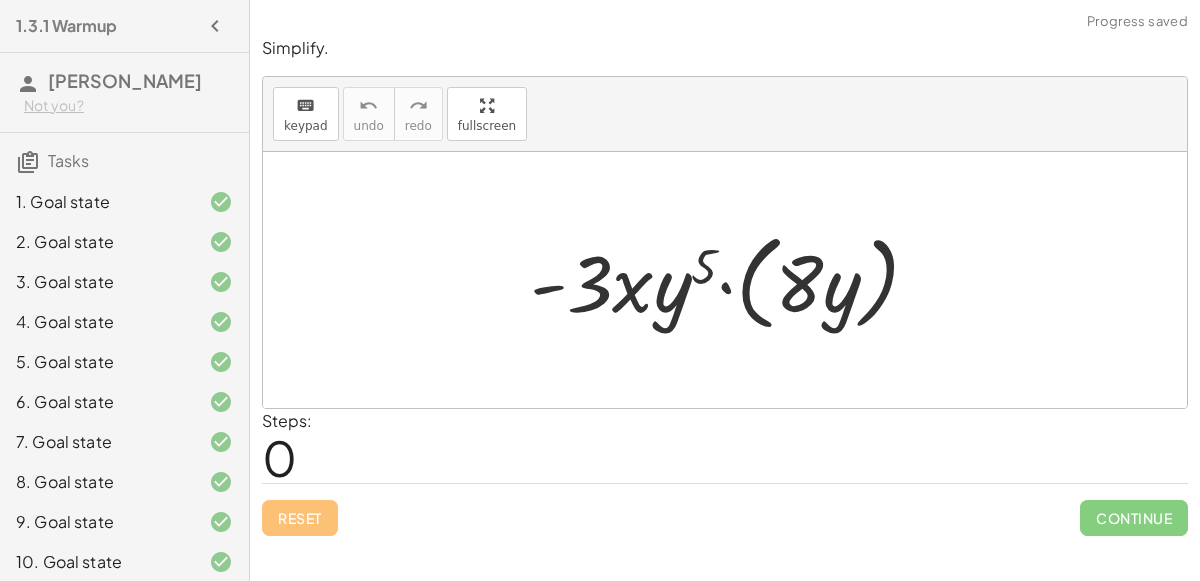
click at [733, 287] on div at bounding box center [733, 280] width 426 height 115
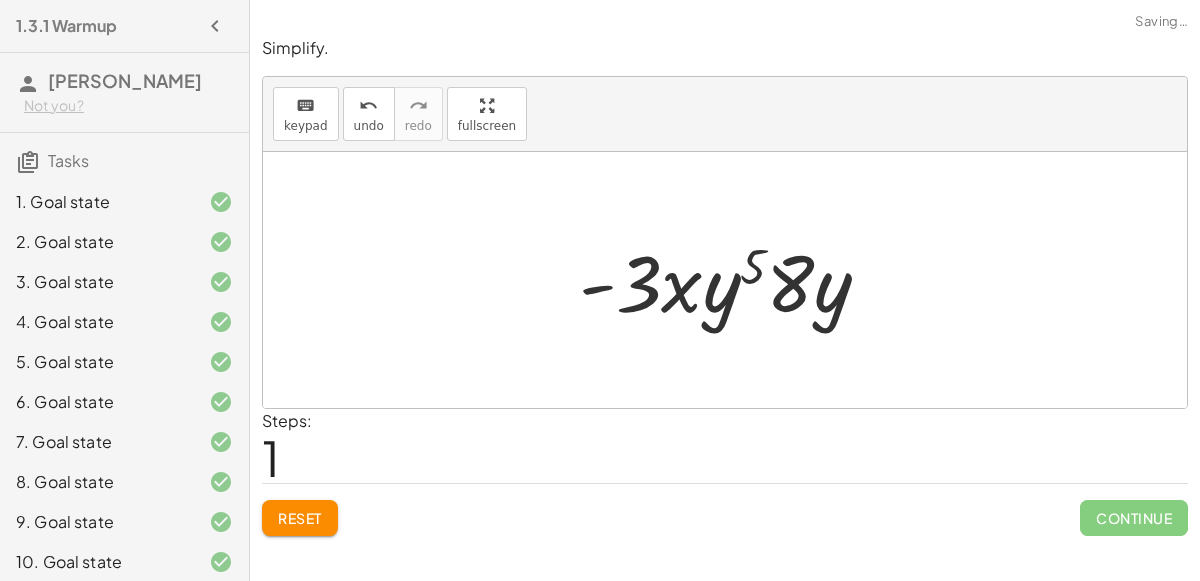
click at [733, 287] on div at bounding box center [733, 280] width 328 height 103
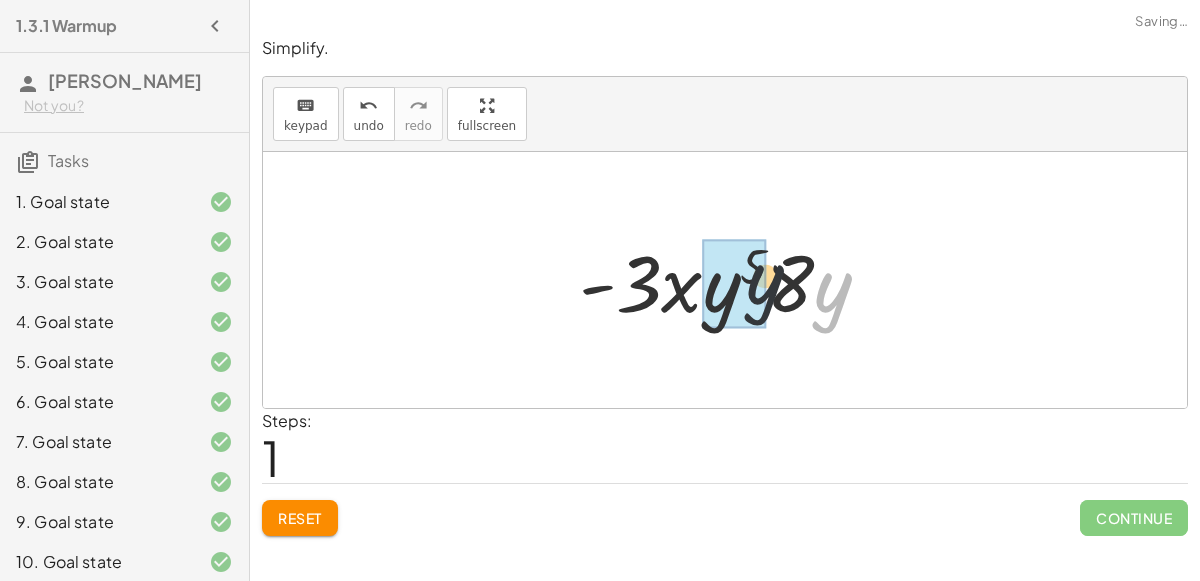
drag, startPoint x: 818, startPoint y: 297, endPoint x: 708, endPoint y: 292, distance: 110.1
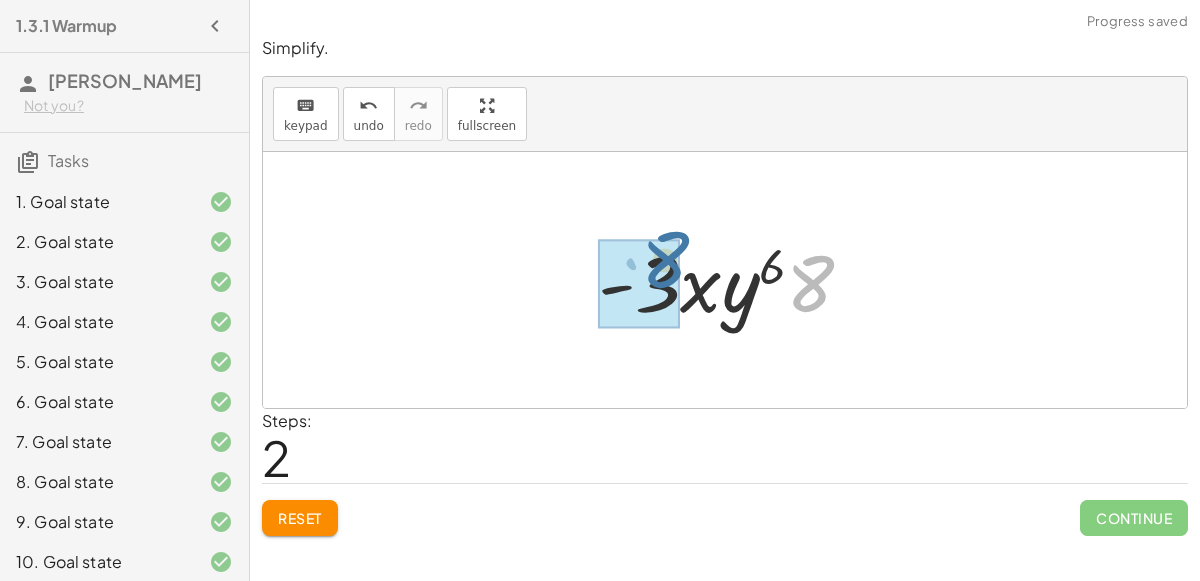
drag, startPoint x: 810, startPoint y: 308, endPoint x: 665, endPoint y: 284, distance: 146.9
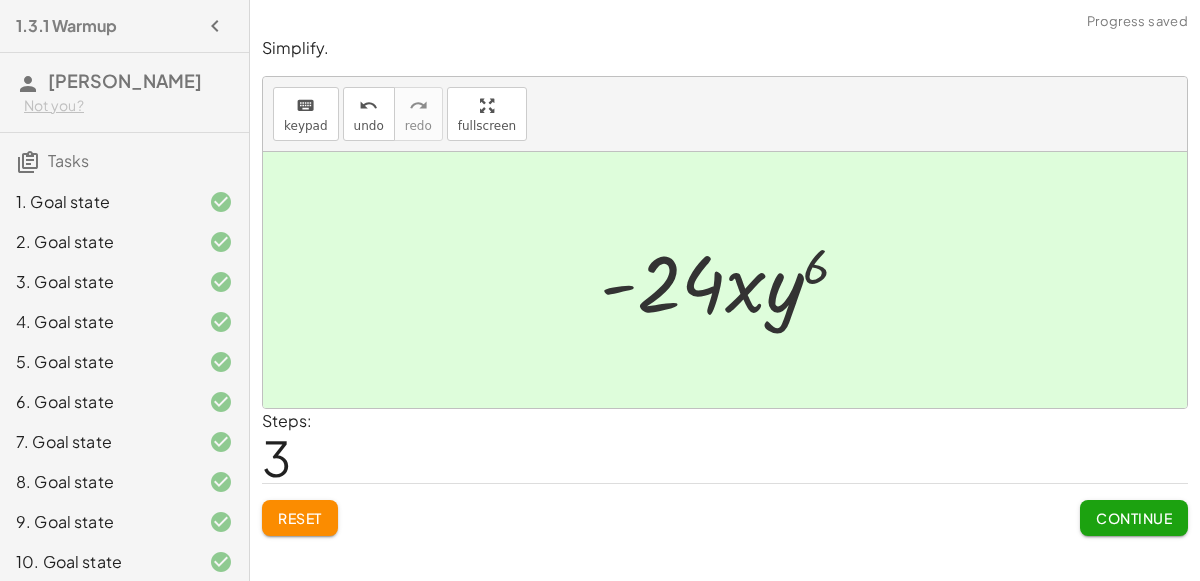
click at [1115, 514] on span "Continue" at bounding box center [1134, 518] width 76 height 18
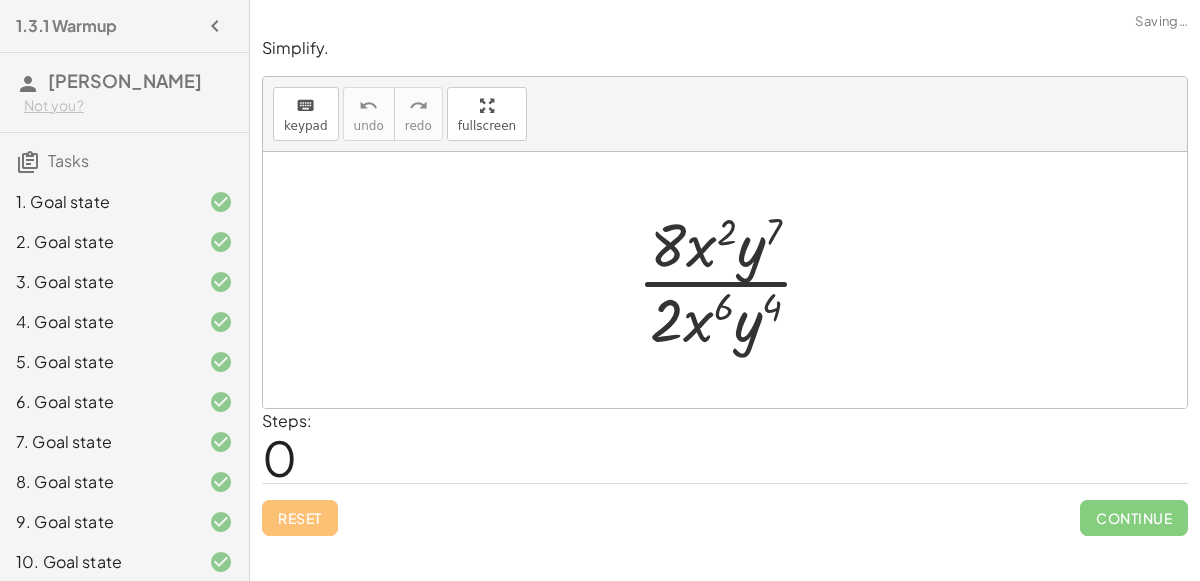
click at [725, 321] on div at bounding box center [733, 280] width 213 height 154
drag, startPoint x: 724, startPoint y: 301, endPoint x: 791, endPoint y: 315, distance: 68.4
click at [791, 315] on div at bounding box center [733, 280] width 213 height 154
drag, startPoint x: 765, startPoint y: 304, endPoint x: 715, endPoint y: 309, distance: 50.2
click at [715, 309] on div at bounding box center [733, 280] width 213 height 154
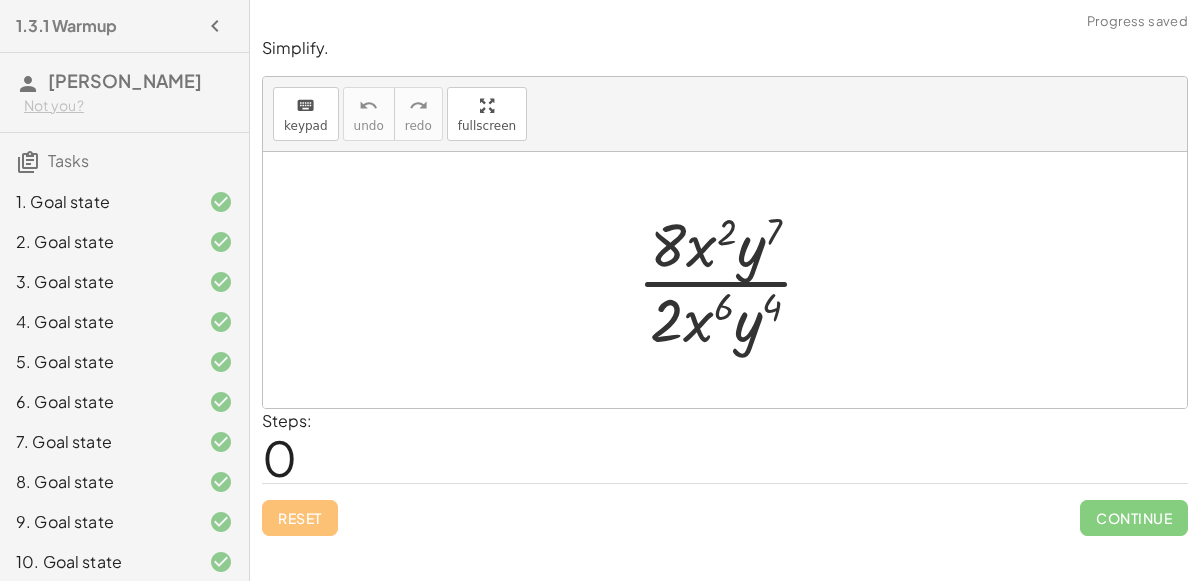
click at [752, 241] on div at bounding box center [733, 280] width 213 height 154
drag, startPoint x: 773, startPoint y: 319, endPoint x: 768, endPoint y: 254, distance: 65.2
click at [768, 254] on div at bounding box center [733, 280] width 213 height 154
drag, startPoint x: 749, startPoint y: 332, endPoint x: 760, endPoint y: 253, distance: 79.7
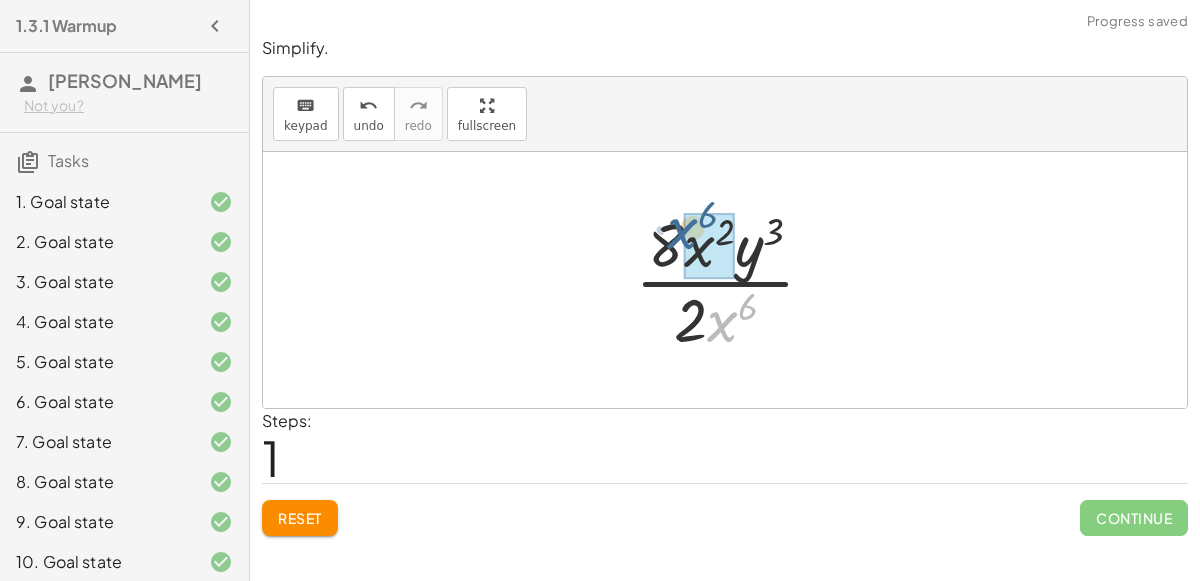
drag, startPoint x: 722, startPoint y: 318, endPoint x: 681, endPoint y: 223, distance: 103.5
click at [681, 223] on div at bounding box center [733, 280] width 216 height 154
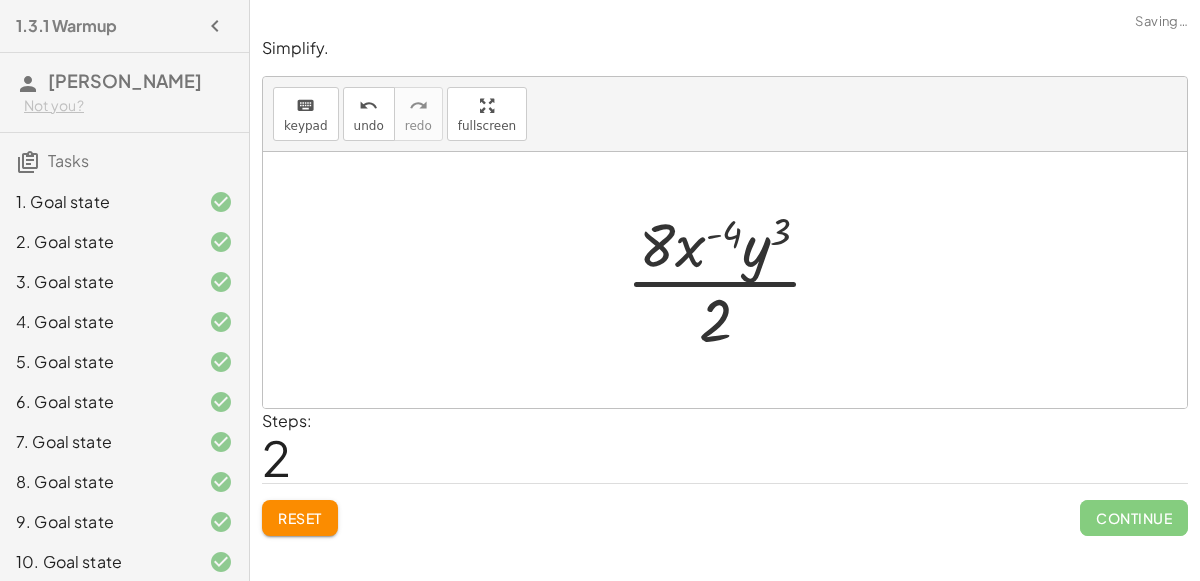
click at [685, 241] on div at bounding box center [732, 280] width 233 height 154
click at [734, 229] on div at bounding box center [732, 280] width 233 height 154
click at [717, 304] on div at bounding box center [732, 280] width 233 height 154
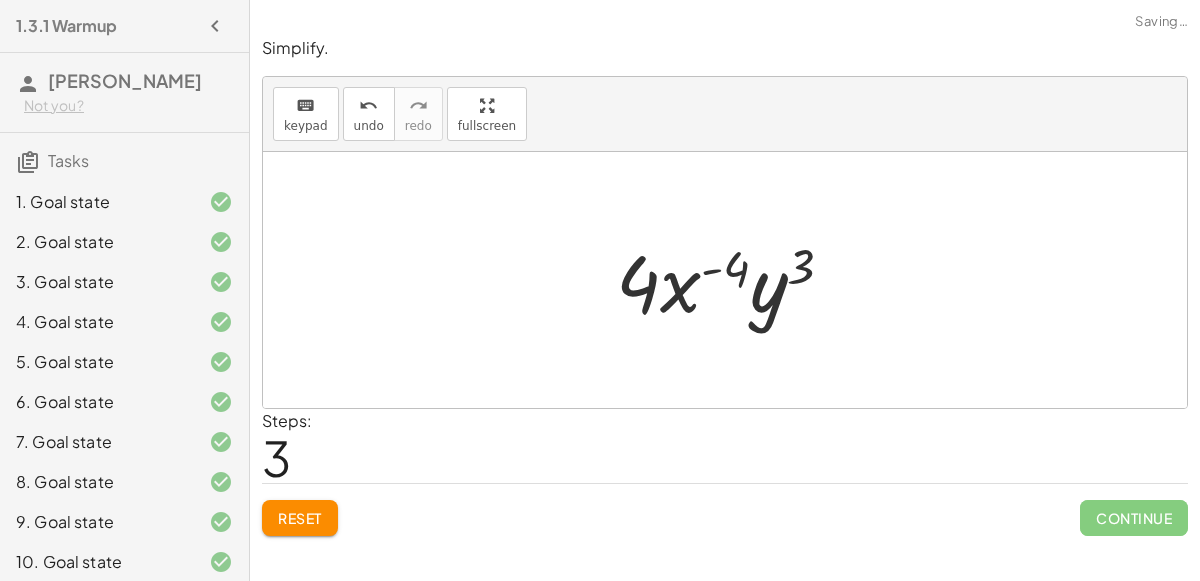
click at [760, 304] on div at bounding box center [733, 280] width 254 height 103
drag, startPoint x: 800, startPoint y: 275, endPoint x: 667, endPoint y: 316, distance: 139.2
click at [667, 316] on div at bounding box center [733, 280] width 254 height 103
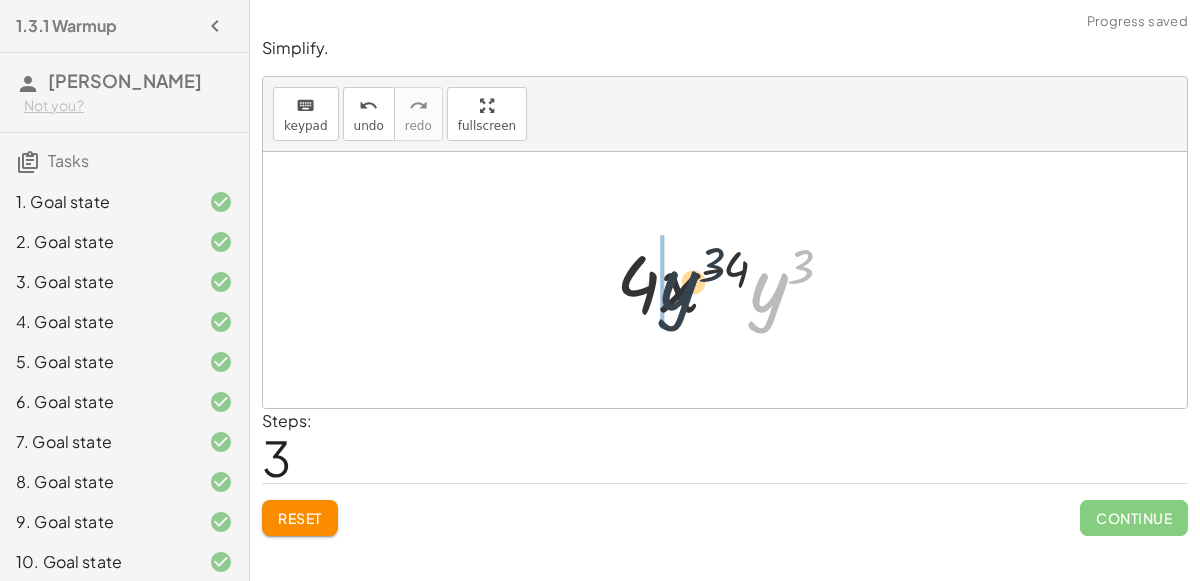
drag, startPoint x: 764, startPoint y: 311, endPoint x: 657, endPoint y: 300, distance: 107.5
click at [657, 300] on div at bounding box center [733, 280] width 254 height 103
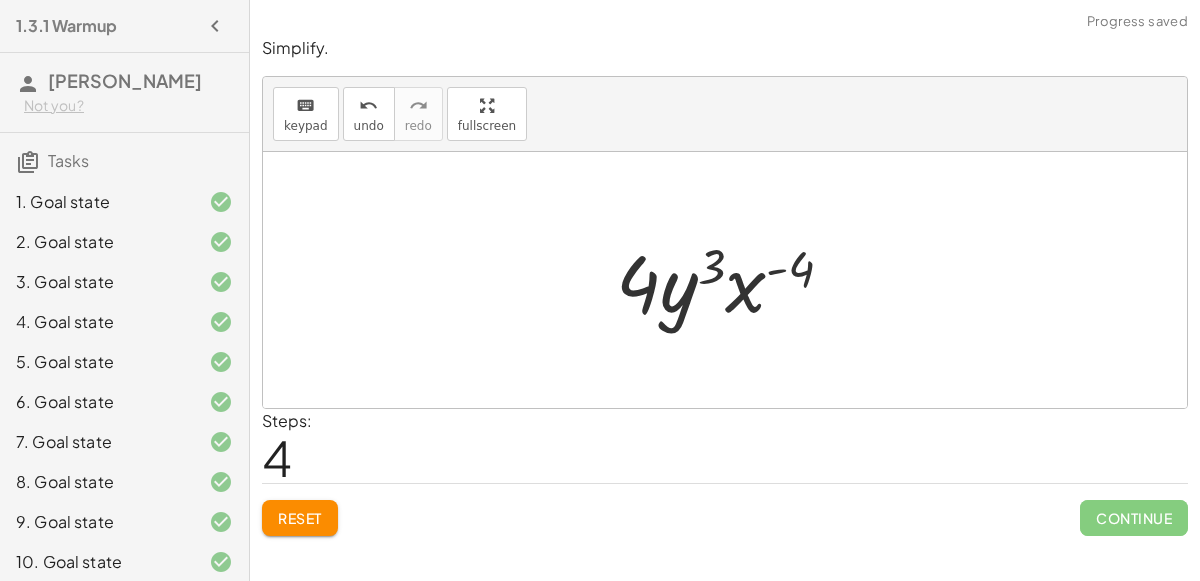
click at [680, 291] on div at bounding box center [733, 280] width 254 height 103
click at [762, 308] on div at bounding box center [733, 280] width 254 height 103
click at [772, 290] on div at bounding box center [733, 280] width 254 height 103
click at [776, 266] on div at bounding box center [733, 280] width 254 height 103
click at [653, 287] on div at bounding box center [733, 280] width 254 height 103
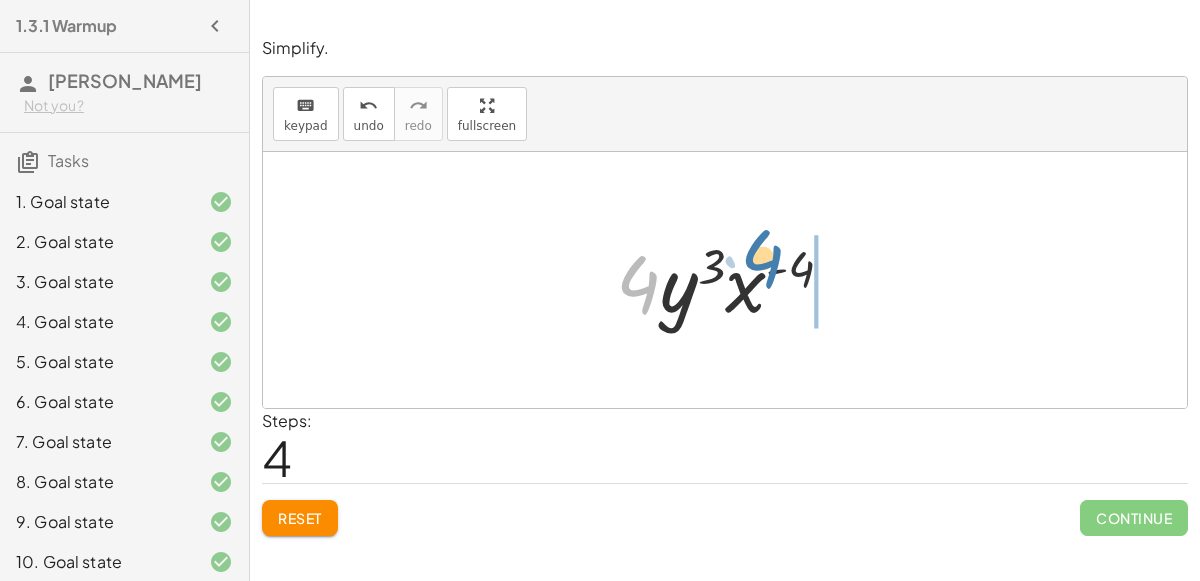
drag, startPoint x: 648, startPoint y: 293, endPoint x: 774, endPoint y: 268, distance: 128.4
click at [774, 268] on div at bounding box center [733, 280] width 254 height 103
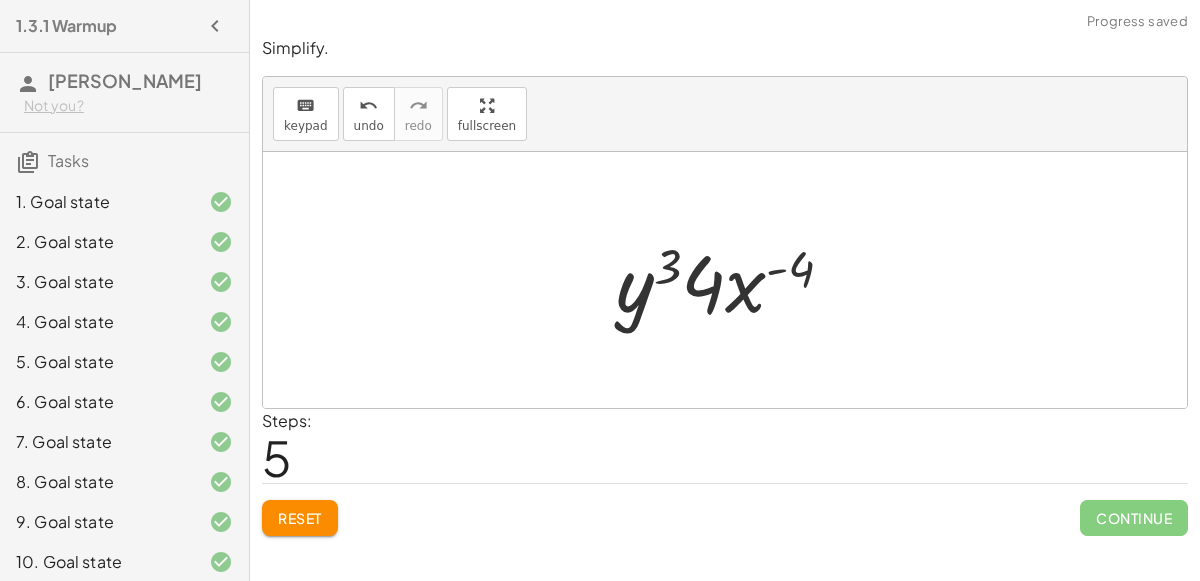
click at [725, 284] on div at bounding box center [733, 280] width 254 height 103
click at [735, 303] on div at bounding box center [733, 280] width 254 height 103
click at [305, 520] on span "Reset" at bounding box center [300, 518] width 44 height 18
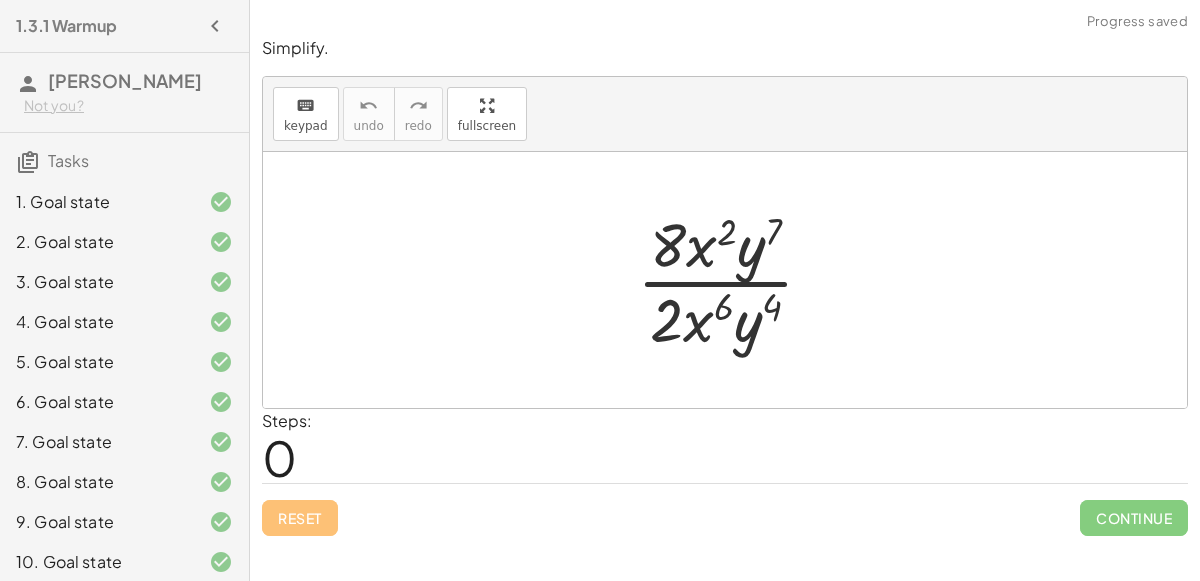
scroll to position [447, 0]
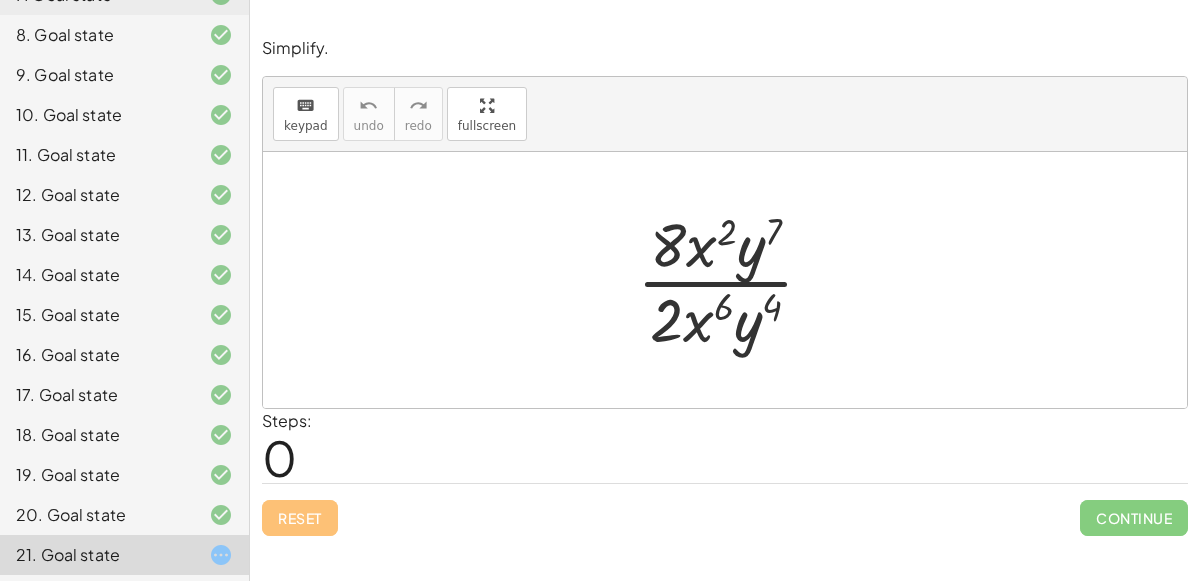
click at [728, 297] on div at bounding box center [733, 280] width 213 height 154
drag, startPoint x: 728, startPoint y: 297, endPoint x: 734, endPoint y: 187, distance: 110.1
click at [734, 187] on div "6 · 8 · x 2 · y 7 · 2 · x 6 · y 4" at bounding box center [725, 280] width 924 height 256
drag, startPoint x: 667, startPoint y: 322, endPoint x: 681, endPoint y: 254, distance: 69.4
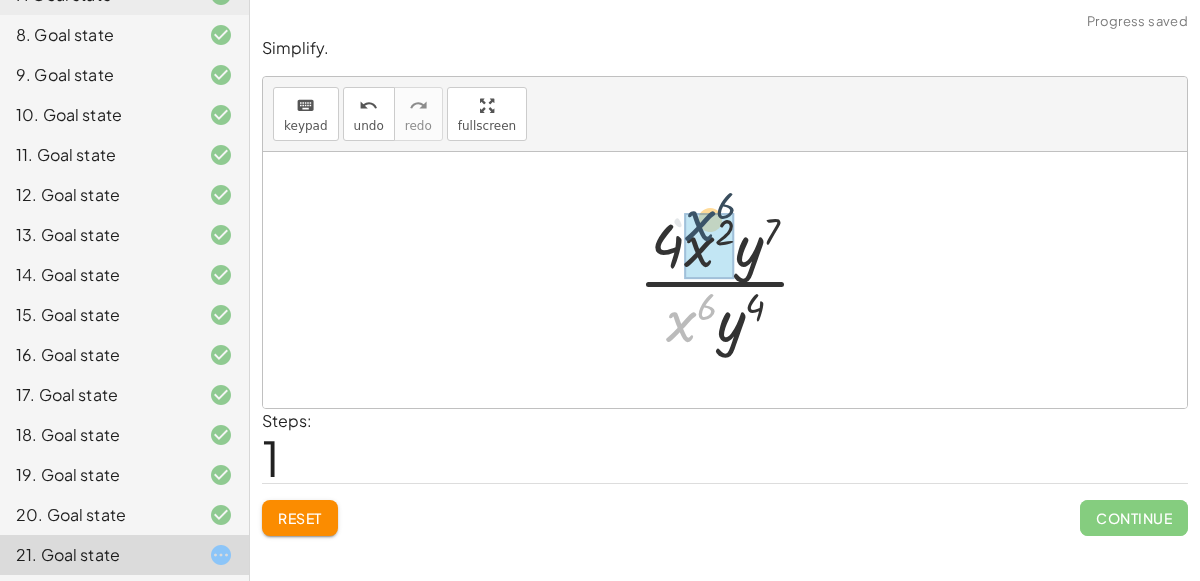
drag, startPoint x: 678, startPoint y: 324, endPoint x: 697, endPoint y: 217, distance: 108.7
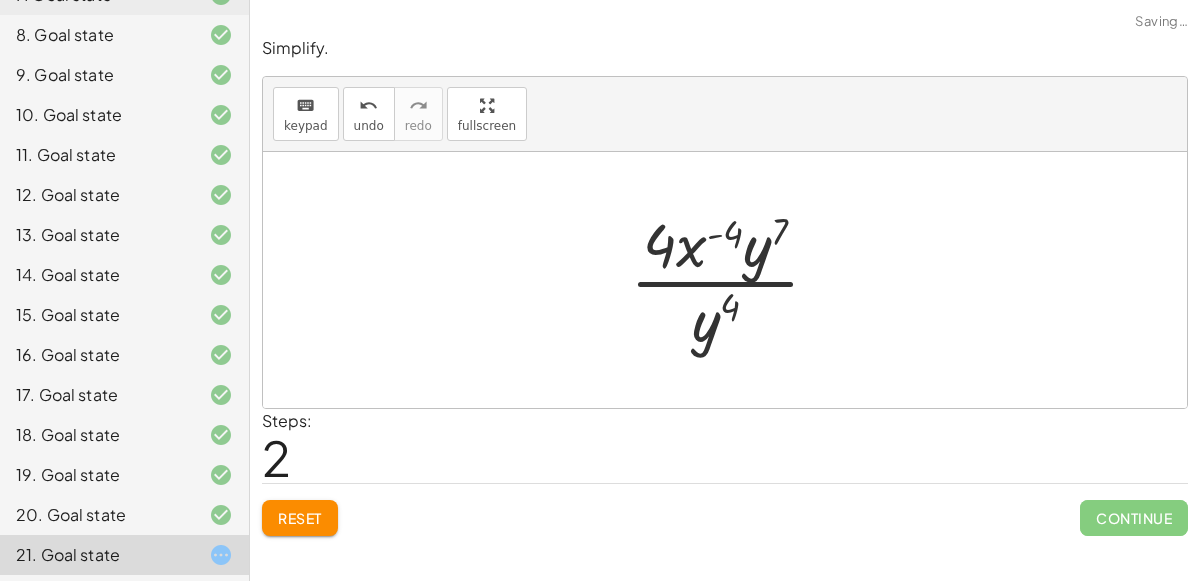
click at [730, 225] on div at bounding box center [733, 280] width 226 height 154
drag, startPoint x: 700, startPoint y: 320, endPoint x: 783, endPoint y: 241, distance: 114.6
click at [783, 241] on div at bounding box center [733, 280] width 226 height 154
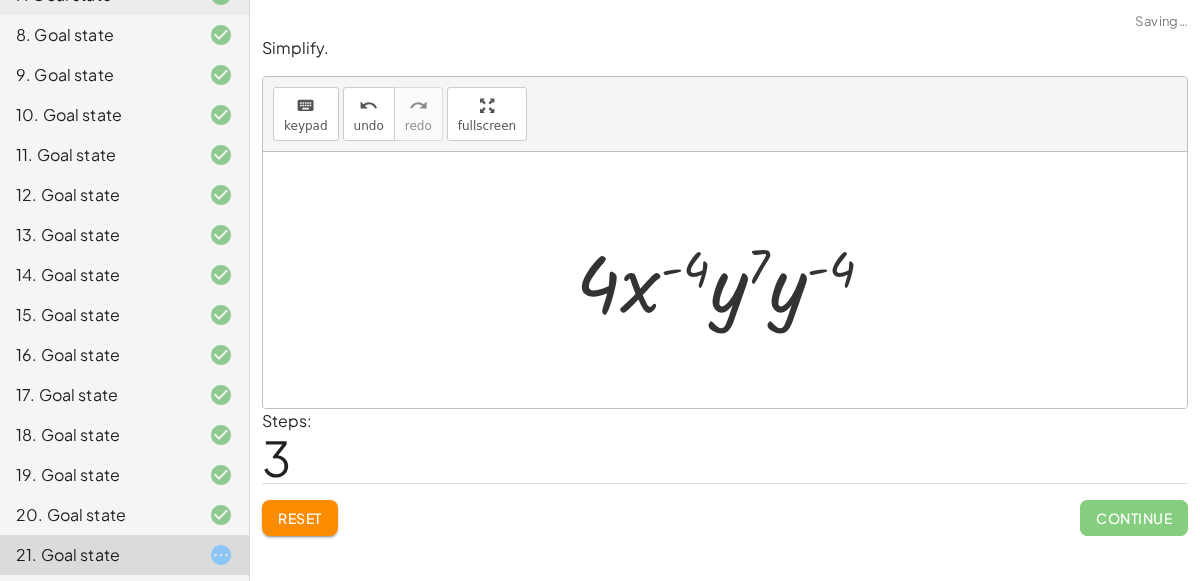
click at [809, 278] on div at bounding box center [733, 280] width 334 height 103
click at [823, 263] on div at bounding box center [733, 280] width 334 height 103
drag, startPoint x: 846, startPoint y: 271, endPoint x: 749, endPoint y: 259, distance: 97.7
click at [749, 259] on div at bounding box center [733, 280] width 334 height 103
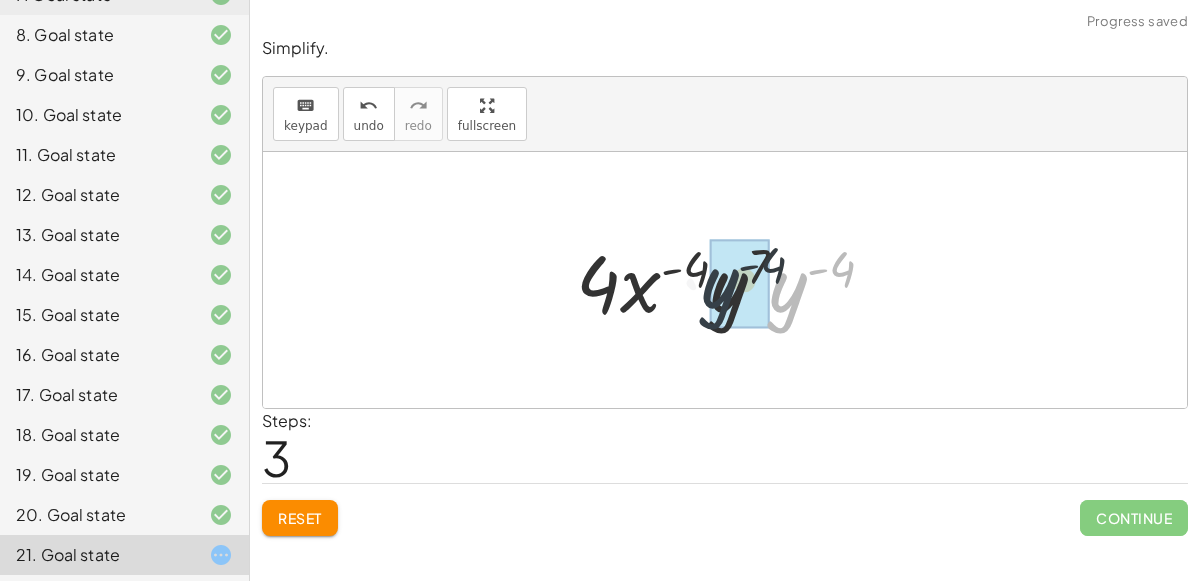
drag, startPoint x: 795, startPoint y: 300, endPoint x: 746, endPoint y: 299, distance: 49.0
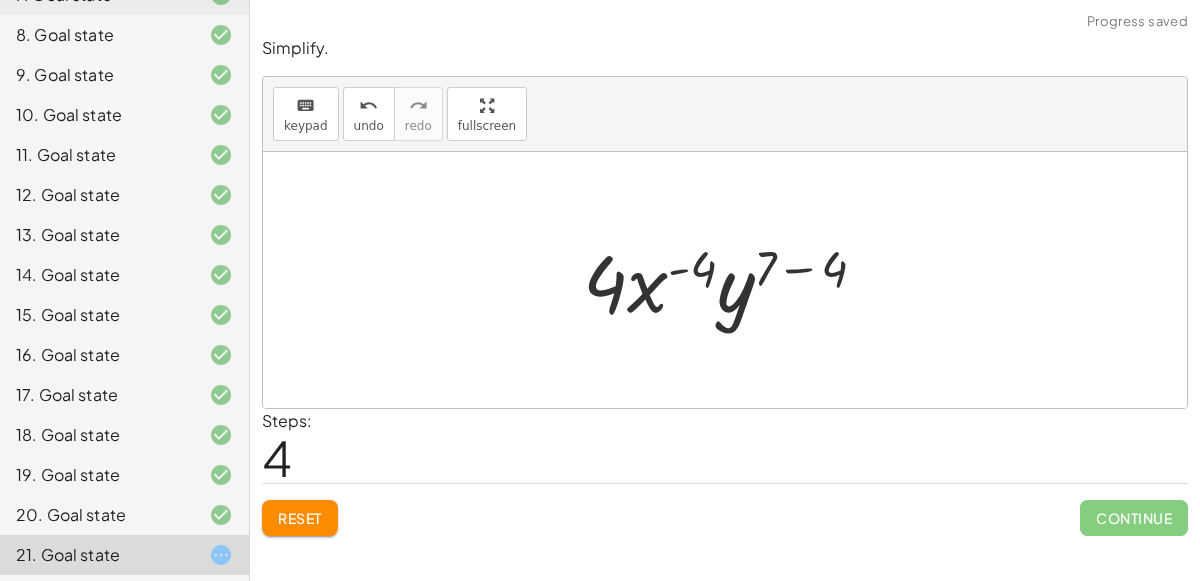
click at [815, 263] on div at bounding box center [733, 280] width 320 height 103
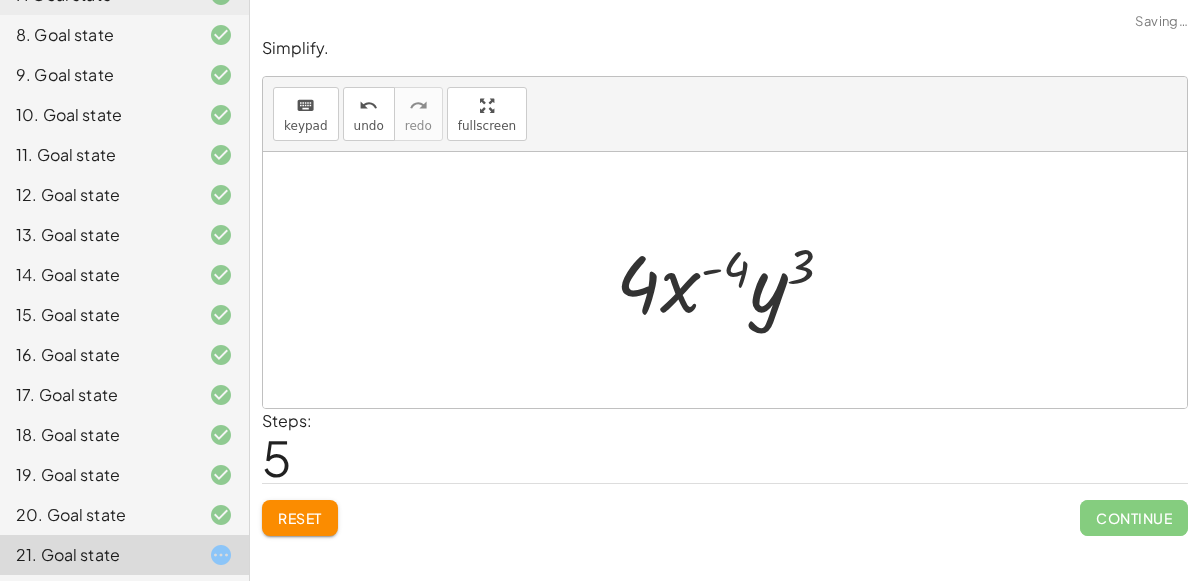
click at [728, 267] on div at bounding box center [733, 280] width 254 height 103
drag, startPoint x: 634, startPoint y: 290, endPoint x: 703, endPoint y: 272, distance: 71.3
click at [703, 272] on div at bounding box center [733, 280] width 254 height 103
click at [746, 274] on div at bounding box center [733, 280] width 254 height 103
click at [332, 524] on button "Reset" at bounding box center [300, 518] width 76 height 36
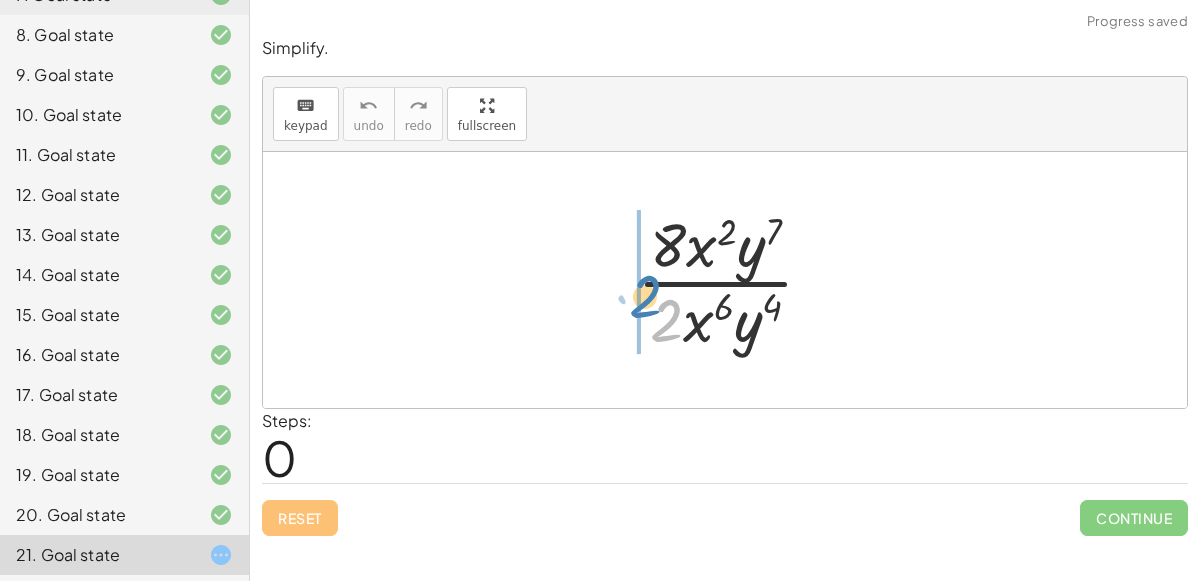
drag, startPoint x: 678, startPoint y: 325, endPoint x: 654, endPoint y: 307, distance: 30.0
click at [654, 307] on div at bounding box center [733, 280] width 213 height 154
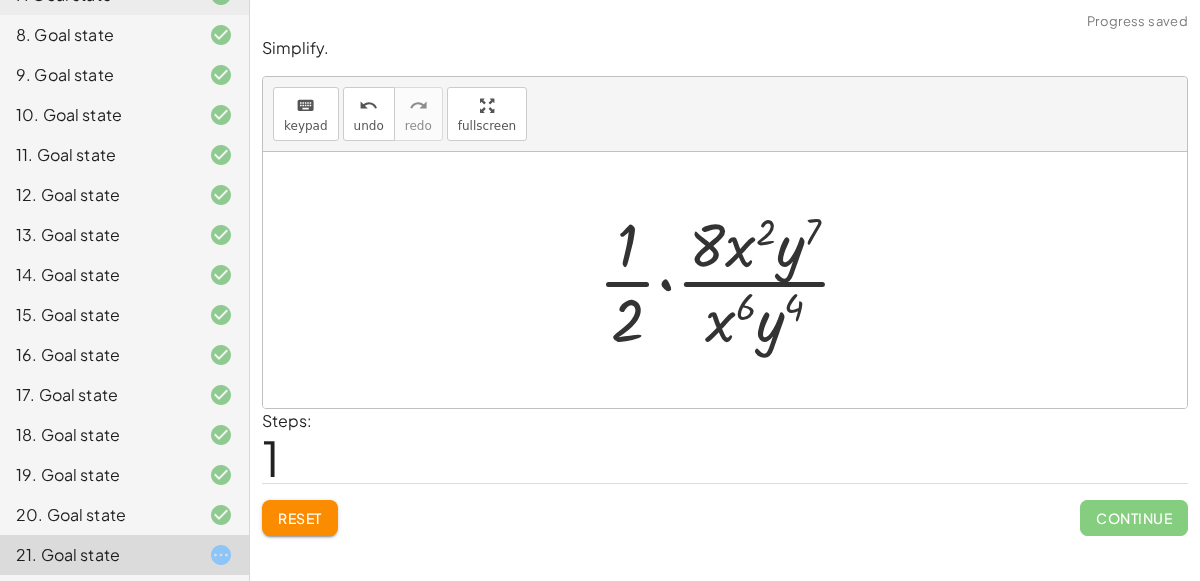
click at [663, 284] on div at bounding box center [733, 280] width 290 height 154
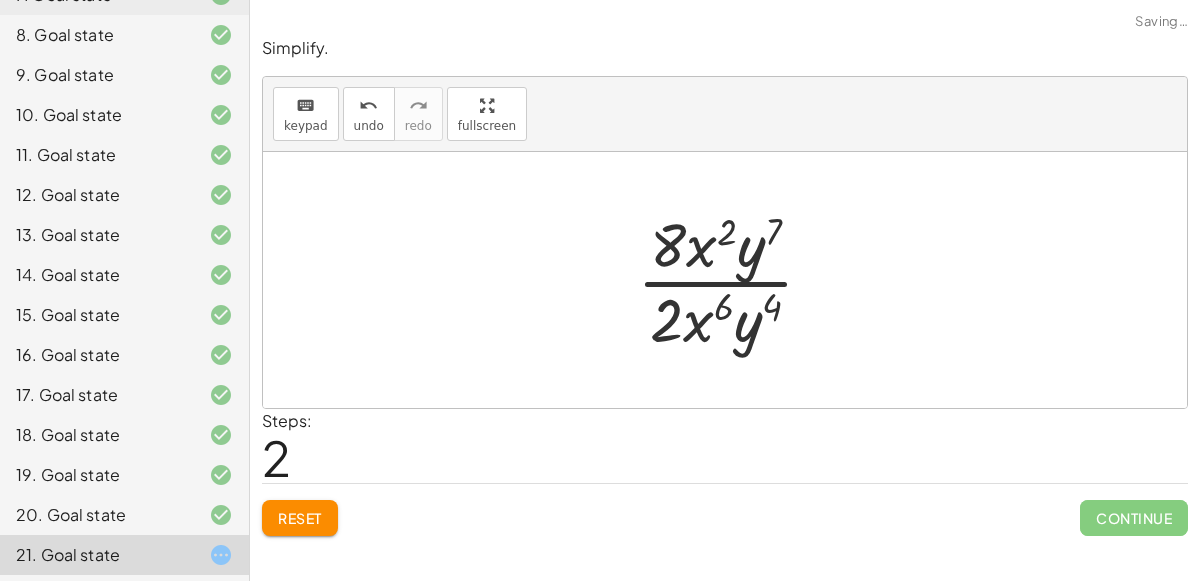
click at [705, 298] on div at bounding box center [733, 280] width 213 height 154
drag, startPoint x: 669, startPoint y: 251, endPoint x: 674, endPoint y: 332, distance: 81.1
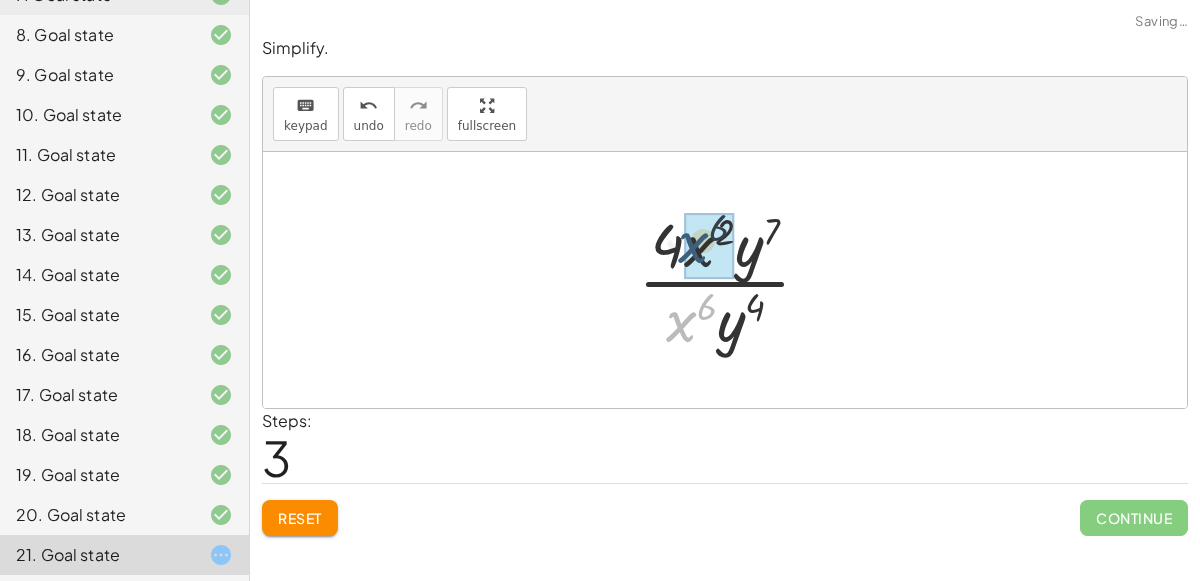
drag, startPoint x: 670, startPoint y: 332, endPoint x: 693, endPoint y: 230, distance: 104.5
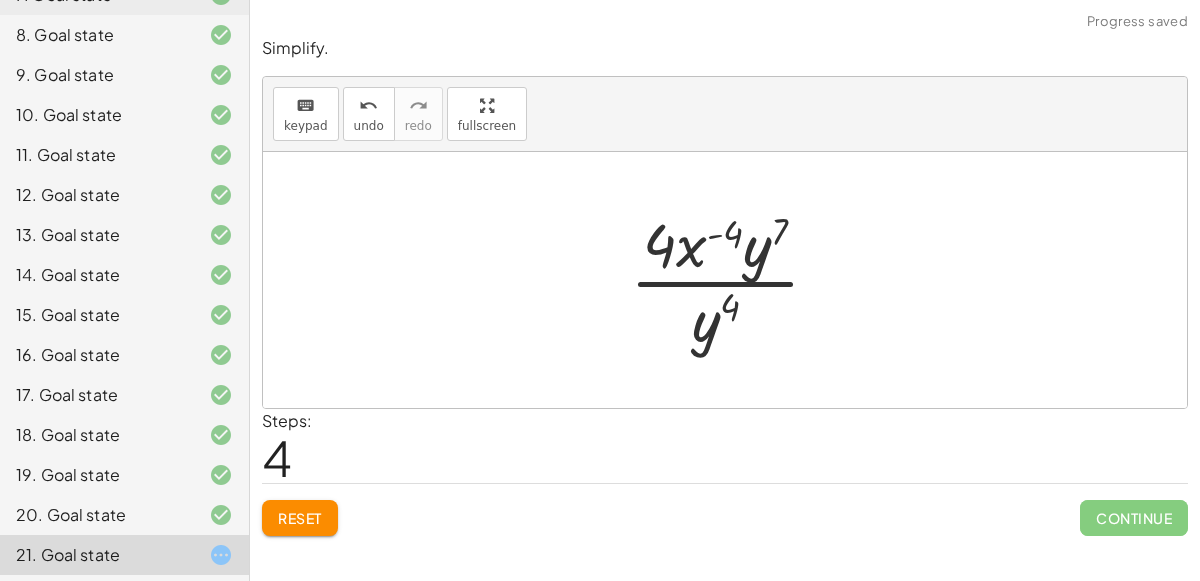
click at [721, 234] on div at bounding box center [733, 280] width 226 height 154
drag, startPoint x: 700, startPoint y: 325, endPoint x: 795, endPoint y: 256, distance: 117.4
click at [795, 256] on div at bounding box center [733, 280] width 226 height 154
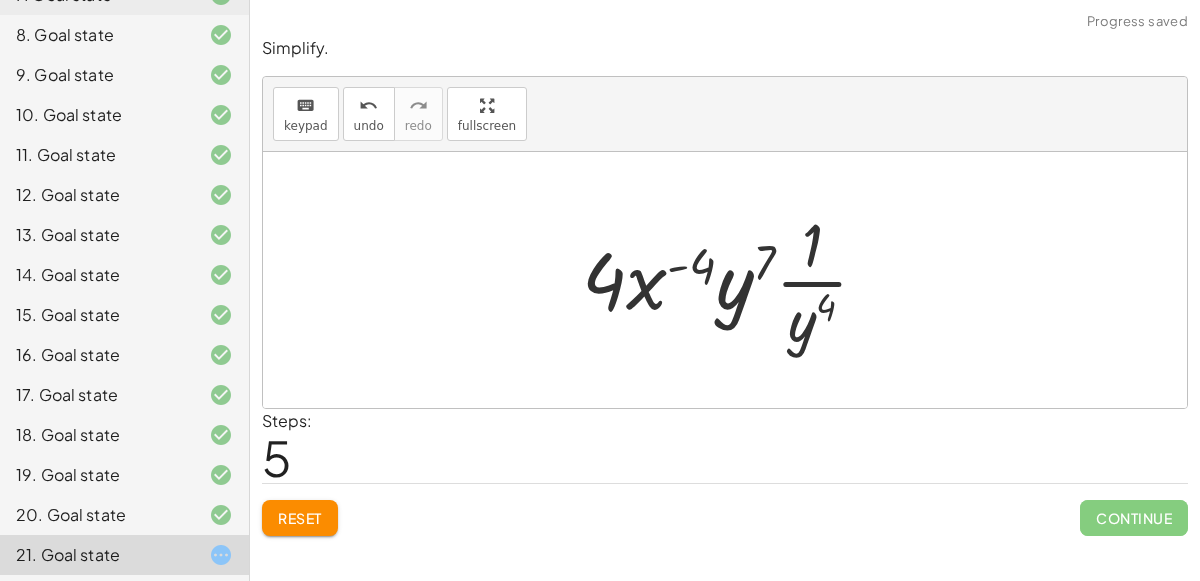
click at [801, 282] on div at bounding box center [733, 280] width 322 height 154
click at [759, 276] on div at bounding box center [733, 280] width 322 height 154
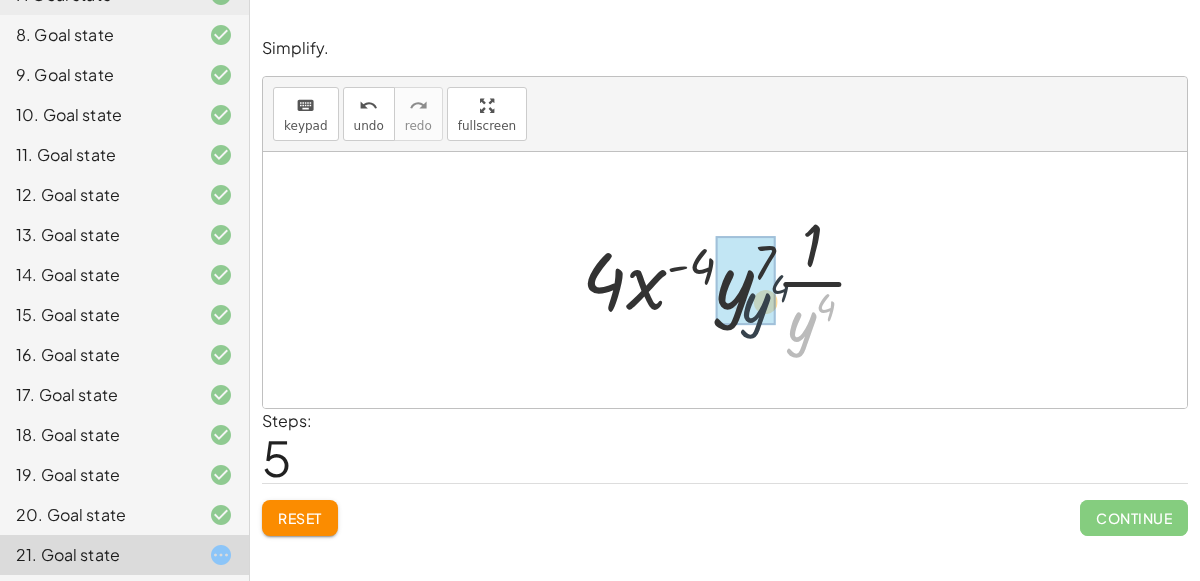
drag, startPoint x: 805, startPoint y: 331, endPoint x: 747, endPoint y: 311, distance: 61.3
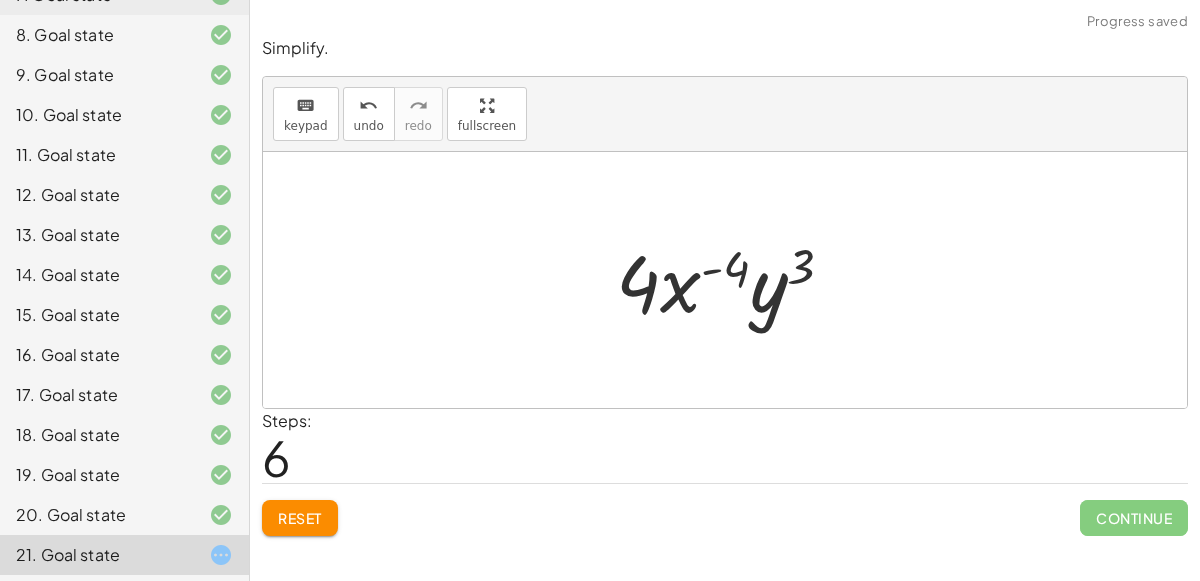
click at [790, 274] on div at bounding box center [733, 280] width 254 height 103
click at [290, 529] on button "Reset" at bounding box center [300, 518] width 76 height 36
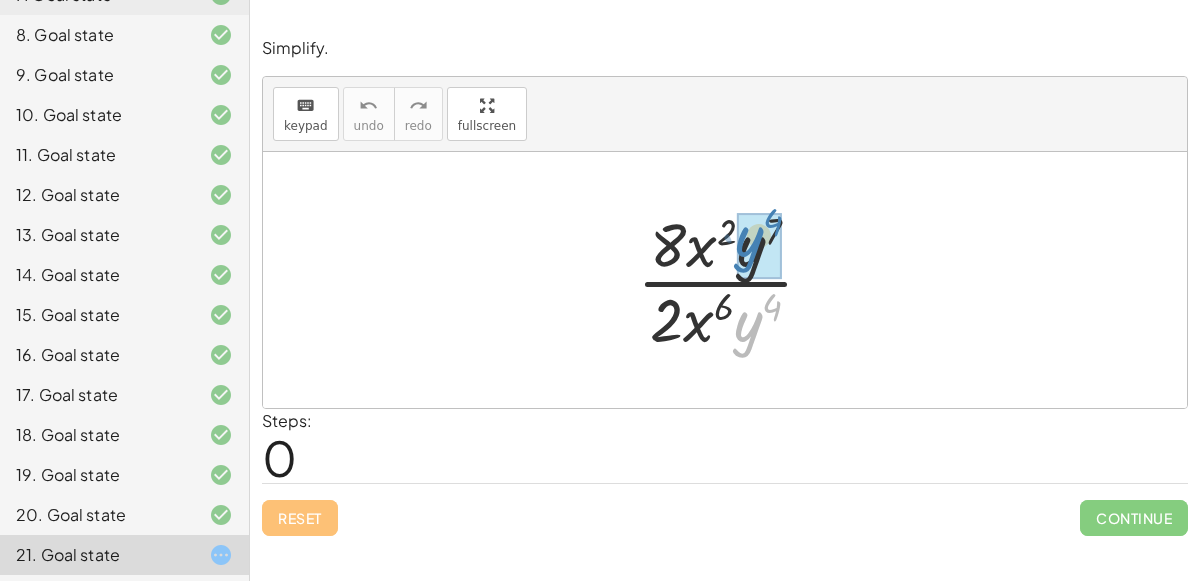
drag, startPoint x: 739, startPoint y: 345, endPoint x: 747, endPoint y: 274, distance: 71.4
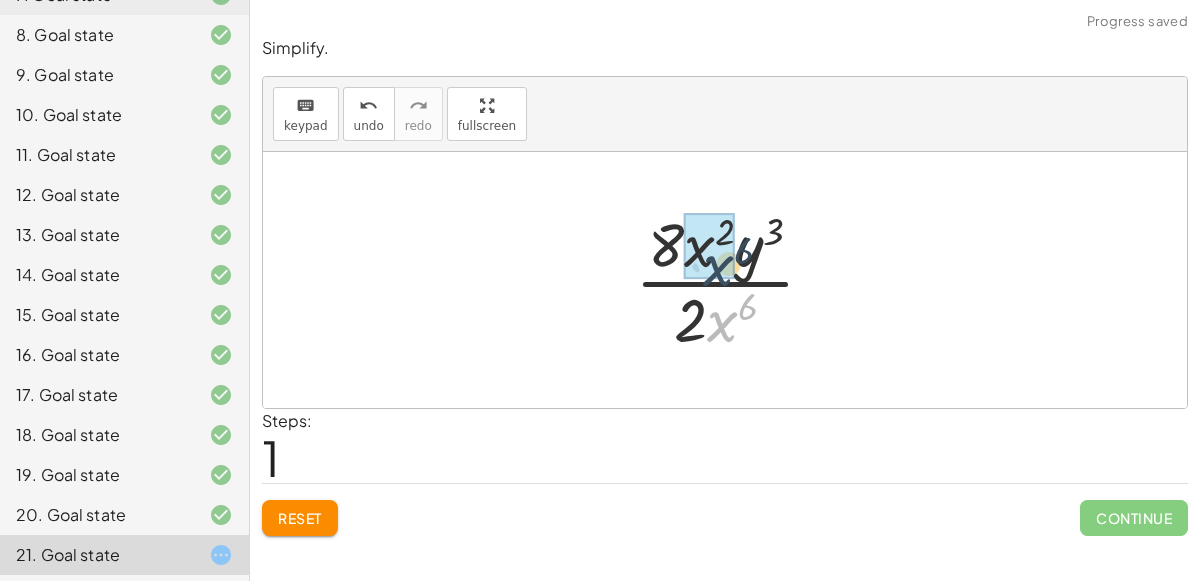
drag, startPoint x: 720, startPoint y: 329, endPoint x: 713, endPoint y: 266, distance: 63.4
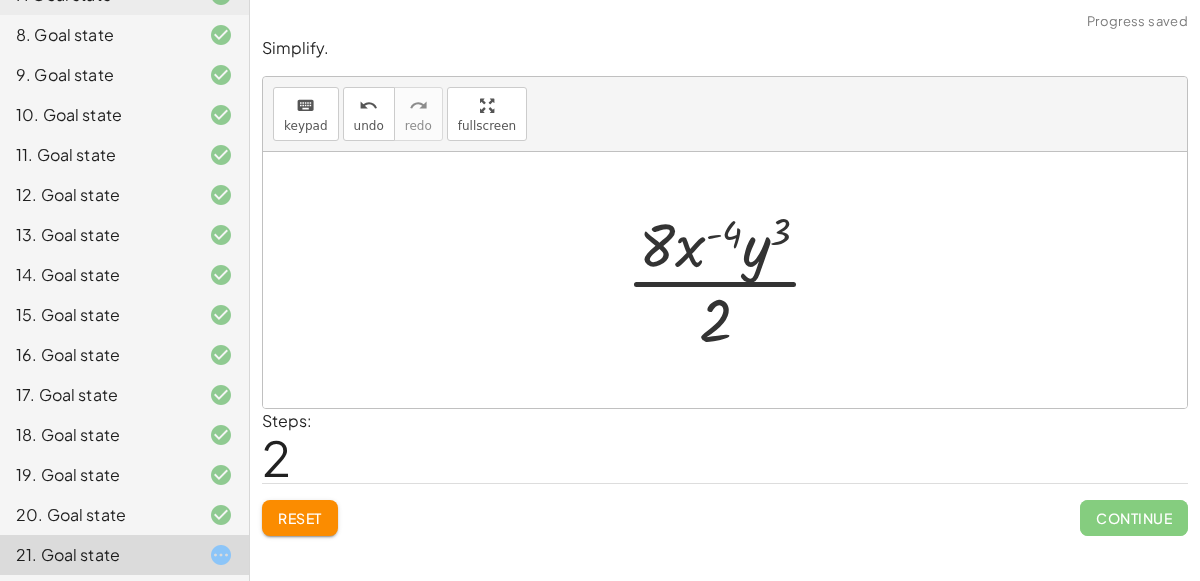
click at [721, 318] on div at bounding box center [732, 280] width 233 height 154
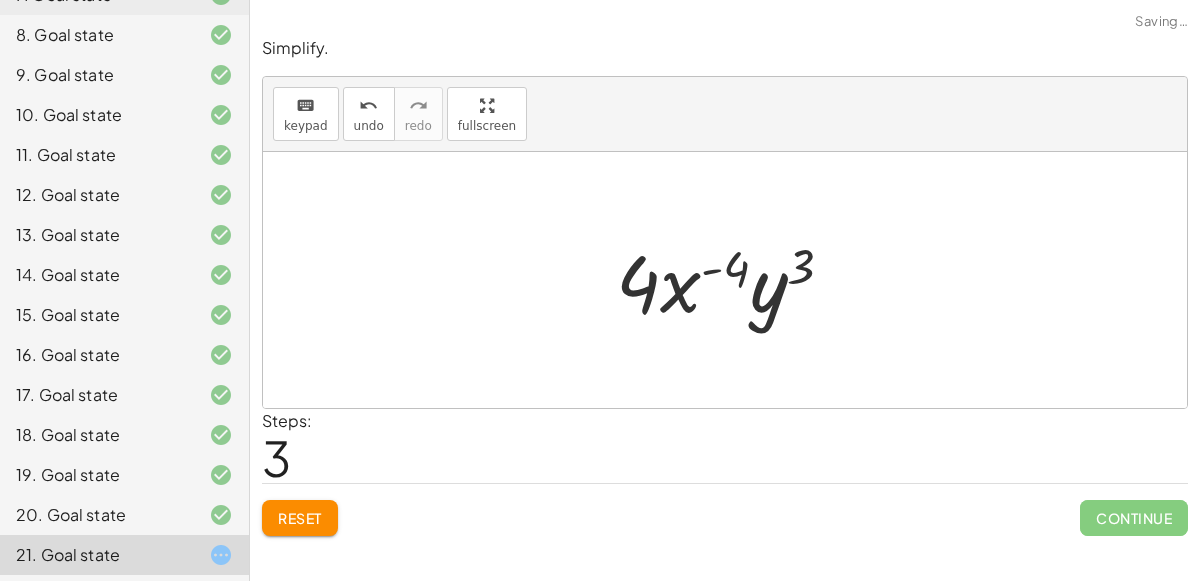
click at [299, 523] on span "Reset" at bounding box center [300, 518] width 44 height 18
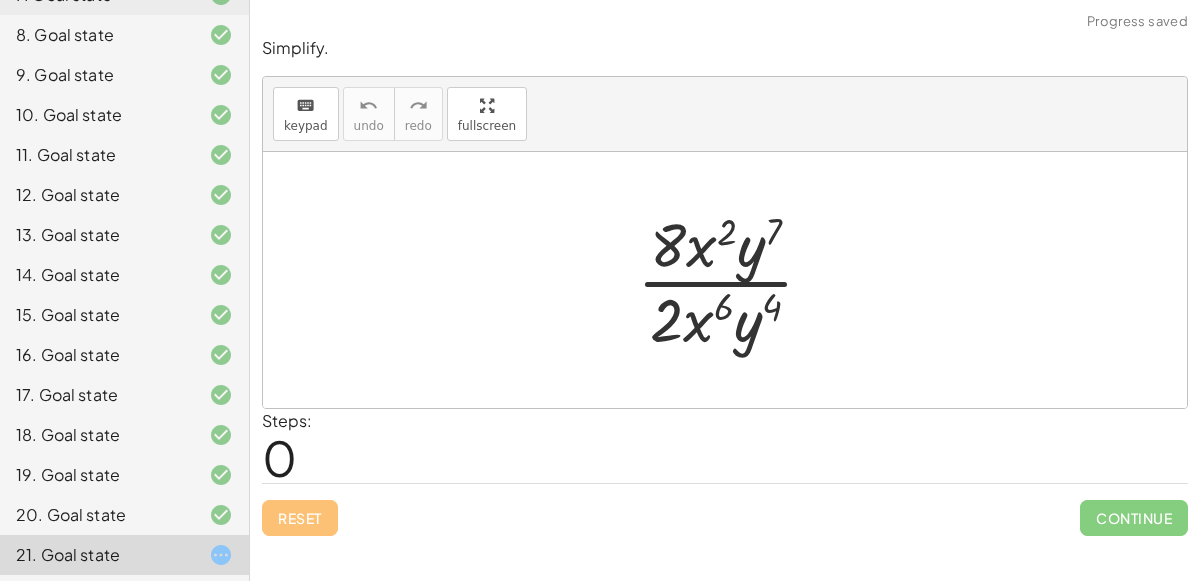
click at [299, 523] on div "Reset Continue" at bounding box center [725, 509] width 926 height 53
click at [692, 243] on div at bounding box center [733, 280] width 213 height 154
click at [664, 256] on div at bounding box center [733, 280] width 213 height 154
drag, startPoint x: 672, startPoint y: 322, endPoint x: 670, endPoint y: 281, distance: 41.0
click at [670, 281] on div at bounding box center [733, 280] width 213 height 154
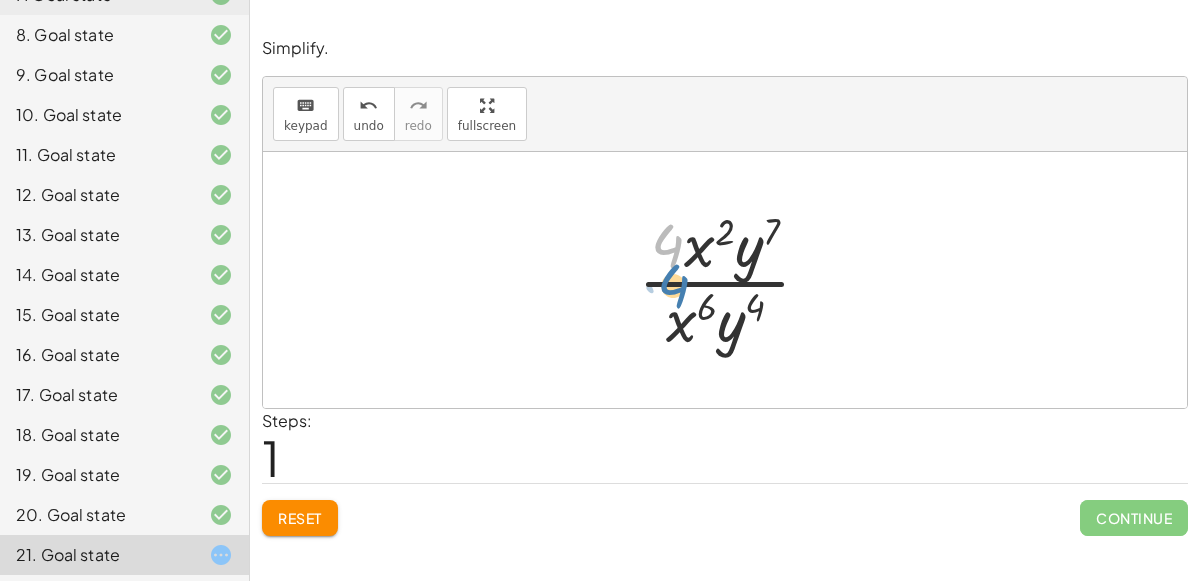
drag, startPoint x: 682, startPoint y: 270, endPoint x: 678, endPoint y: 293, distance: 23.3
click at [678, 293] on div at bounding box center [732, 280] width 209 height 154
drag, startPoint x: 709, startPoint y: 253, endPoint x: 695, endPoint y: 330, distance: 78.2
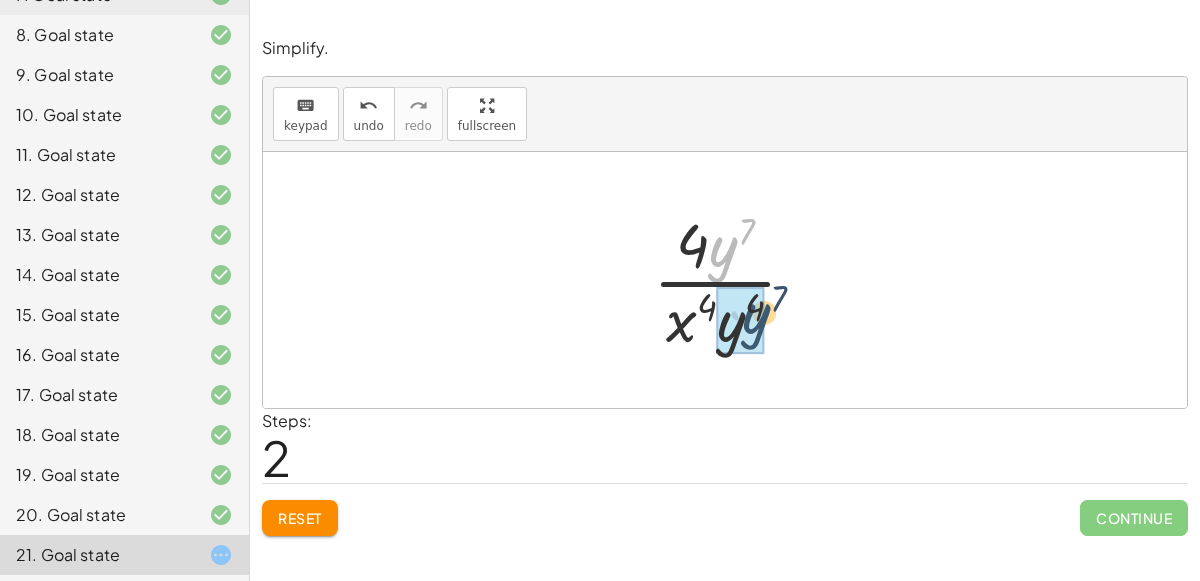
drag, startPoint x: 726, startPoint y: 242, endPoint x: 751, endPoint y: 318, distance: 80.0
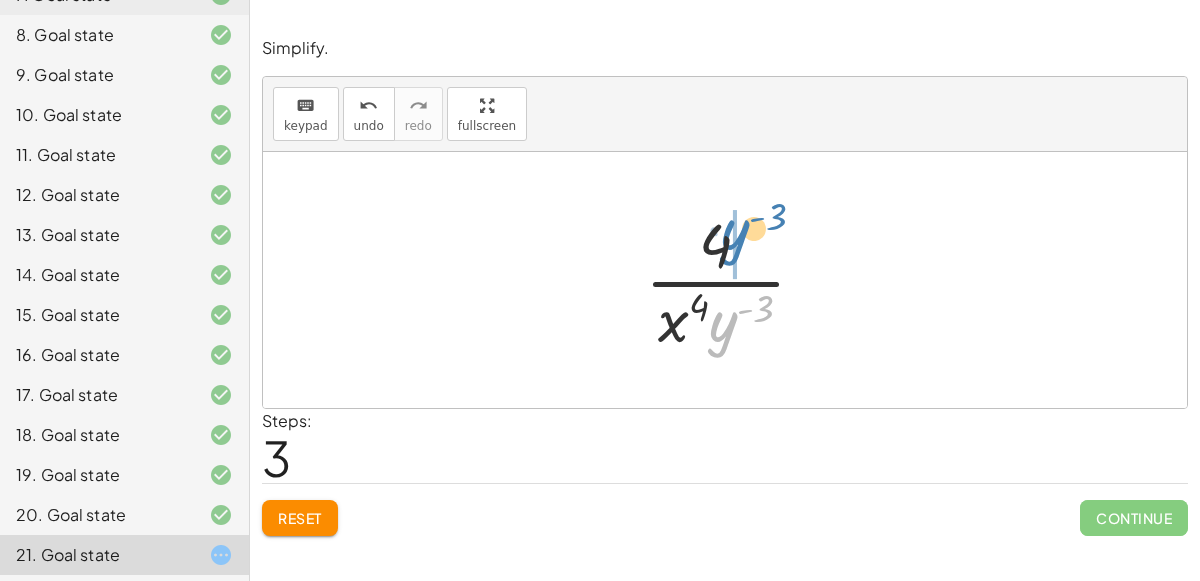
drag, startPoint x: 735, startPoint y: 325, endPoint x: 747, endPoint y: 233, distance: 92.8
click at [747, 233] on div at bounding box center [733, 280] width 197 height 154
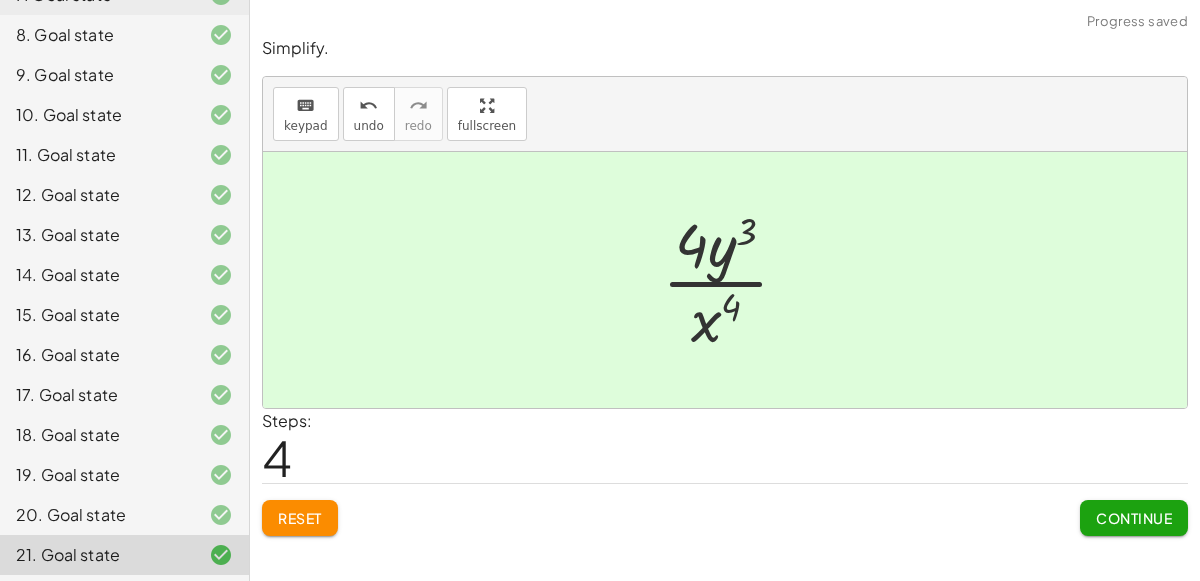
click at [302, 514] on span "Reset" at bounding box center [300, 518] width 44 height 18
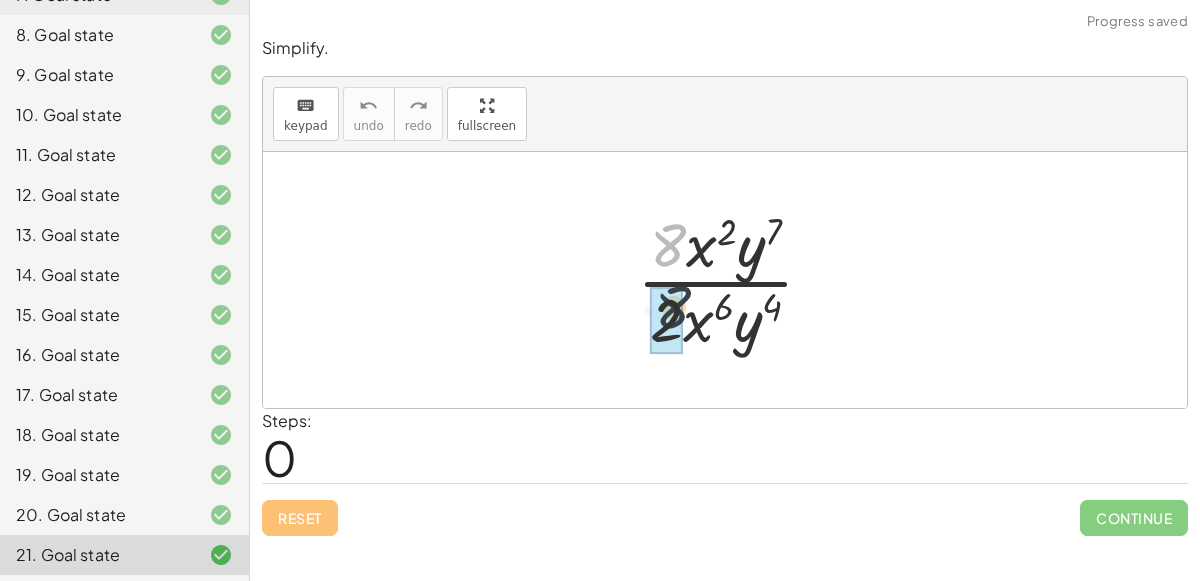
drag, startPoint x: 661, startPoint y: 235, endPoint x: 668, endPoint y: 333, distance: 98.2
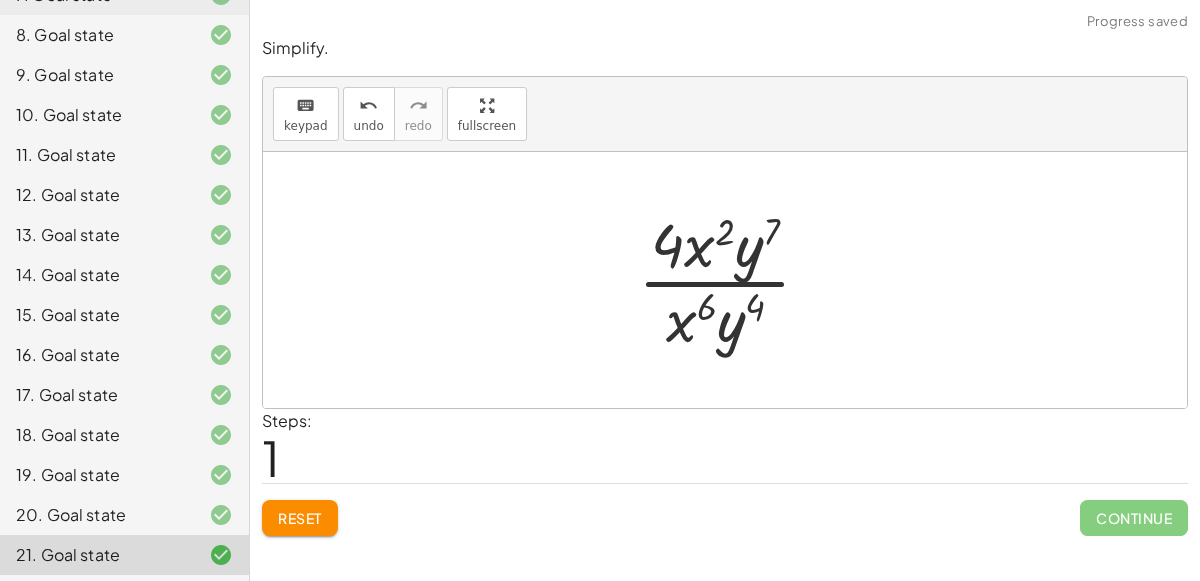
click at [296, 521] on span "Reset" at bounding box center [300, 518] width 44 height 18
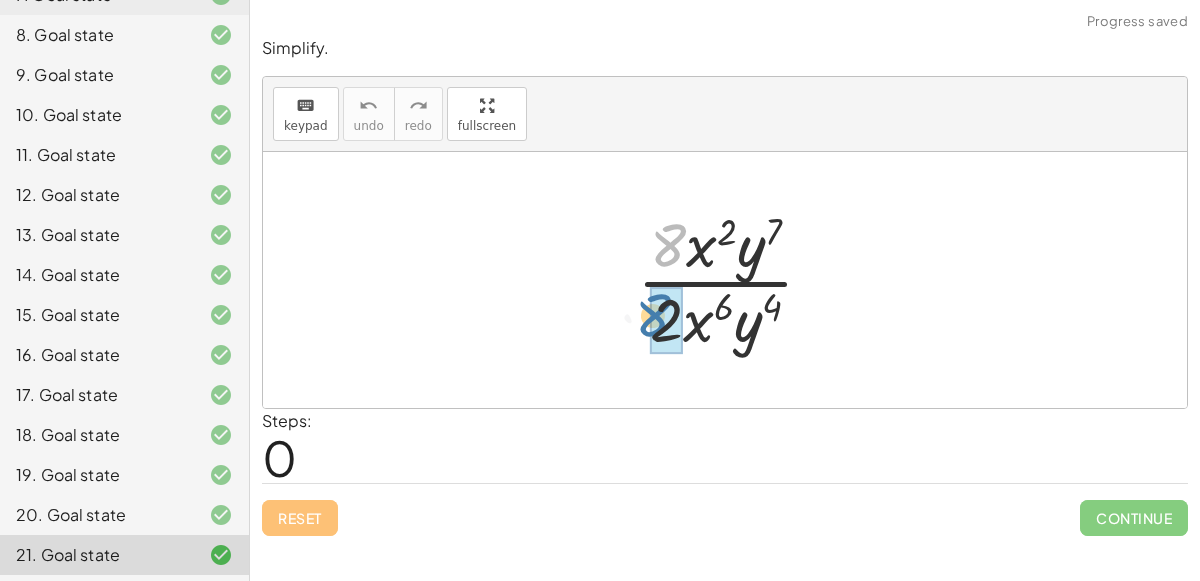
drag, startPoint x: 683, startPoint y: 237, endPoint x: 667, endPoint y: 321, distance: 85.5
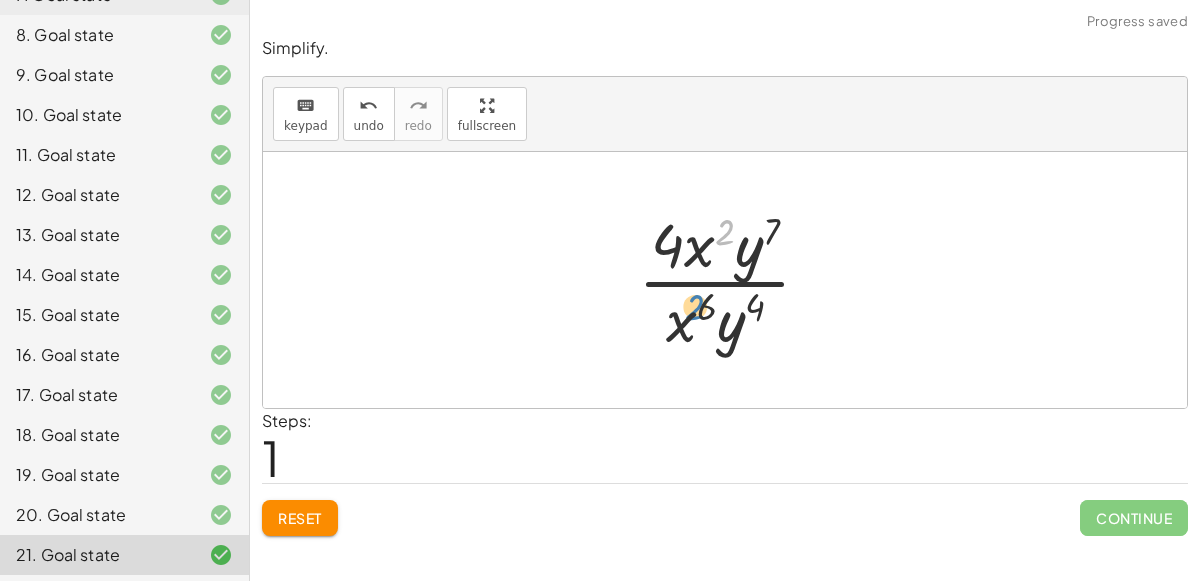
drag, startPoint x: 720, startPoint y: 235, endPoint x: 689, endPoint y: 306, distance: 77.5
click at [689, 306] on div at bounding box center [732, 280] width 209 height 154
drag, startPoint x: 700, startPoint y: 248, endPoint x: 682, endPoint y: 311, distance: 65.5
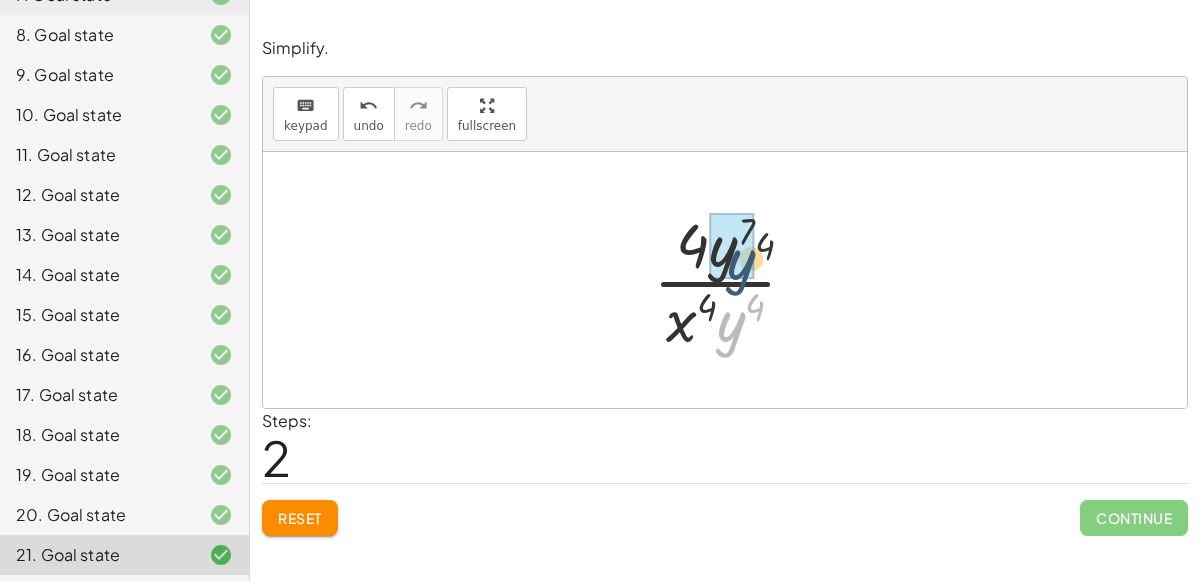
drag, startPoint x: 731, startPoint y: 312, endPoint x: 742, endPoint y: 260, distance: 53.1
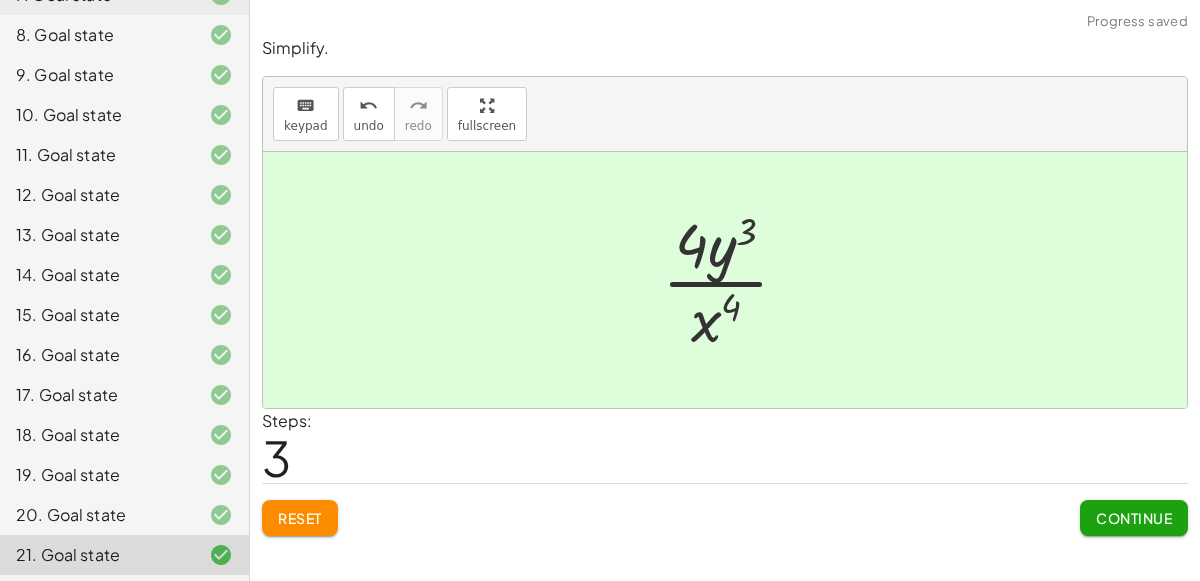
click at [1146, 500] on button "Continue" at bounding box center [1134, 518] width 108 height 36
